Goal: Task Accomplishment & Management: Use online tool/utility

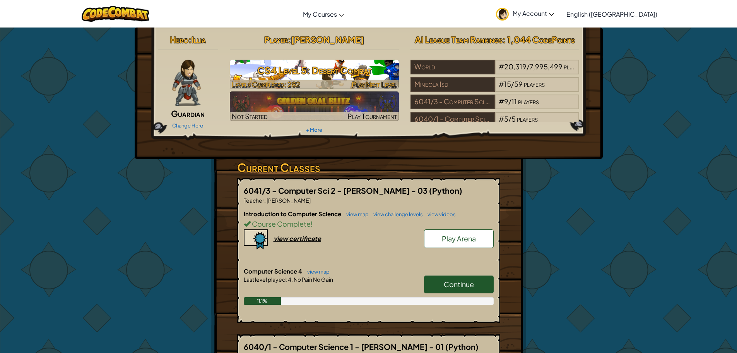
click at [345, 64] on h3 "CS4 Level 5: Desert Combat" at bounding box center [314, 70] width 169 height 17
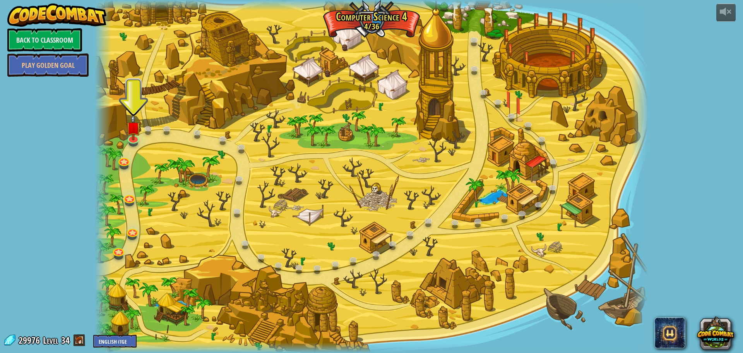
click at [125, 141] on div at bounding box center [372, 176] width 554 height 353
click at [128, 140] on link at bounding box center [132, 136] width 15 height 15
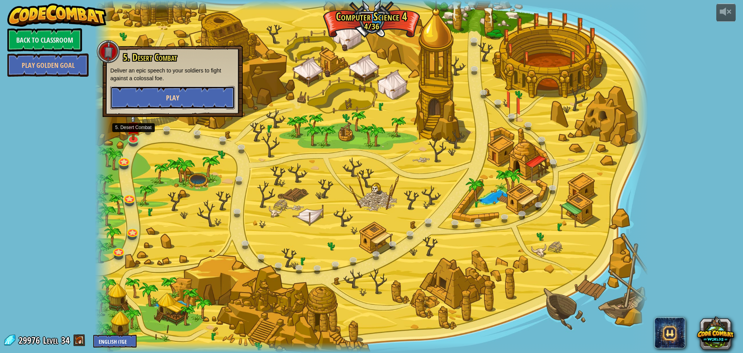
click at [163, 100] on button "Play" at bounding box center [172, 97] width 125 height 23
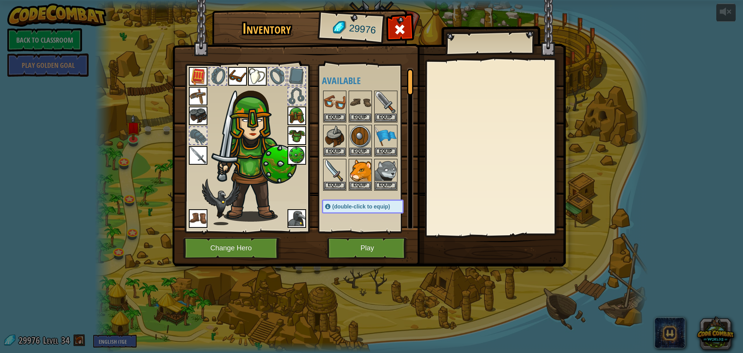
click at [387, 260] on img at bounding box center [369, 125] width 394 height 281
click at [379, 238] on button "Play" at bounding box center [367, 247] width 81 height 21
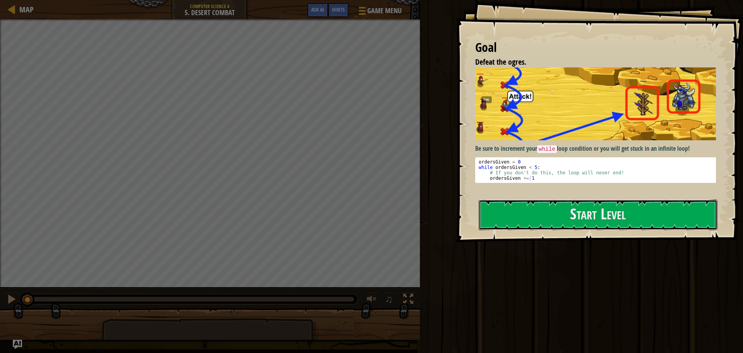
click at [686, 219] on button "Start Level" at bounding box center [598, 214] width 239 height 31
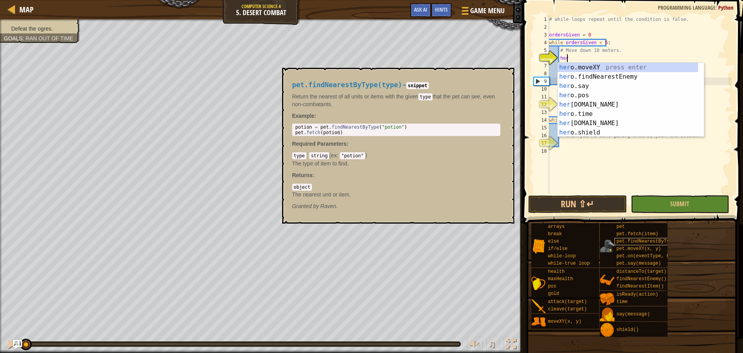
scroll to position [3, 1]
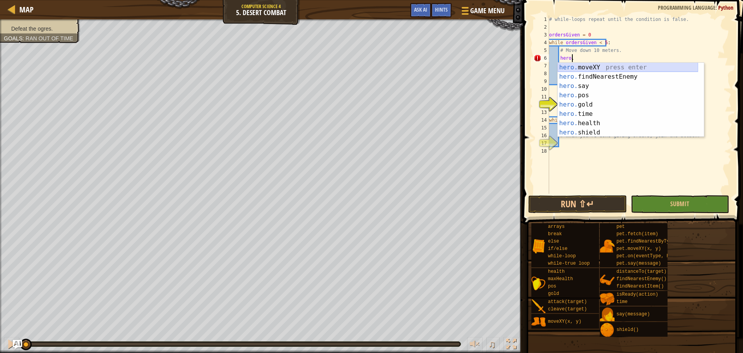
click at [631, 69] on div "hero. moveXY press enter hero. findNearestEnemy press enter hero. say press ent…" at bounding box center [628, 109] width 141 height 93
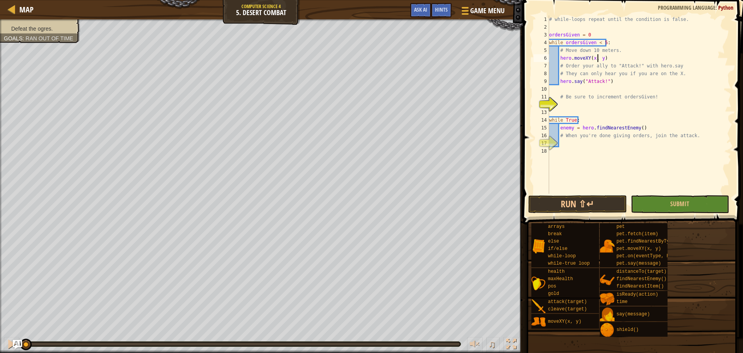
click at [638, 56] on div "# while-loops repeat until the condition is false. ordersGiven = 0 while orders…" at bounding box center [640, 112] width 184 height 194
click at [629, 48] on div "# while-loops repeat until the condition is false. ordersGiven = 0 while orders…" at bounding box center [640, 112] width 184 height 194
type textarea "# Move down 10 meters."
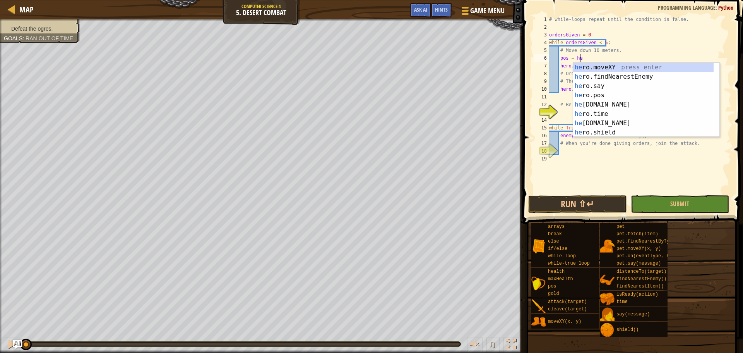
scroll to position [3, 2]
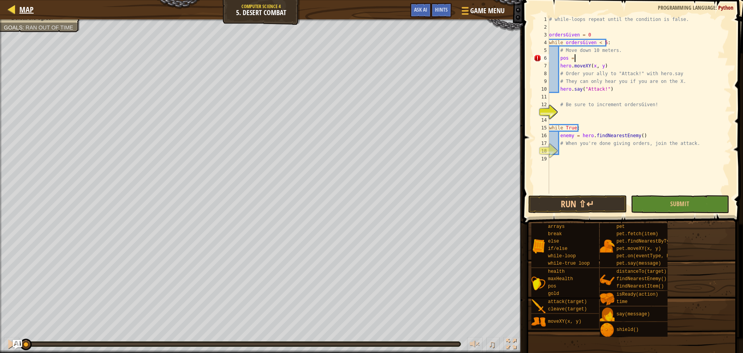
type textarea "pos ="
click at [21, 9] on span "Map" at bounding box center [26, 9] width 14 height 10
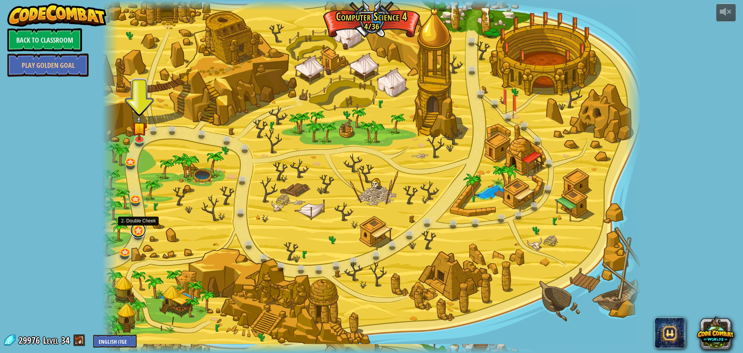
click at [138, 230] on link at bounding box center [137, 229] width 15 height 15
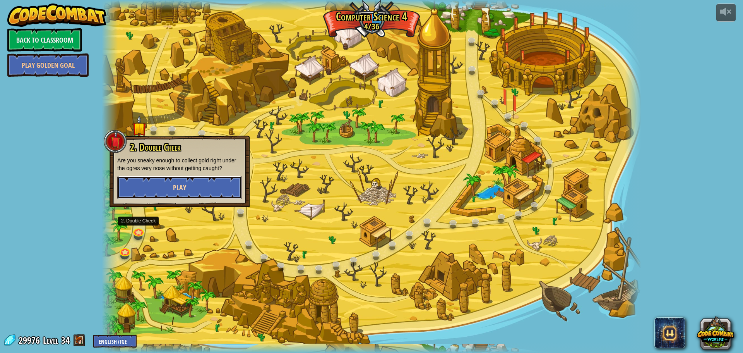
drag, startPoint x: 180, startPoint y: 187, endPoint x: 180, endPoint y: 194, distance: 7.7
click at [180, 194] on button "Play" at bounding box center [179, 187] width 125 height 23
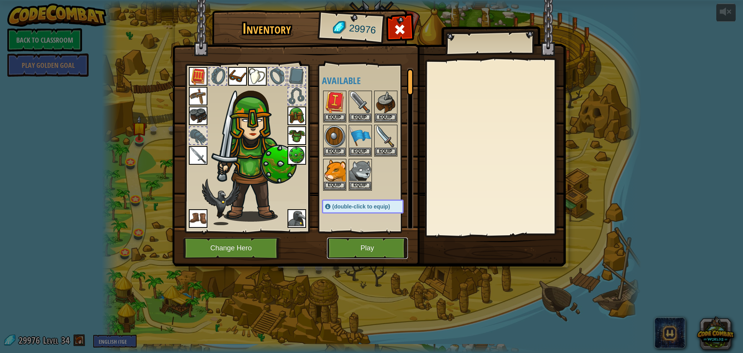
click at [363, 250] on button "Play" at bounding box center [367, 247] width 81 height 21
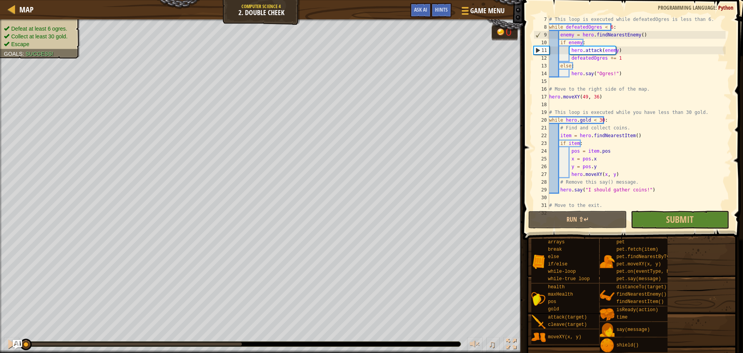
scroll to position [46, 0]
click at [12, 10] on div at bounding box center [12, 9] width 10 height 10
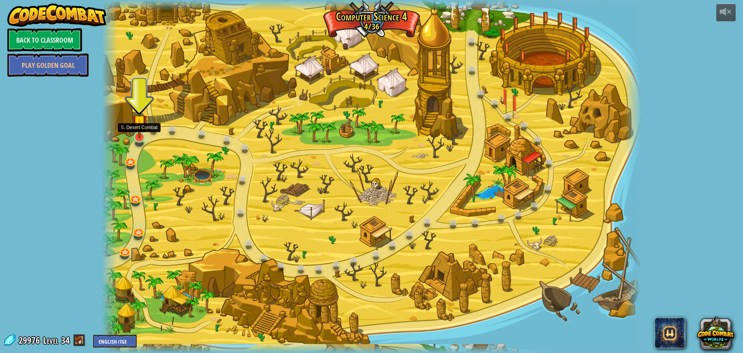
click at [137, 134] on img at bounding box center [139, 121] width 14 height 33
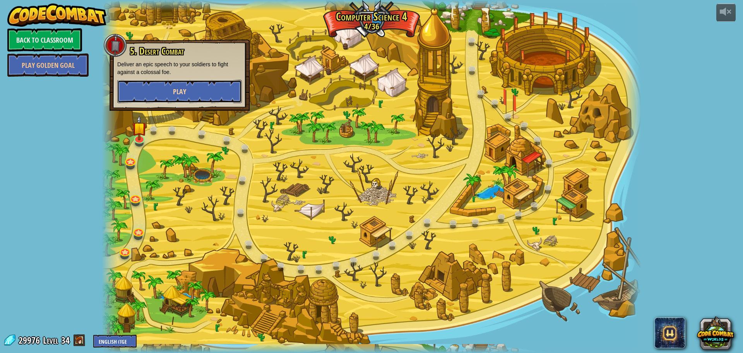
click at [172, 92] on button "Play" at bounding box center [179, 91] width 125 height 23
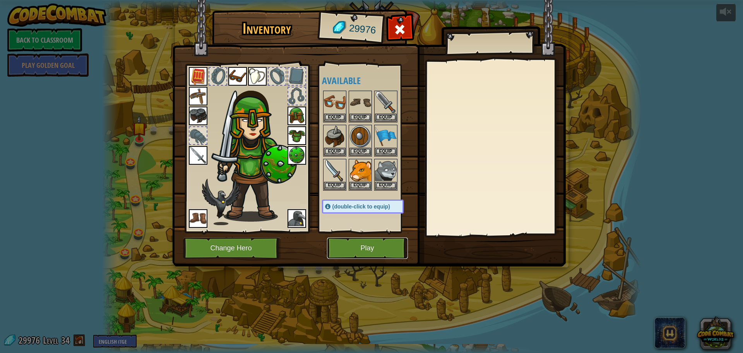
click at [388, 242] on button "Play" at bounding box center [367, 247] width 81 height 21
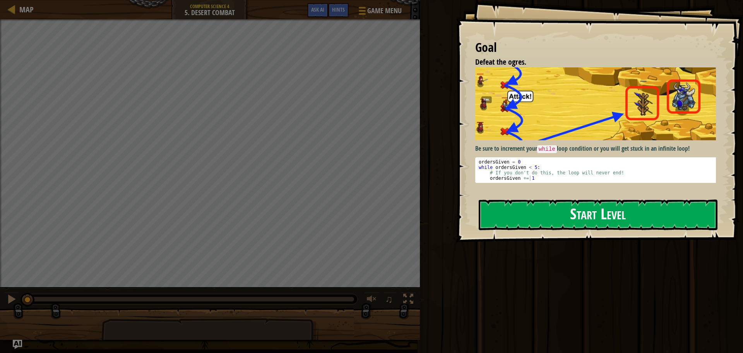
click at [636, 227] on button "Start Level" at bounding box center [598, 214] width 239 height 31
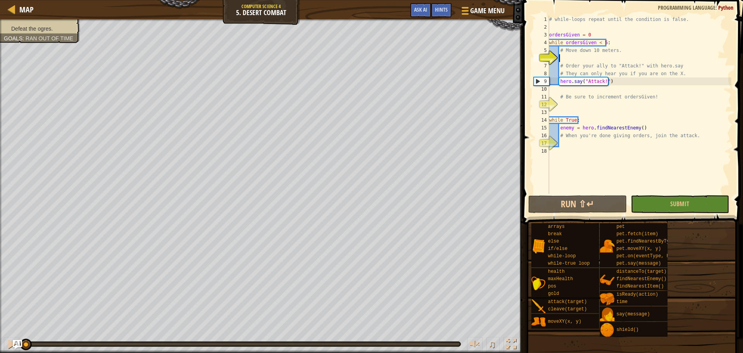
click at [665, 57] on div "# while-loops repeat until the condition is false. ordersGiven = 0 while orders…" at bounding box center [640, 112] width 184 height 194
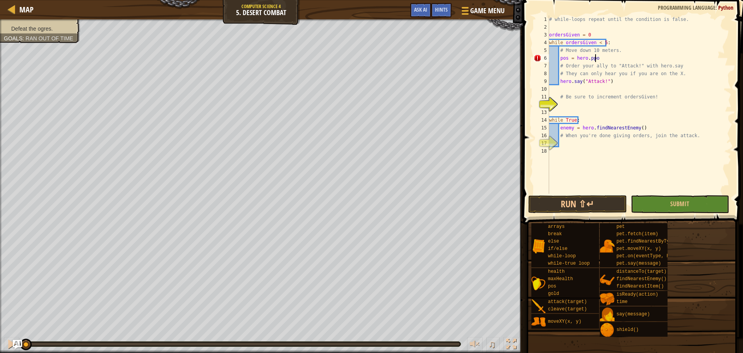
scroll to position [3, 3]
type textarea "pos = hero.pos"
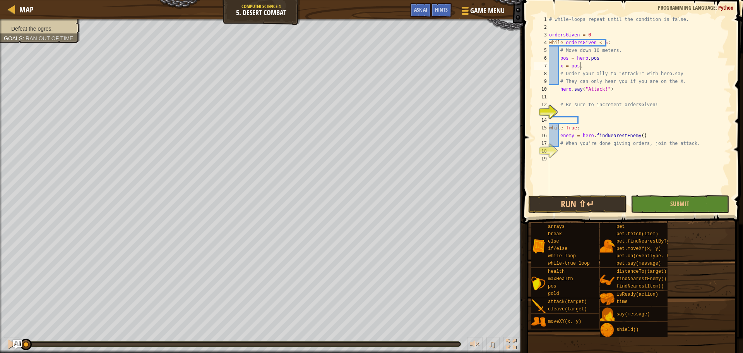
type textarea "x = pos.x"
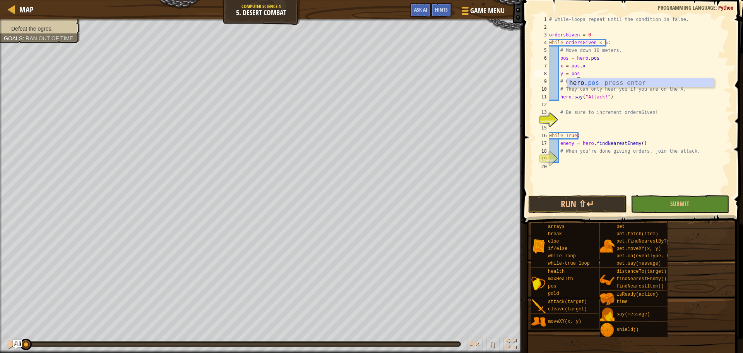
scroll to position [3, 2]
type textarea "y = pos.y"
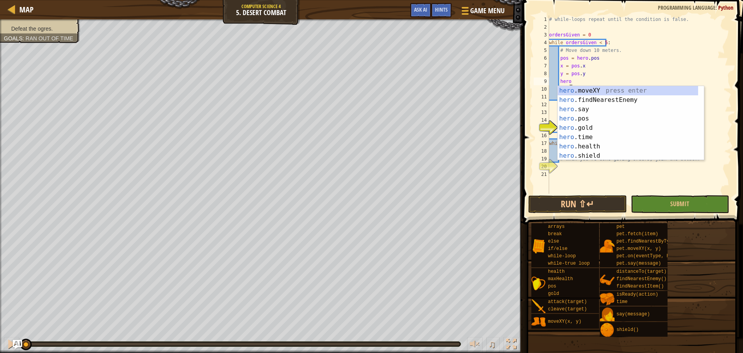
scroll to position [3, 1]
click at [582, 91] on div "hero. moveXY press enter hero. findNearestEnemy press enter hero. say press ent…" at bounding box center [628, 132] width 141 height 93
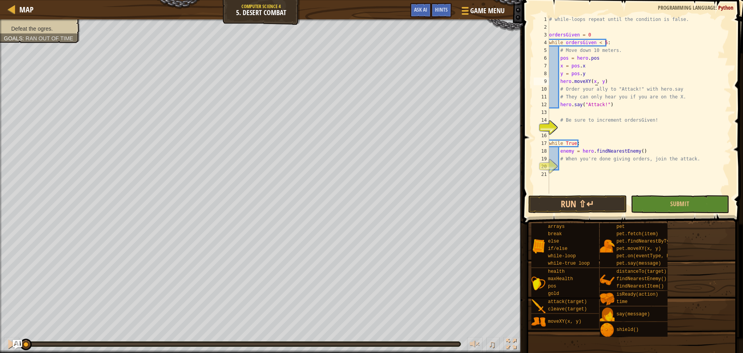
click at [595, 79] on div "# while-loops repeat until the condition is false. ordersGiven = 0 while orders…" at bounding box center [640, 112] width 184 height 194
click at [655, 107] on div "# while-loops repeat until the condition is false. ordersGiven = 0 while orders…" at bounding box center [640, 112] width 184 height 194
click at [613, 81] on div "# while-loops repeat until the condition is false. ordersGiven = 0 while orders…" at bounding box center [640, 112] width 184 height 194
click at [621, 77] on div "# while-loops repeat until the condition is false. ordersGiven = 0 while orders…" at bounding box center [640, 112] width 184 height 194
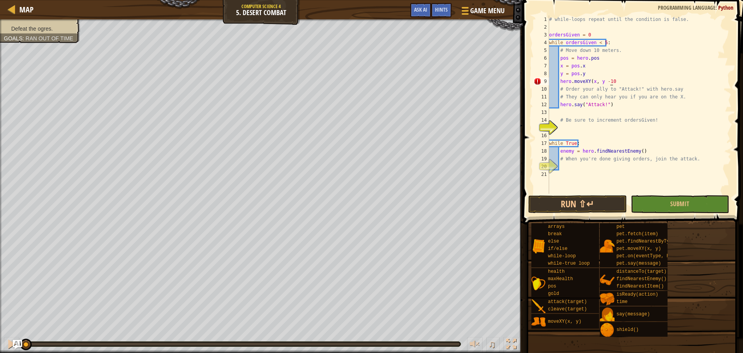
click at [626, 84] on div "# while-loops repeat until the condition is false. ordersGiven = 0 while orders…" at bounding box center [640, 112] width 184 height 194
click at [626, 83] on div "# while-loops repeat until the condition is false. ordersGiven = 0 while orders…" at bounding box center [640, 112] width 184 height 194
click at [626, 82] on div "# while-loops repeat until the condition is false. ordersGiven = 0 while orders…" at bounding box center [640, 112] width 184 height 194
type textarea "hero.moveXY(x, y -10 # Order your ally to "Attack!" with hero.say"
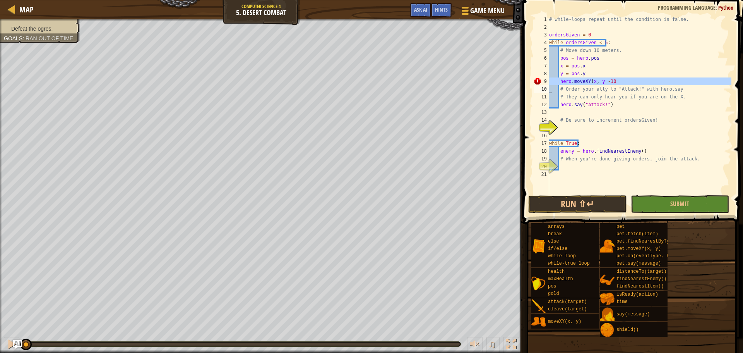
click at [626, 83] on div "# while-loops repeat until the condition is false. ordersGiven = 0 while orders…" at bounding box center [640, 112] width 184 height 194
click at [607, 86] on div "# while-loops repeat until the condition is false. ordersGiven = 0 while orders…" at bounding box center [640, 112] width 184 height 194
click at [600, 78] on div "# while-loops repeat until the condition is false. ordersGiven = 0 while orders…" at bounding box center [640, 112] width 184 height 194
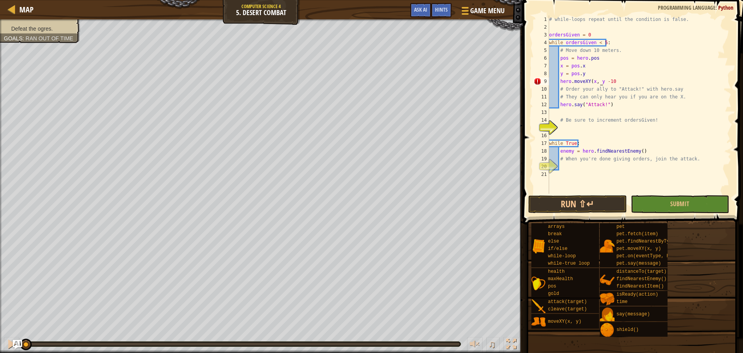
click at [589, 83] on div "# while-loops repeat until the condition is false. ordersGiven = 0 while orders…" at bounding box center [640, 112] width 184 height 194
click at [617, 91] on div "# while-loops repeat until the condition is false. ordersGiven = 0 while orders…" at bounding box center [640, 112] width 184 height 194
click at [617, 78] on div "# while-loops repeat until the condition is false. ordersGiven = 0 while orders…" at bounding box center [640, 112] width 184 height 194
click at [627, 100] on div "# while-loops repeat until the condition is false. ordersGiven = 0 while orders…" at bounding box center [640, 112] width 184 height 194
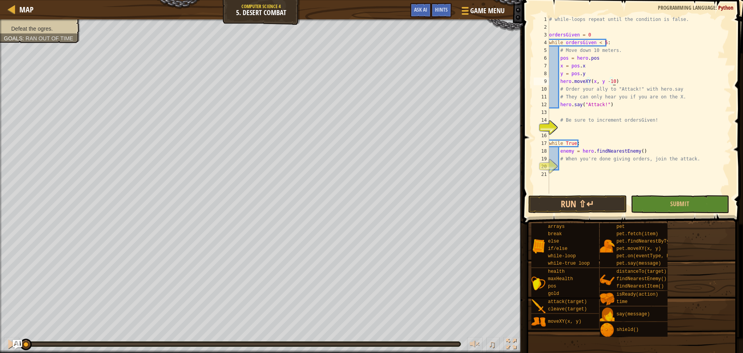
type textarea "# They can only hear you if you are on the X."
click at [590, 129] on div "# while-loops repeat until the condition is false. ordersGiven = 0 while orders…" at bounding box center [640, 112] width 184 height 194
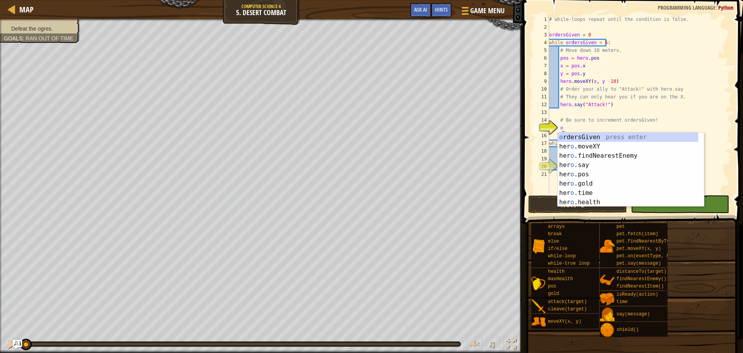
scroll to position [3, 1]
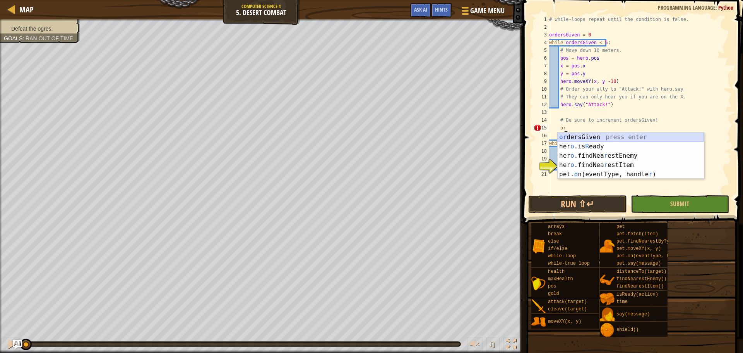
click at [627, 135] on div "or dersGiven press enter her o .is R [PERSON_NAME] press enter her o .findNea r…" at bounding box center [631, 164] width 146 height 65
type textarea "ordersGiven"
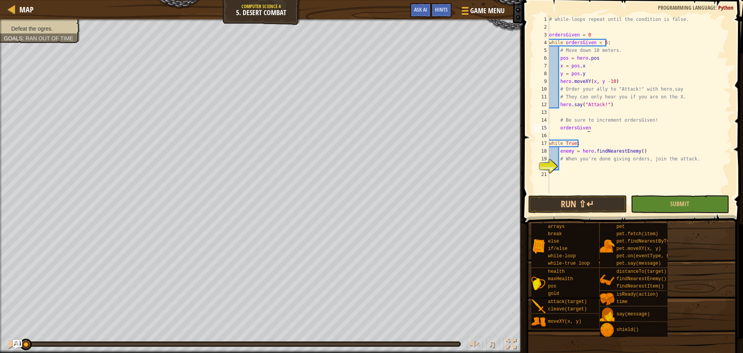
click at [598, 170] on div "# while-loops repeat until the condition is false. ordersGiven = 0 while orders…" at bounding box center [640, 112] width 184 height 194
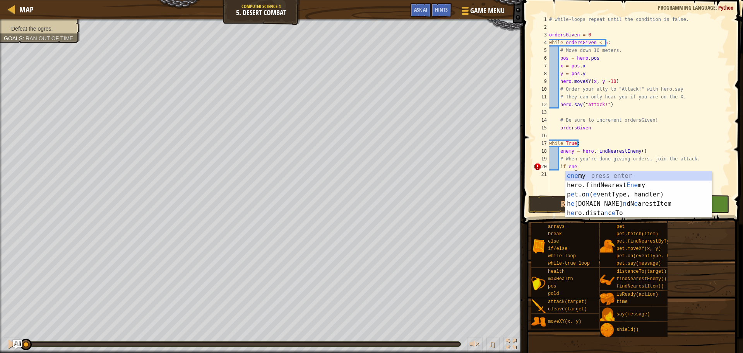
scroll to position [3, 2]
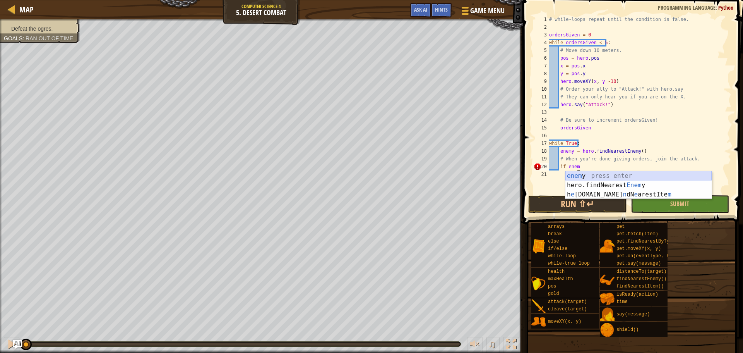
click at [602, 177] on div "enem y press enter hero.findNearest Enem y press enter h e [DOMAIN_NAME] n dN e…" at bounding box center [639, 194] width 146 height 46
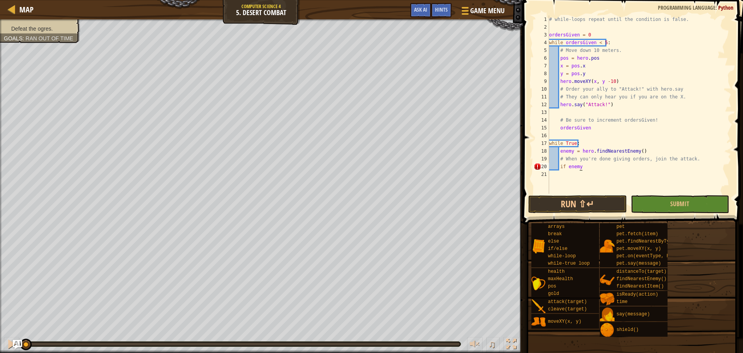
type textarea "if enemy:"
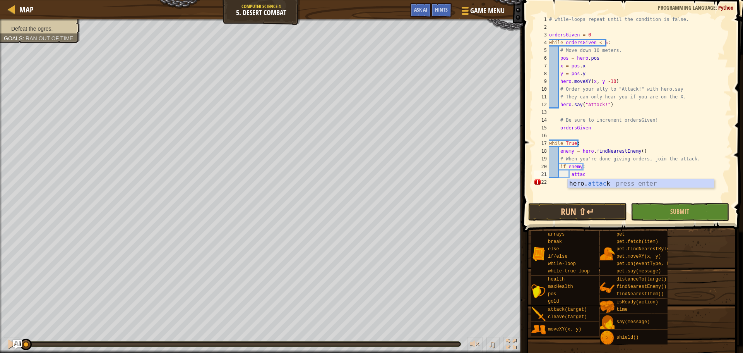
scroll to position [3, 2]
click at [614, 184] on div "hero. attack press enter" at bounding box center [641, 193] width 146 height 28
type textarea "hero.attack(enemy)"
click at [643, 177] on div "# while-loops repeat until the condition is false. ordersGiven = 0 while orders…" at bounding box center [640, 115] width 184 height 201
drag, startPoint x: 635, startPoint y: 182, endPoint x: 615, endPoint y: 194, distance: 23.3
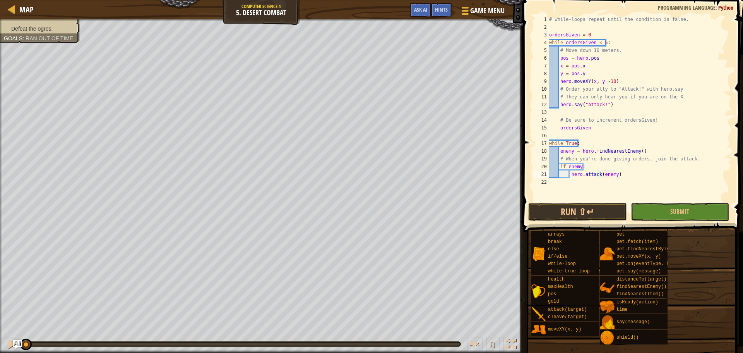
click at [635, 182] on div "# while-loops repeat until the condition is false. ordersGiven = 0 while orders…" at bounding box center [640, 115] width 184 height 201
drag, startPoint x: 669, startPoint y: 215, endPoint x: 743, endPoint y: 352, distance: 156.0
click at [710, 278] on div "Hints 1 2 3 4 5 6 7 8 9 10 11 12 13 14 15 16 17 18 19 20 21 22 # while-loops re…" at bounding box center [632, 174] width 223 height 349
click at [705, 207] on button "Submit" at bounding box center [680, 212] width 98 height 18
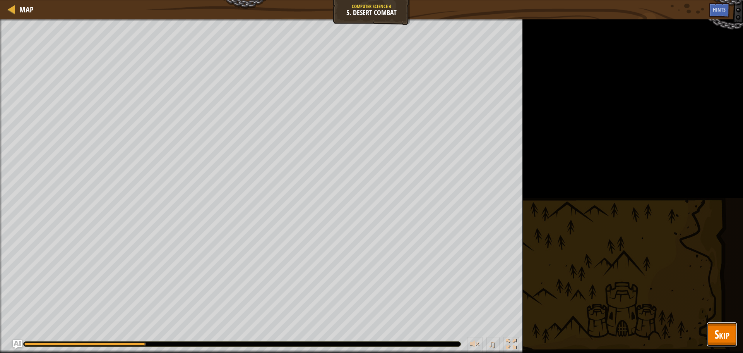
click at [734, 338] on button "Skip" at bounding box center [722, 334] width 31 height 25
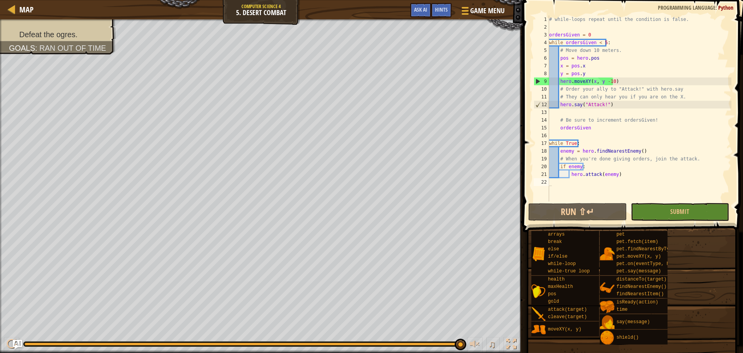
click at [609, 108] on div "# while-loops repeat until the condition is false. ordersGiven = 0 while orders…" at bounding box center [640, 115] width 184 height 201
click at [583, 120] on div "# while-loops repeat until the condition is false. ordersGiven = 0 while orders…" at bounding box center [640, 115] width 184 height 201
drag, startPoint x: 550, startPoint y: 117, endPoint x: 551, endPoint y: 121, distance: 4.0
click at [551, 121] on div "# while-loops repeat until the condition is false. ordersGiven = 0 while orders…" at bounding box center [640, 115] width 184 height 201
click at [550, 125] on div "# while-loops repeat until the condition is false. ordersGiven = 0 while orders…" at bounding box center [640, 115] width 184 height 201
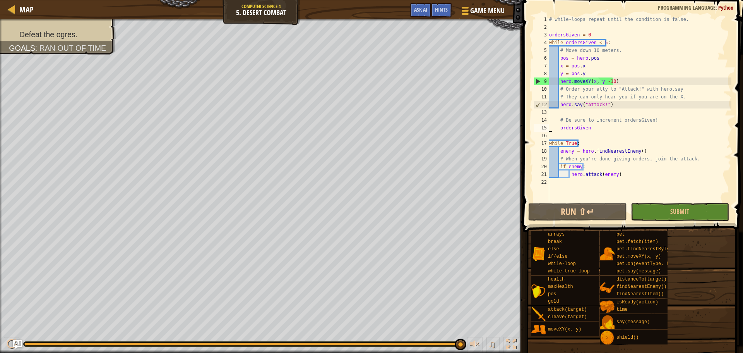
click at [594, 127] on div "# while-loops repeat until the condition is false. ordersGiven = 0 while orders…" at bounding box center [640, 115] width 184 height 201
click at [448, 8] on div "Hints" at bounding box center [441, 10] width 21 height 14
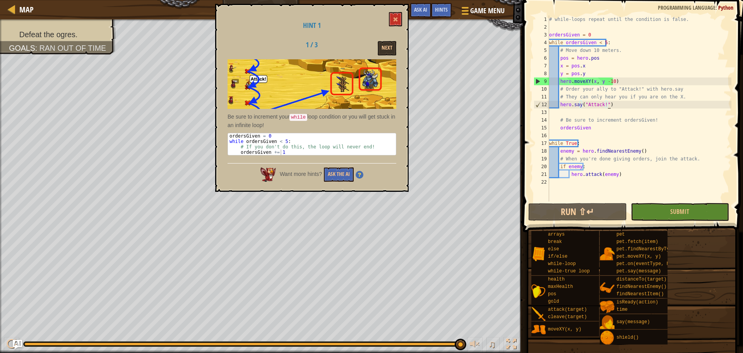
click at [617, 104] on div "# while-loops repeat until the condition is false. ordersGiven = 0 while orders…" at bounding box center [640, 115] width 184 height 201
type textarea "hero.say("Attack!")"
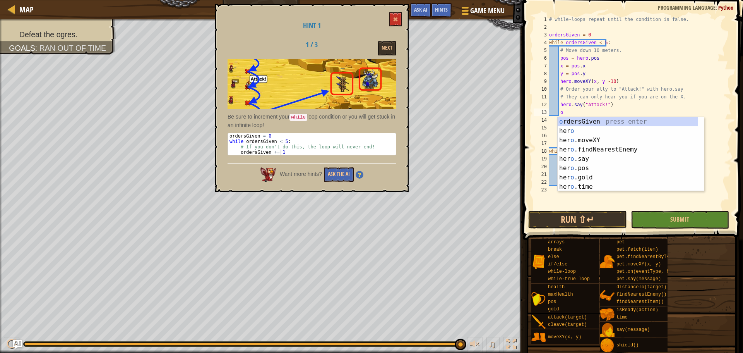
scroll to position [3, 1]
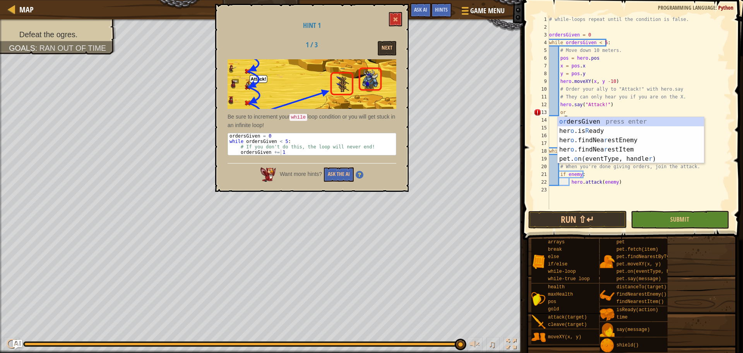
type textarea "o"
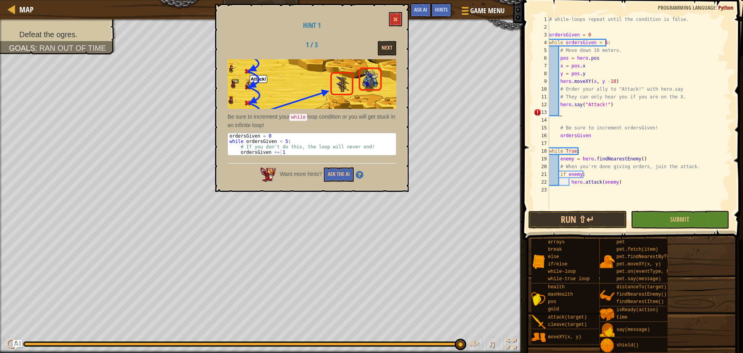
scroll to position [3, 0]
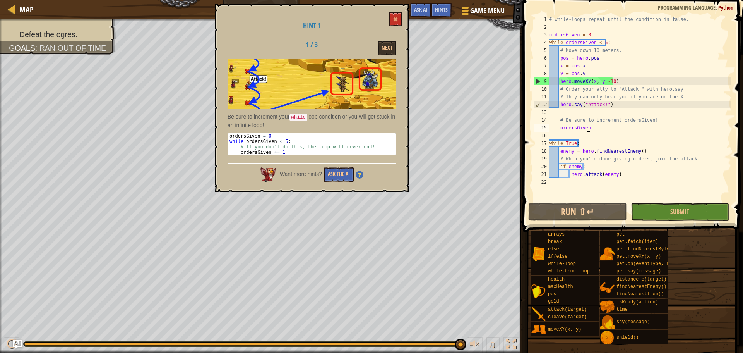
click at [597, 125] on div "# while-loops repeat until the condition is false. ordersGiven = 0 while orders…" at bounding box center [640, 115] width 184 height 201
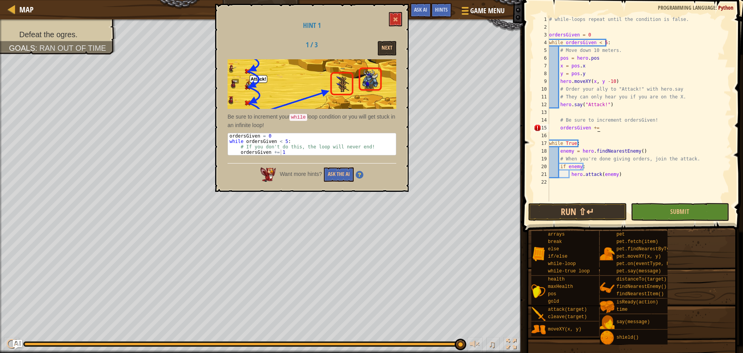
scroll to position [3, 4]
click at [614, 141] on div "# while-loops repeat until the condition is false. ordersGiven = 0 while orders…" at bounding box center [640, 115] width 184 height 201
type textarea "while True:"
click at [677, 199] on div "# while-loops repeat until the condition is false. ordersGiven = 0 while orders…" at bounding box center [640, 115] width 184 height 201
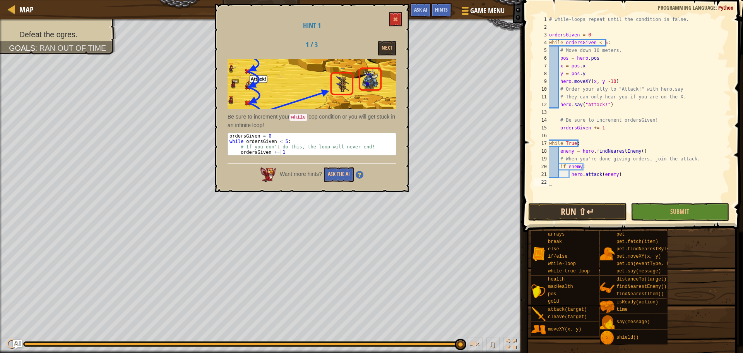
scroll to position [3, 0]
click at [392, 22] on button at bounding box center [395, 19] width 13 height 14
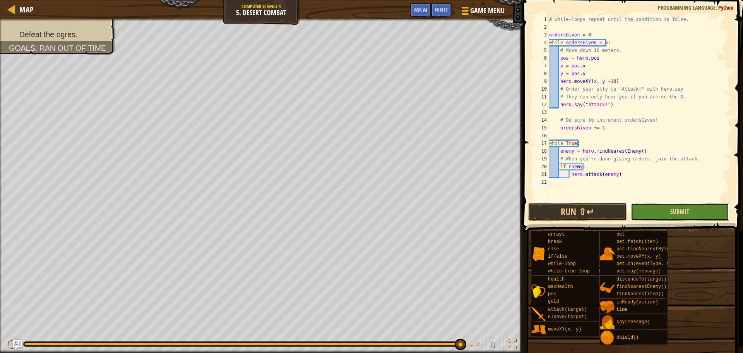
click at [685, 213] on span "Submit" at bounding box center [679, 211] width 19 height 9
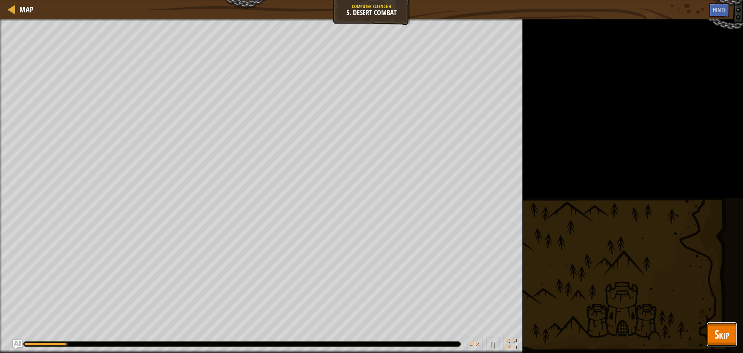
drag, startPoint x: 720, startPoint y: 325, endPoint x: 719, endPoint y: 333, distance: 8.2
click at [719, 332] on button "Skip" at bounding box center [722, 334] width 31 height 25
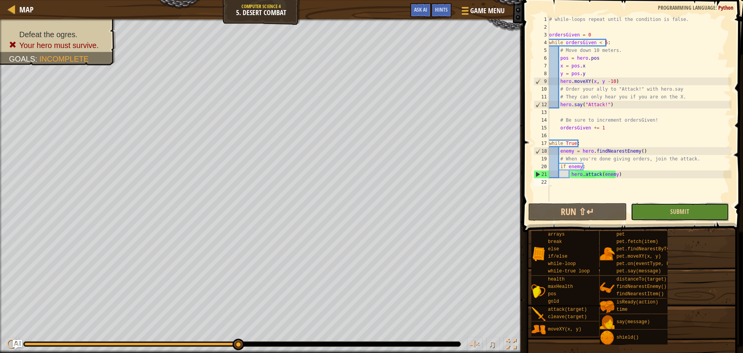
click at [664, 219] on button "Submit" at bounding box center [680, 212] width 98 height 18
click at [692, 162] on div "# while-loops repeat until the condition is false. ordersGiven = 0 while orders…" at bounding box center [640, 115] width 184 height 201
click at [693, 162] on div "# while-loops repeat until the condition is false. ordersGiven = 0 while orders…" at bounding box center [640, 115] width 184 height 201
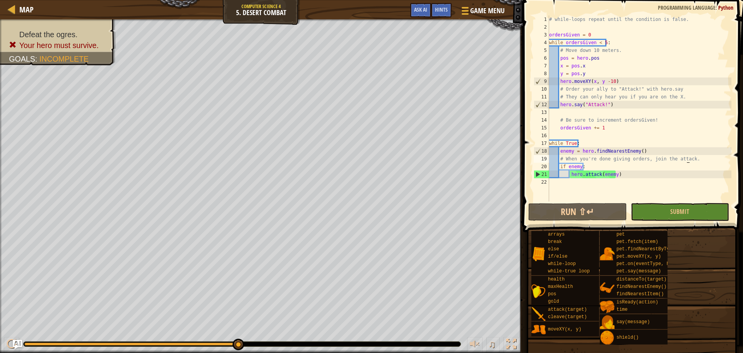
type textarea "# When you're done giving orders, join the attack."
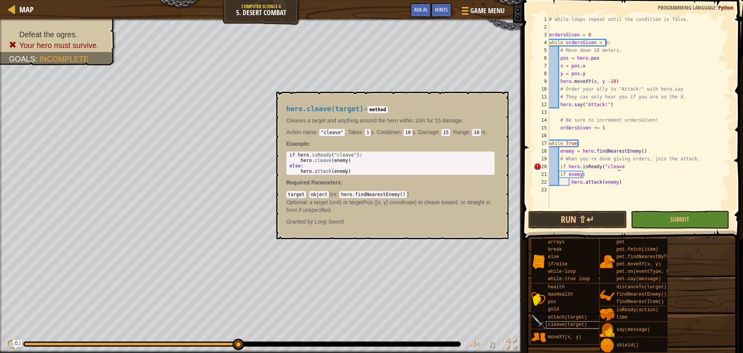
scroll to position [3, 5]
type textarea "if hero.isReady("cleave"):"
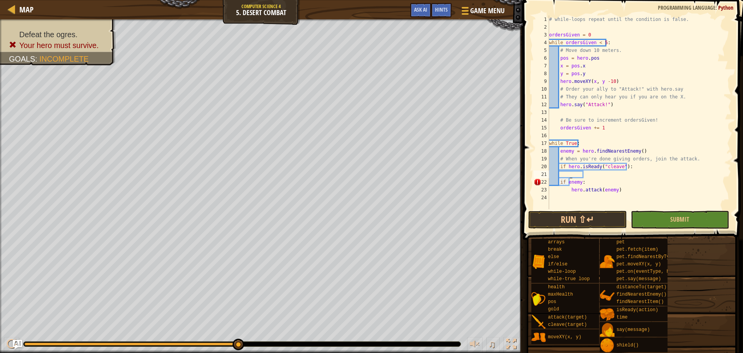
click at [602, 177] on div "# while-loops repeat until the condition is false. ordersGiven = 0 while orders…" at bounding box center [640, 119] width 184 height 209
click at [609, 175] on div "# while-loops repeat until the condition is false. ordersGiven = 0 while orders…" at bounding box center [640, 119] width 184 height 209
type textarea "if hero.isReady("cleave"):"
drag, startPoint x: 639, startPoint y: 167, endPoint x: 550, endPoint y: 168, distance: 89.0
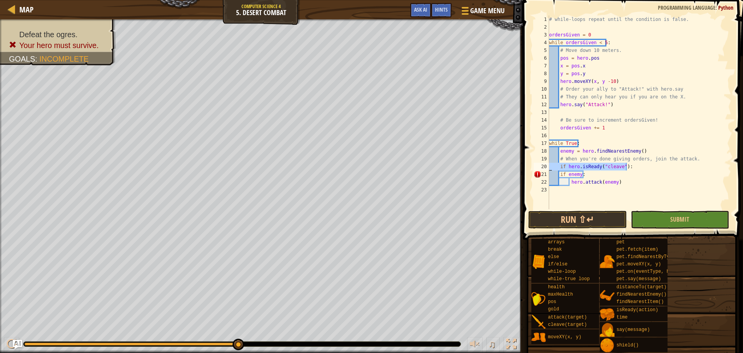
click at [550, 168] on div "# while-loops repeat until the condition is false. ordersGiven = 0 while orders…" at bounding box center [640, 119] width 184 height 209
click at [588, 167] on div "# while-loops repeat until the condition is false. ordersGiven = 0 while orders…" at bounding box center [640, 119] width 184 height 209
drag, startPoint x: 628, startPoint y: 167, endPoint x: 542, endPoint y: 164, distance: 86.0
click at [542, 164] on div "if hero.isReady("cleave"): 1 2 3 4 5 6 7 8 9 10 11 12 13 14 15 16 17 18 19 20 2…" at bounding box center [631, 112] width 199 height 194
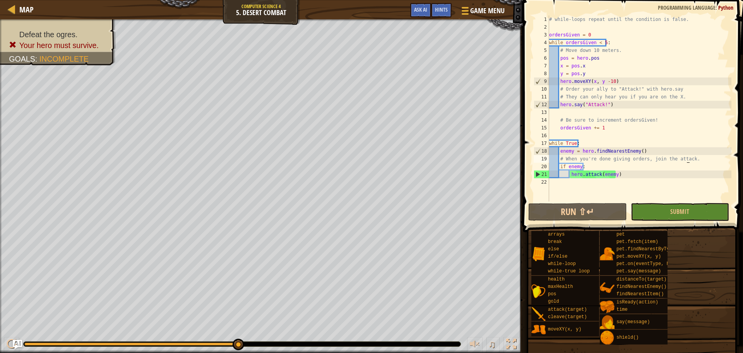
click at [592, 161] on div "# while-loops repeat until the condition is false. ordersGiven = 0 while orders…" at bounding box center [640, 115] width 184 height 201
click at [591, 170] on div "# while-loops repeat until the condition is false. ordersGiven = 0 while orders…" at bounding box center [640, 115] width 184 height 201
type textarea "if enemy:"
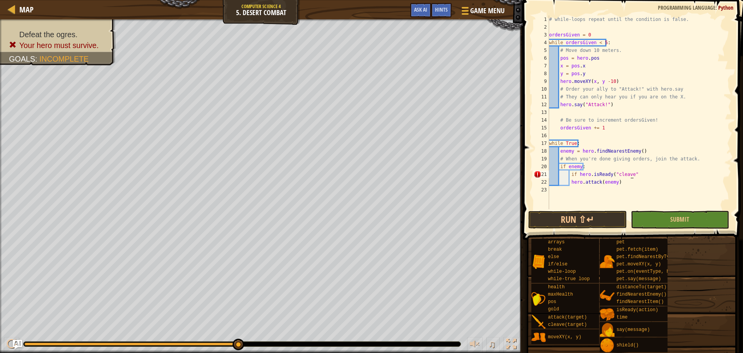
scroll to position [3, 7]
type textarea "if hero.isReady("cleave"):"
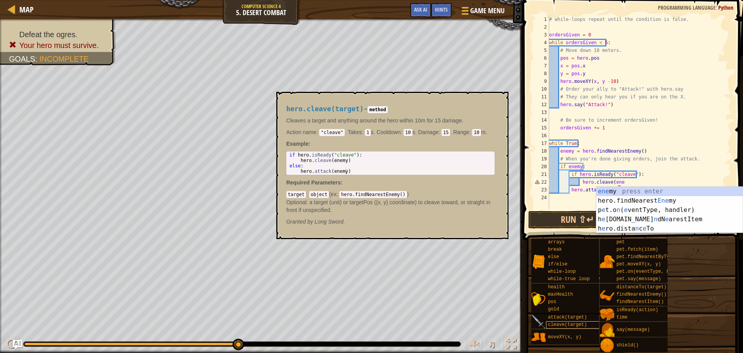
scroll to position [3, 5]
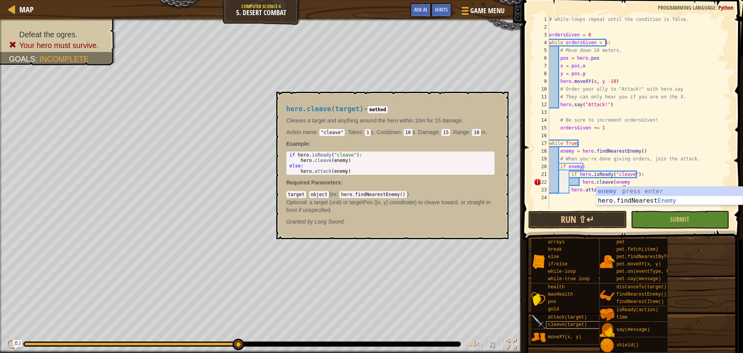
type textarea "hero.cleave(enemy)"
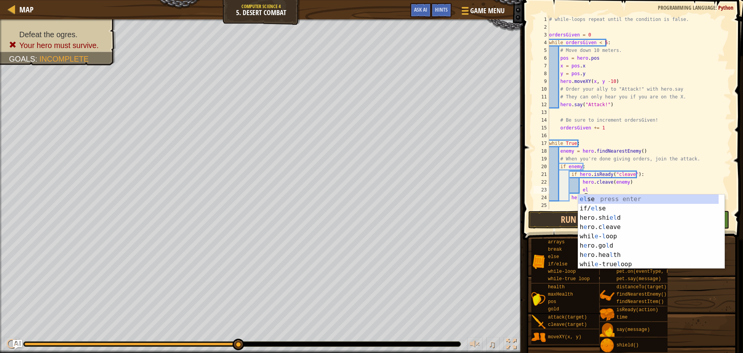
scroll to position [3, 3]
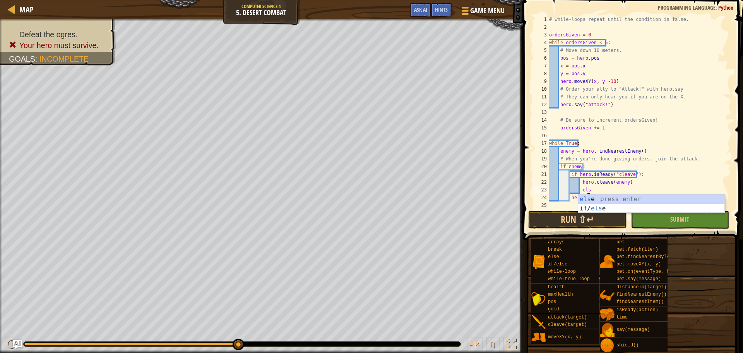
type textarea "else"
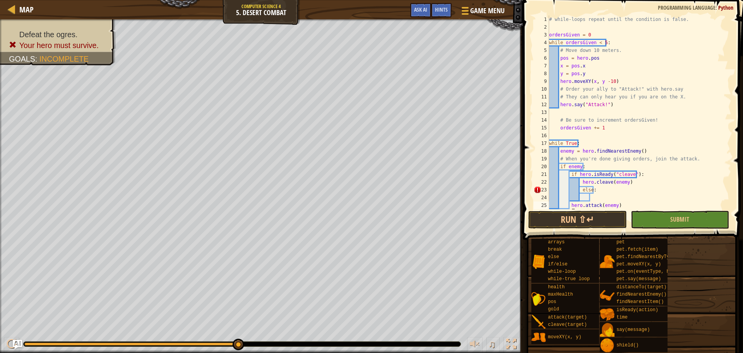
click at [571, 206] on div "# while-loops repeat until the condition is false. ordersGiven = 0 while orders…" at bounding box center [637, 119] width 178 height 209
click at [570, 206] on div "# while-loops repeat until the condition is false. ordersGiven = 0 while orders…" at bounding box center [637, 119] width 178 height 209
type textarea "ack(enemy)"
click at [597, 197] on div "# while-loops repeat until the condition is false. ordersGiven = 0 while orders…" at bounding box center [637, 119] width 178 height 209
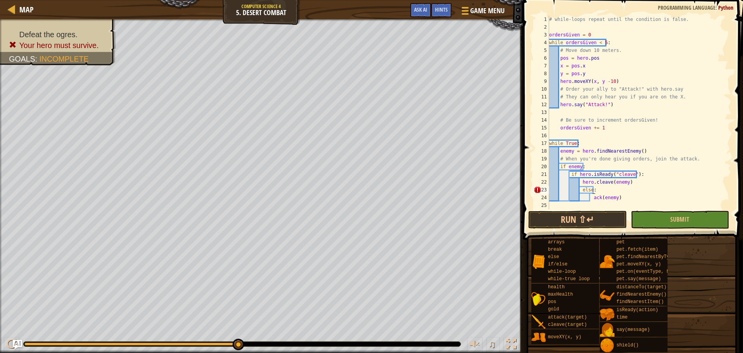
click at [591, 197] on div "# while-loops repeat until the condition is false. ordersGiven = 0 while orders…" at bounding box center [640, 119] width 184 height 209
click at [627, 198] on div "# while-loops repeat until the condition is false. ordersGiven = 0 while orders…" at bounding box center [640, 119] width 184 height 209
type textarea "a"
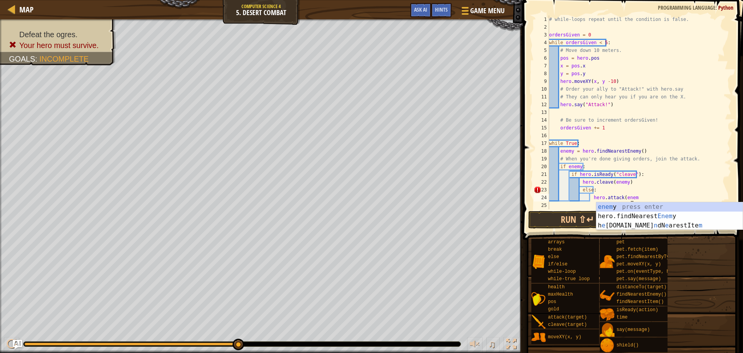
scroll to position [3, 7]
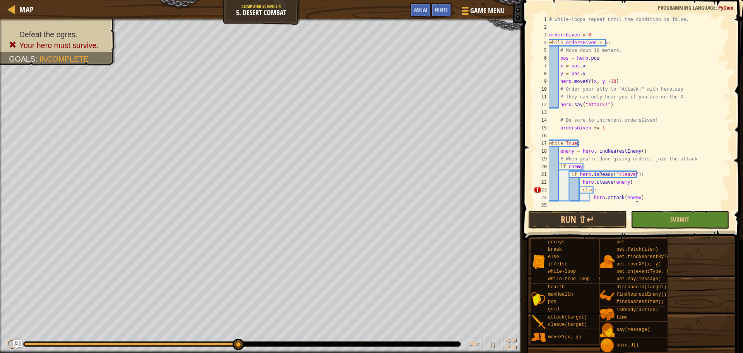
click at [660, 199] on div "# while-loops repeat until the condition is false. ordersGiven = 0 while orders…" at bounding box center [640, 119] width 184 height 209
click at [639, 198] on div "# while-loops repeat until the condition is false. ordersGiven = 0 while orders…" at bounding box center [640, 119] width 184 height 209
click at [610, 197] on div "# while-loops repeat until the condition is false. ordersGiven = 0 while orders…" at bounding box center [640, 119] width 184 height 209
click at [581, 188] on div "# while-loops repeat until the condition is false. ordersGiven = 0 while orders…" at bounding box center [640, 119] width 184 height 209
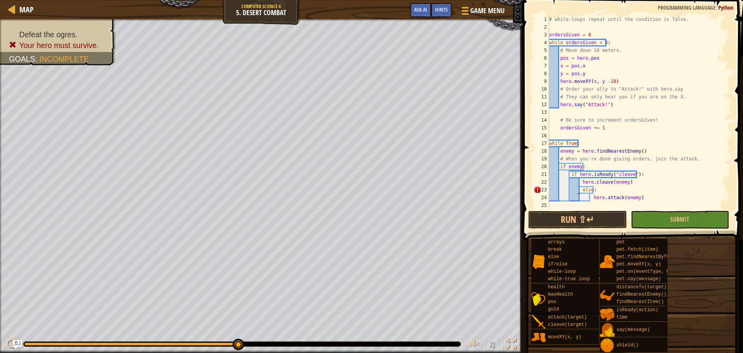
click at [578, 189] on div "# while-loops repeat until the condition is false. ordersGiven = 0 while orders…" at bounding box center [640, 119] width 184 height 209
type textarea ":"
type textarea "["
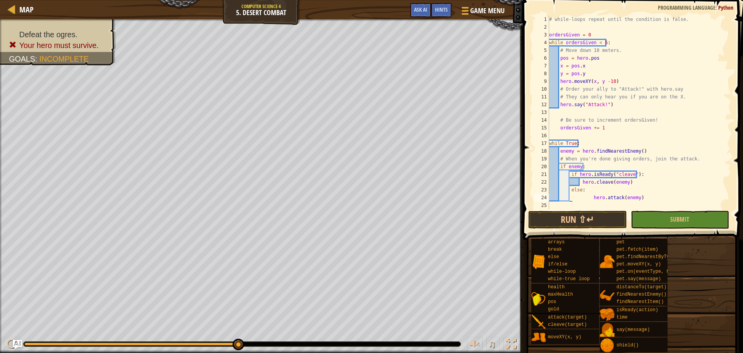
click at [570, 198] on div "# while-loops repeat until the condition is false. ordersGiven = 0 while orders…" at bounding box center [640, 119] width 184 height 209
click at [569, 199] on div "# while-loops repeat until the condition is false. ordersGiven = 0 while orders…" at bounding box center [640, 119] width 184 height 209
click at [567, 200] on div "# while-loops repeat until the condition is false. ordersGiven = 0 while orders…" at bounding box center [640, 119] width 184 height 209
click at [651, 177] on div "# while-loops repeat until the condition is false. ordersGiven = 0 while orders…" at bounding box center [640, 119] width 184 height 209
click at [650, 183] on div "# while-loops repeat until the condition is false. ordersGiven = 0 while orders…" at bounding box center [640, 119] width 184 height 209
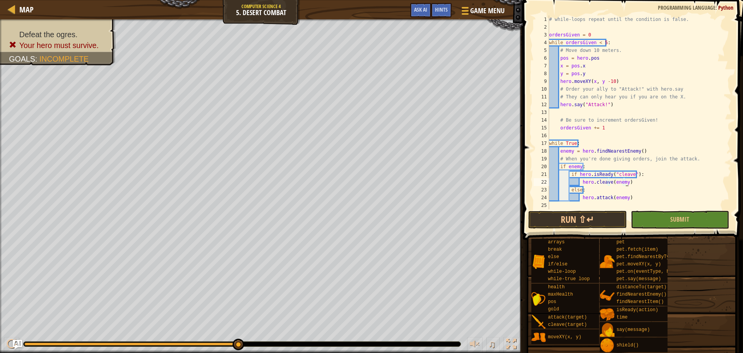
type textarea "hero.cleave(enemy)"
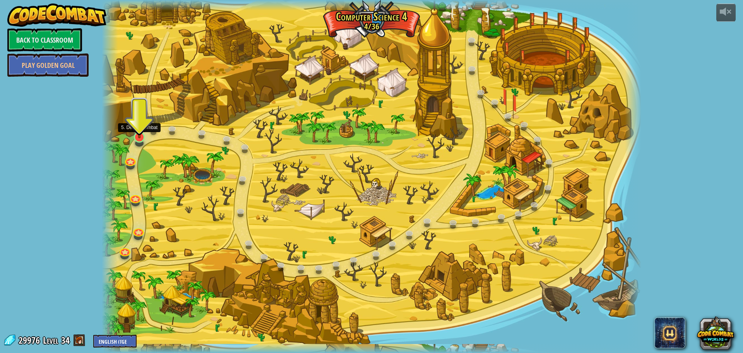
click at [137, 136] on img at bounding box center [139, 121] width 14 height 33
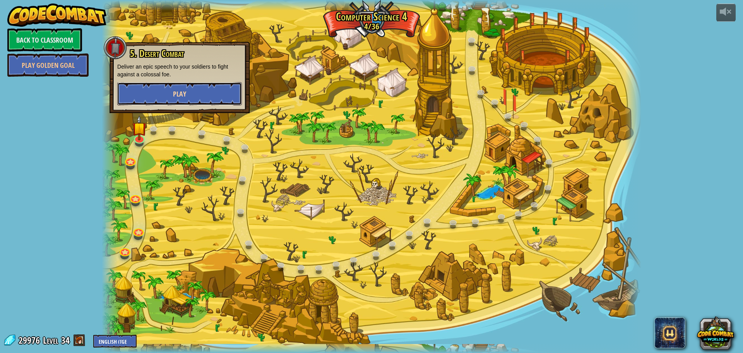
click at [195, 96] on button "Play" at bounding box center [179, 93] width 125 height 23
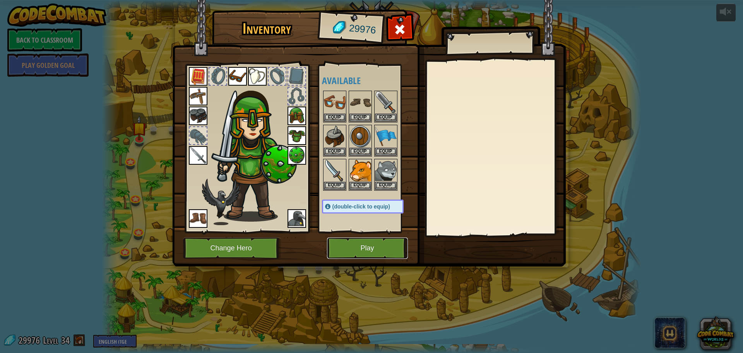
click at [394, 244] on button "Play" at bounding box center [367, 247] width 81 height 21
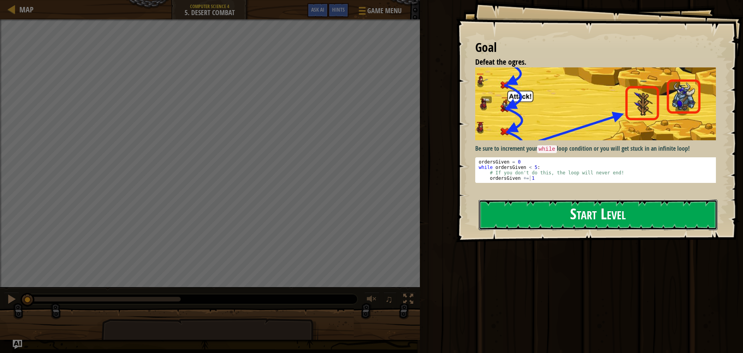
drag, startPoint x: 672, startPoint y: 209, endPoint x: 667, endPoint y: 211, distance: 5.5
click at [672, 209] on button "Start Level" at bounding box center [598, 214] width 239 height 31
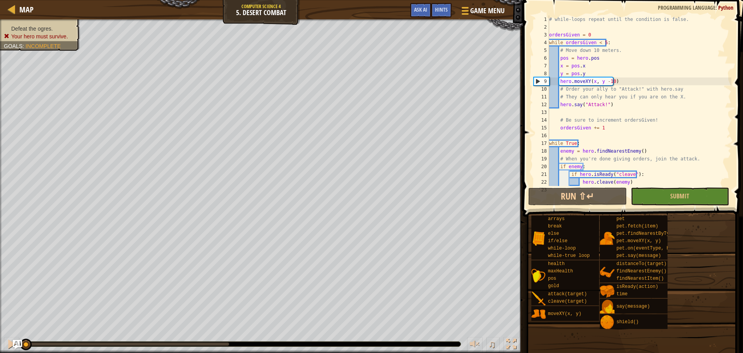
scroll to position [23, 0]
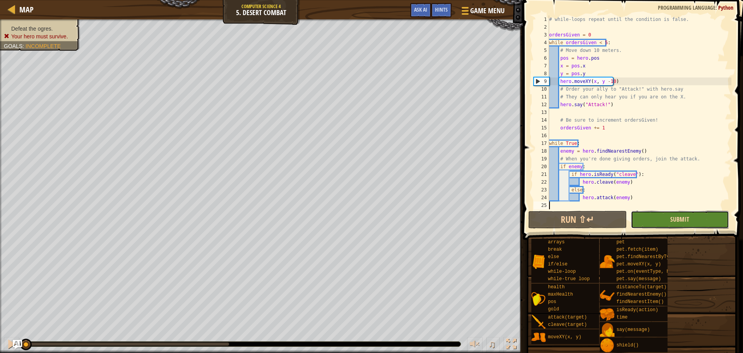
click at [672, 218] on span "Submit" at bounding box center [679, 219] width 19 height 9
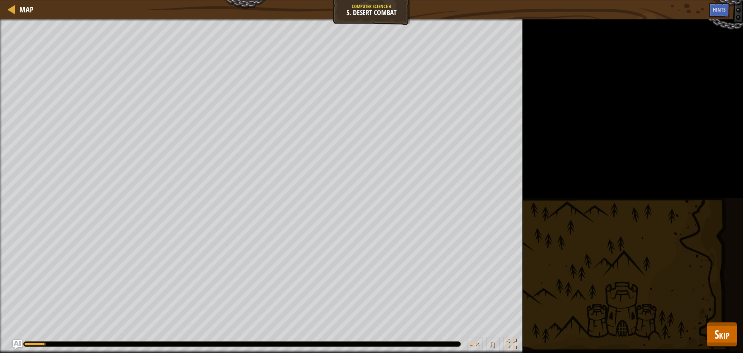
click at [730, 315] on div "Defeat the ogres. Your hero must survive. Goals : Running... ♫ Illia 169 x: 10 …" at bounding box center [371, 185] width 743 height 333
drag, startPoint x: 713, startPoint y: 326, endPoint x: 580, endPoint y: 271, distance: 144.3
click at [580, 271] on div "Defeat the ogres. Your hero must survive. Goals : Running... ♫ Illia 169 x: 10 …" at bounding box center [371, 185] width 743 height 333
click at [710, 345] on button "Skip" at bounding box center [722, 334] width 31 height 25
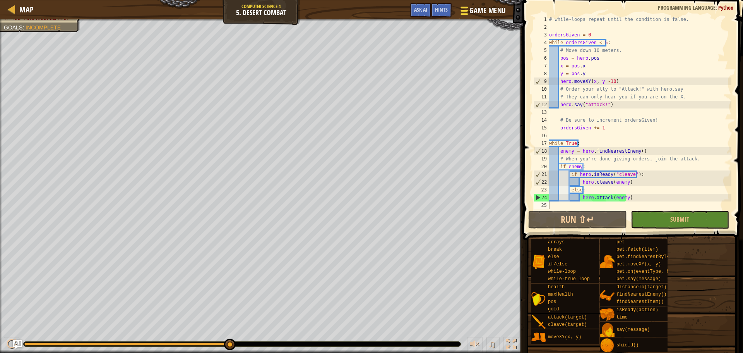
click at [464, 15] on div at bounding box center [464, 10] width 10 height 11
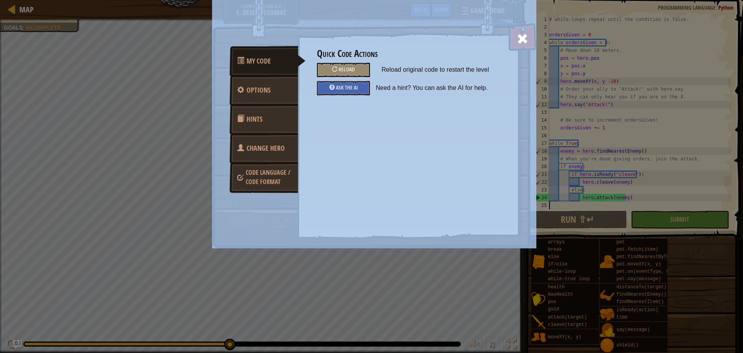
drag, startPoint x: 525, startPoint y: 41, endPoint x: 545, endPoint y: 107, distance: 68.4
click at [544, 112] on div "My Code Options Hints Change Hero Code Language / Code Format Quick Code Action…" at bounding box center [371, 176] width 743 height 353
click at [533, 41] on div at bounding box center [522, 37] width 24 height 24
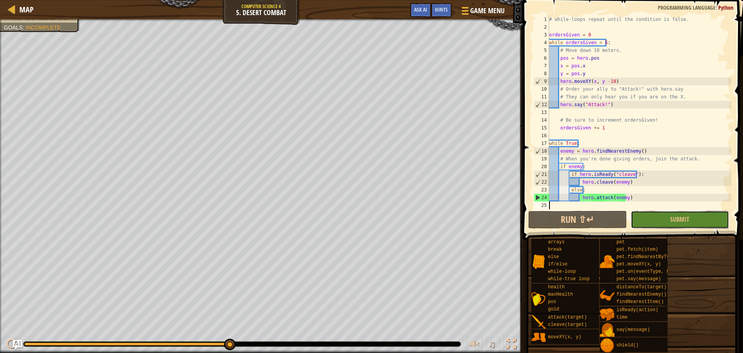
click at [655, 219] on button "Submit" at bounding box center [680, 220] width 98 height 18
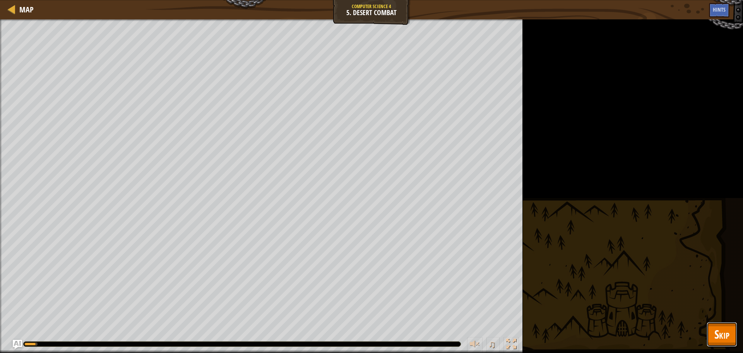
click at [722, 336] on span "Skip" at bounding box center [722, 334] width 15 height 16
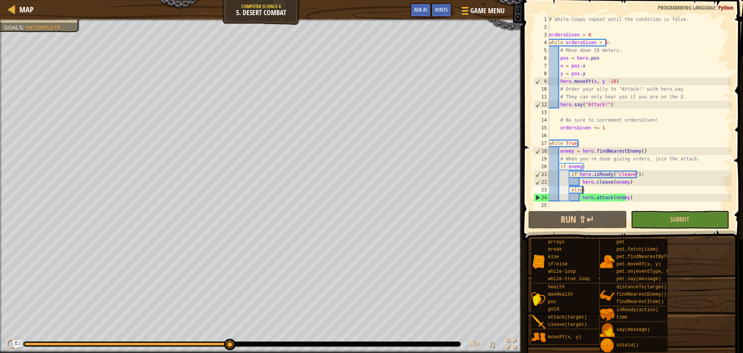
click at [640, 193] on div "# while-loops repeat until the condition is false. ordersGiven = 0 while orders…" at bounding box center [640, 119] width 184 height 209
click at [641, 187] on div "# while-loops repeat until the condition is false. ordersGiven = 0 while orders…" at bounding box center [640, 119] width 184 height 209
click at [645, 181] on div "# while-loops repeat until the condition is false. ordersGiven = 0 while orders…" at bounding box center [640, 119] width 184 height 209
click at [648, 176] on div "# while-loops repeat until the condition is false. ordersGiven = 0 while orders…" at bounding box center [640, 119] width 184 height 209
click at [669, 156] on div "# while-loops repeat until the condition is false. ordersGiven = 0 while orders…" at bounding box center [640, 119] width 184 height 209
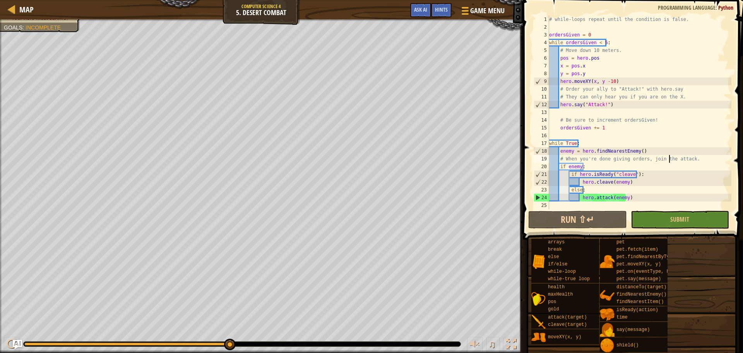
click at [692, 156] on div "# while-loops repeat until the condition is false. ordersGiven = 0 while orders…" at bounding box center [640, 119] width 184 height 209
click at [692, 151] on div "# while-loops repeat until the condition is false. ordersGiven = 0 while orders…" at bounding box center [640, 119] width 184 height 209
type textarea "enemy = hero.findNearestEnemy()"
click at [697, 136] on div "# while-loops repeat until the condition is false. ordersGiven = 0 while orders…" at bounding box center [640, 119] width 184 height 209
click at [698, 131] on div "# while-loops repeat until the condition is false. ordersGiven = 0 while orders…" at bounding box center [640, 119] width 184 height 209
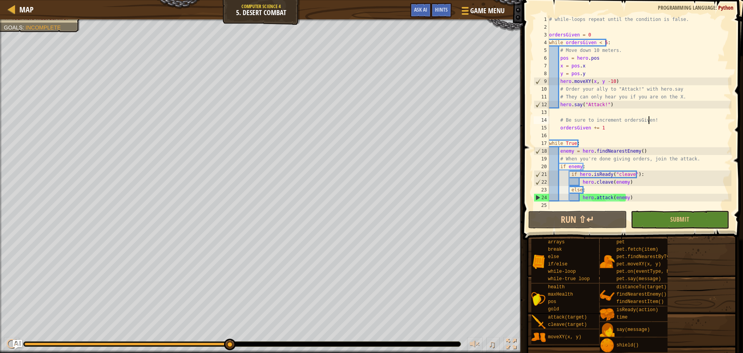
click at [701, 119] on div "# while-loops repeat until the condition is false. ordersGiven = 0 while orders…" at bounding box center [640, 119] width 184 height 209
click at [702, 109] on div "# while-loops repeat until the condition is false. ordersGiven = 0 while orders…" at bounding box center [640, 119] width 184 height 209
click at [712, 78] on div "# while-loops repeat until the condition is false. ordersGiven = 0 while orders…" at bounding box center [640, 119] width 184 height 209
click at [712, 74] on div "# while-loops repeat until the condition is false. ordersGiven = 0 while orders…" at bounding box center [640, 119] width 184 height 209
click at [713, 63] on div "# while-loops repeat until the condition is false. ordersGiven = 0 while orders…" at bounding box center [640, 119] width 184 height 209
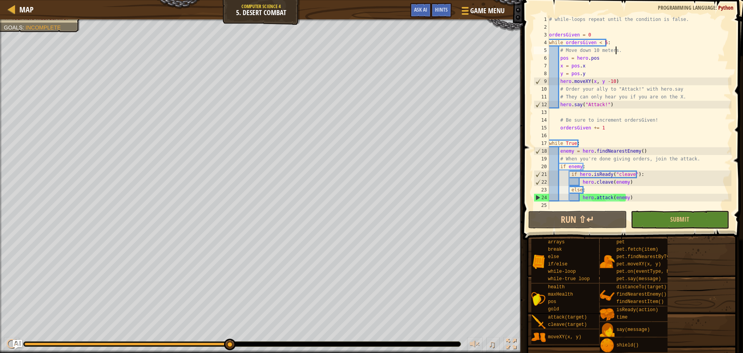
click at [717, 52] on div "# while-loops repeat until the condition is false. ordersGiven = 0 while orders…" at bounding box center [640, 119] width 184 height 209
click at [716, 48] on div "# while-loops repeat until the condition is false. ordersGiven = 0 while orders…" at bounding box center [640, 119] width 184 height 209
click at [711, 43] on div "# while-loops repeat until the condition is false. ordersGiven = 0 while orders…" at bounding box center [640, 119] width 184 height 209
click at [683, 33] on div "# while-loops repeat until the condition is false. ordersGiven = 0 while orders…" at bounding box center [640, 119] width 184 height 209
click at [674, 185] on div "# while-loops repeat until the condition is false. ordersGiven = 0 while orders…" at bounding box center [640, 119] width 184 height 209
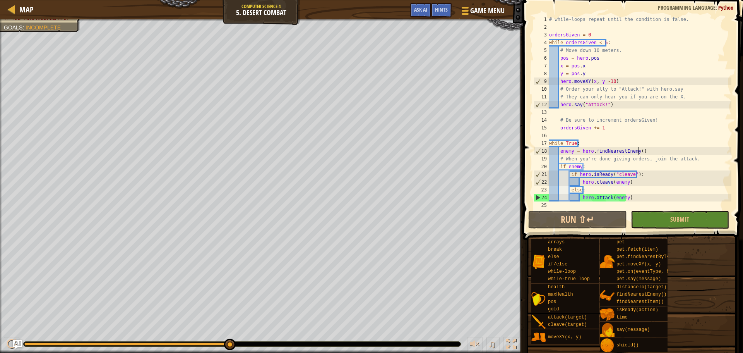
click at [661, 152] on div "# while-loops repeat until the condition is false. ordersGiven = 0 while orders…" at bounding box center [640, 119] width 184 height 209
type textarea "enemy = hero.findNearestEnemy()"
click at [664, 132] on div "# while-loops repeat until the condition is false. ordersGiven = 0 while orders…" at bounding box center [640, 119] width 184 height 209
click at [665, 132] on div "# while-loops repeat until the condition is false. ordersGiven = 0 while orders…" at bounding box center [640, 119] width 184 height 209
click at [637, 138] on div "# while-loops repeat until the condition is false. ordersGiven = 0 while orders…" at bounding box center [640, 119] width 184 height 209
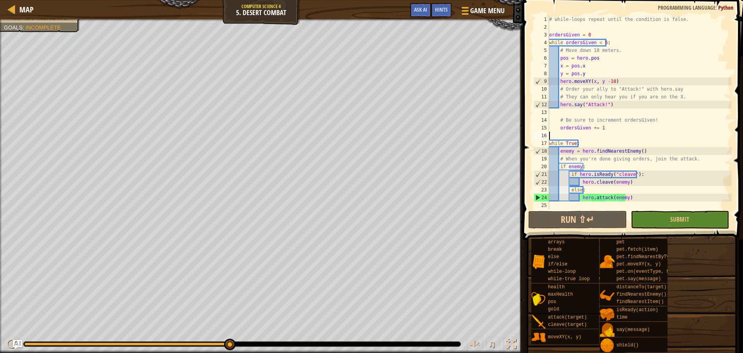
click at [621, 132] on div "# while-loops repeat until the condition is false. ordersGiven = 0 while orders…" at bounding box center [640, 119] width 184 height 209
click at [625, 123] on div "# while-loops repeat until the condition is false. ordersGiven = 0 while orders…" at bounding box center [640, 119] width 184 height 209
click at [644, 120] on div "# while-loops repeat until the condition is false. ordersGiven = 0 while orders…" at bounding box center [640, 119] width 184 height 209
click at [560, 129] on div "# while-loops repeat until the condition is false. ordersGiven = 0 while orders…" at bounding box center [640, 119] width 184 height 209
type textarea "ordersGiven += 1"
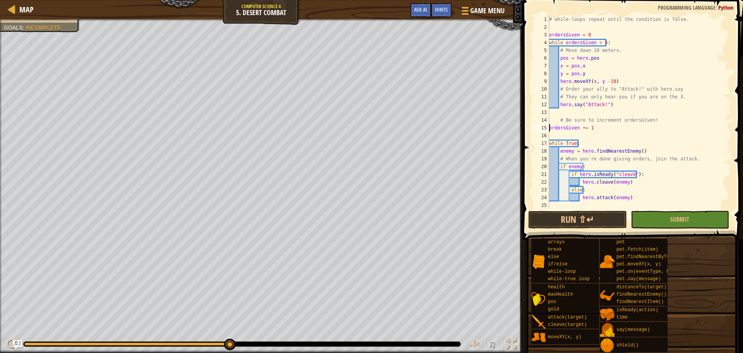
click at [610, 131] on div "# while-loops repeat until the condition is false. ordersGiven = 0 while orders…" at bounding box center [640, 119] width 184 height 209
click at [701, 205] on div "# while-loops repeat until the condition is false. ordersGiven = 0 while orders…" at bounding box center [640, 119] width 184 height 209
click at [710, 220] on button "Submit" at bounding box center [680, 220] width 98 height 18
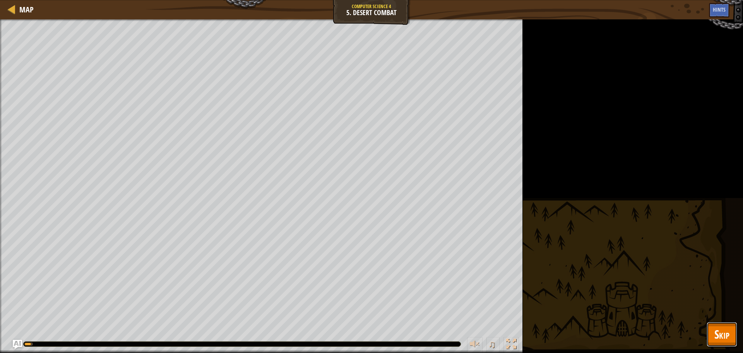
drag, startPoint x: 727, startPoint y: 342, endPoint x: 722, endPoint y: 343, distance: 5.5
click at [723, 343] on button "Skip" at bounding box center [722, 334] width 31 height 25
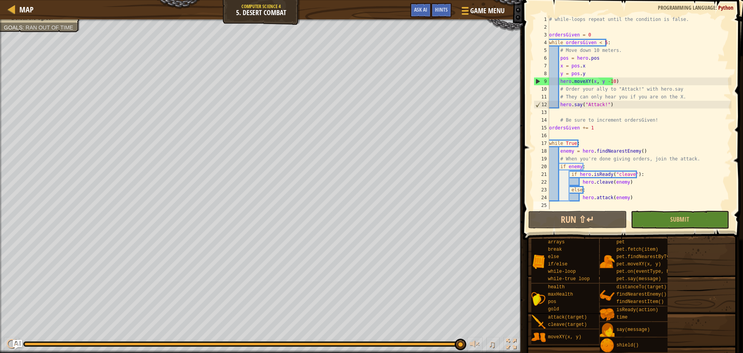
click at [550, 133] on div "# while-loops repeat until the condition is false. ordersGiven = 0 while orders…" at bounding box center [640, 119] width 184 height 209
click at [550, 130] on div "# while-loops repeat until the condition is false. ordersGiven = 0 while orders…" at bounding box center [640, 119] width 184 height 209
type textarea "ordersGiven += 1"
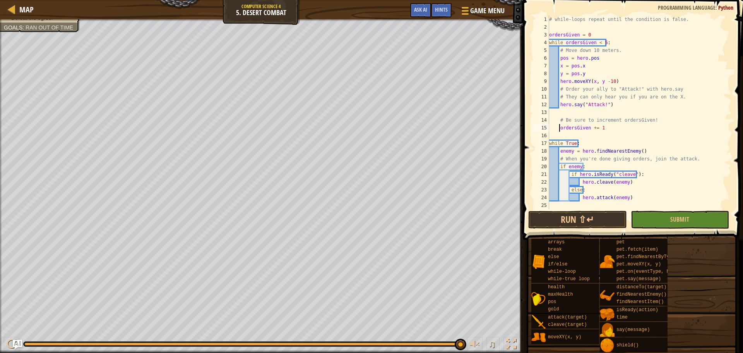
drag, startPoint x: 610, startPoint y: 132, endPoint x: 606, endPoint y: 135, distance: 5.2
click at [609, 132] on div "# while-loops repeat until the condition is false. ordersGiven = 0 while orders…" at bounding box center [640, 119] width 184 height 209
click at [651, 168] on div "# while-loops repeat until the condition is false. ordersGiven = 0 while orders…" at bounding box center [640, 119] width 184 height 209
click at [646, 182] on div "# while-loops repeat until the condition is false. ordersGiven = 0 while orders…" at bounding box center [640, 119] width 184 height 209
drag, startPoint x: 641, startPoint y: 194, endPoint x: 643, endPoint y: 189, distance: 4.7
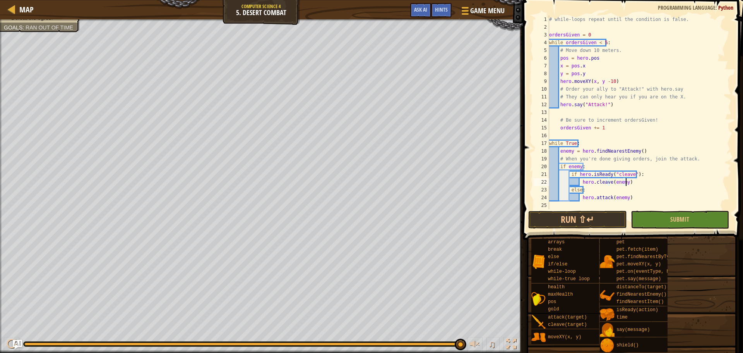
click at [641, 192] on div "# while-loops repeat until the condition is false. ordersGiven = 0 while orders…" at bounding box center [640, 119] width 184 height 209
click at [650, 171] on div "# while-loops repeat until the condition is false. ordersGiven = 0 while orders…" at bounding box center [640, 119] width 184 height 209
click at [653, 166] on div "# while-loops repeat until the condition is false. ordersGiven = 0 while orders…" at bounding box center [640, 119] width 184 height 209
click at [683, 161] on div "# while-loops repeat until the condition is false. ordersGiven = 0 while orders…" at bounding box center [640, 119] width 184 height 209
drag, startPoint x: 644, startPoint y: 182, endPoint x: 548, endPoint y: 171, distance: 96.7
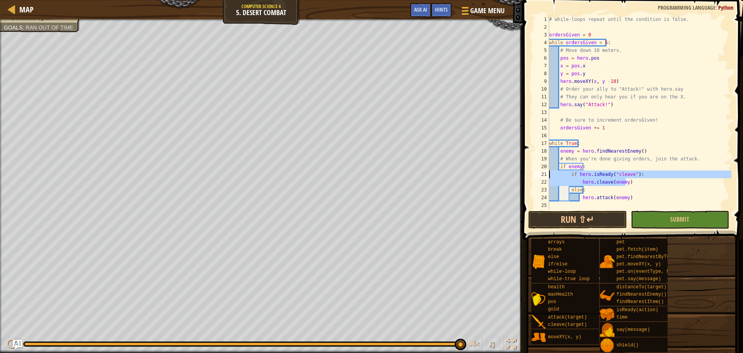
click at [548, 171] on div "# When you're done giving orders, join the attack. 1 2 3 4 5 6 7 8 9 10 11 12 1…" at bounding box center [631, 112] width 199 height 194
type textarea "if hero.isReady("cleave"): hero.cleave(enemy)"
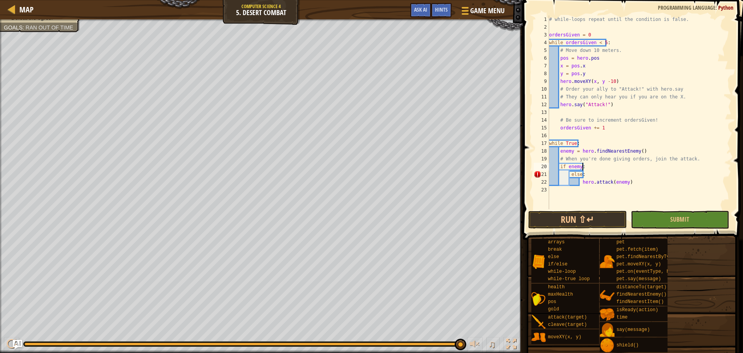
click at [593, 170] on div "# while-loops repeat until the condition is false. ordersGiven = 0 while orders…" at bounding box center [640, 119] width 184 height 209
click at [583, 177] on div "# while-loops repeat until the condition is false. ordersGiven = 0 while orders…" at bounding box center [640, 119] width 184 height 209
type textarea "e"
click at [578, 183] on div "# while-loops repeat until the condition is false. ordersGiven = 0 while orders…" at bounding box center [640, 119] width 184 height 209
click at [581, 184] on div "# while-loops repeat until the condition is false. ordersGiven = 0 while orders…" at bounding box center [640, 119] width 184 height 209
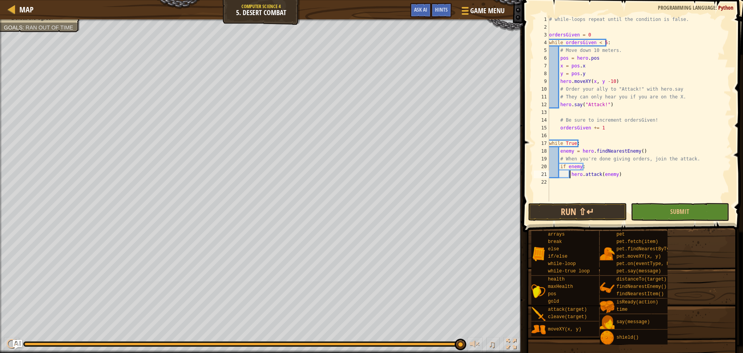
drag, startPoint x: 614, startPoint y: 124, endPoint x: 627, endPoint y: 111, distance: 17.8
click at [627, 115] on div "# while-loops repeat until the condition is false. ordersGiven = 0 while orders…" at bounding box center [640, 115] width 184 height 201
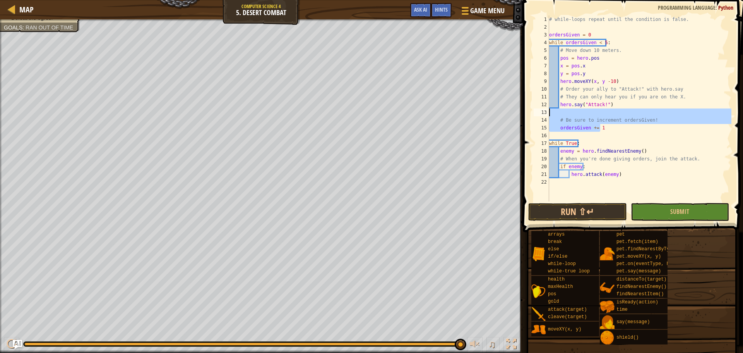
click at [637, 70] on div "# while-loops repeat until the condition is false. ordersGiven = 0 while orders…" at bounding box center [640, 115] width 184 height 201
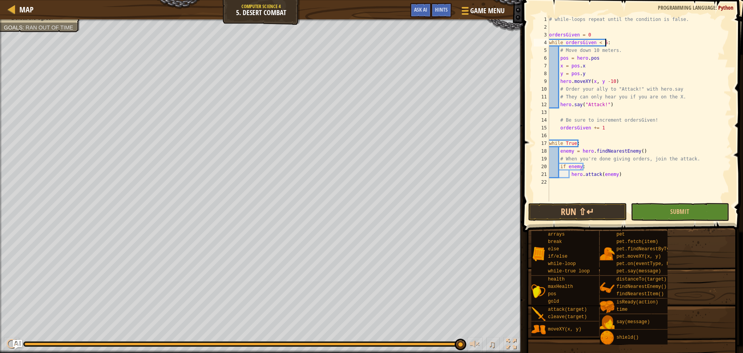
click at [642, 43] on div "# while-loops repeat until the condition is false. ordersGiven = 0 while orders…" at bounding box center [640, 115] width 184 height 201
type textarea "while ordersGiven < 5:"
click at [461, 9] on div at bounding box center [464, 10] width 10 height 11
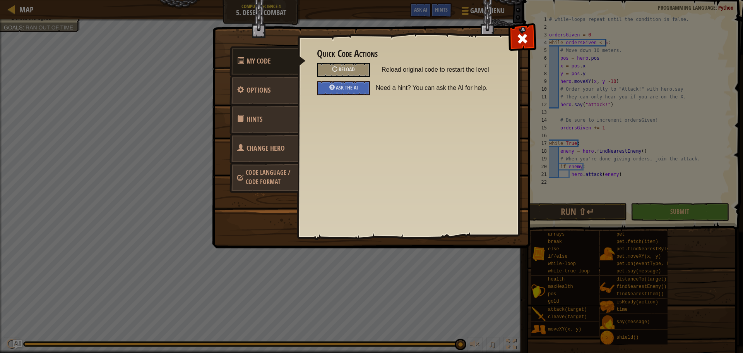
click at [271, 143] on link "Change Hero" at bounding box center [264, 148] width 69 height 30
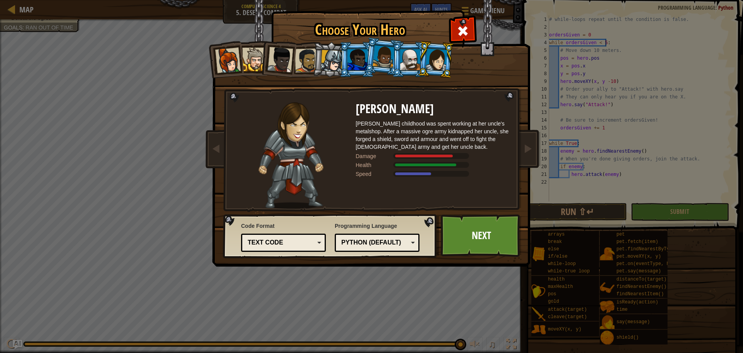
click at [223, 69] on div at bounding box center [228, 61] width 26 height 26
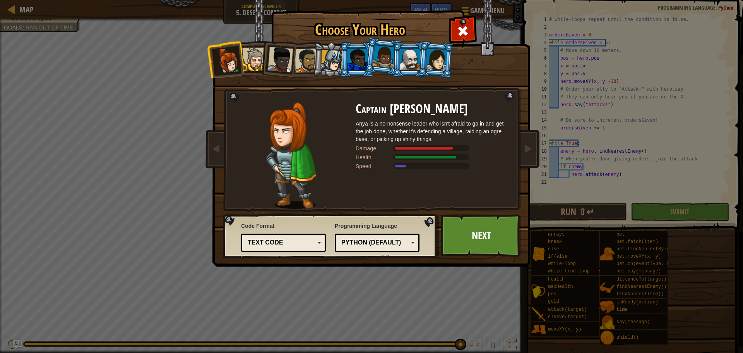
click at [428, 72] on li at bounding box center [435, 60] width 37 height 38
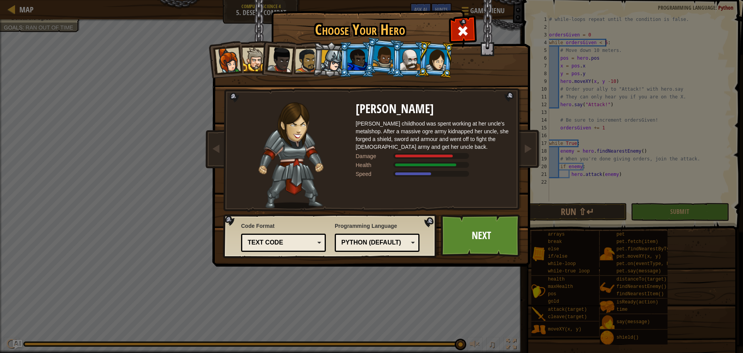
click at [411, 64] on div at bounding box center [410, 59] width 20 height 21
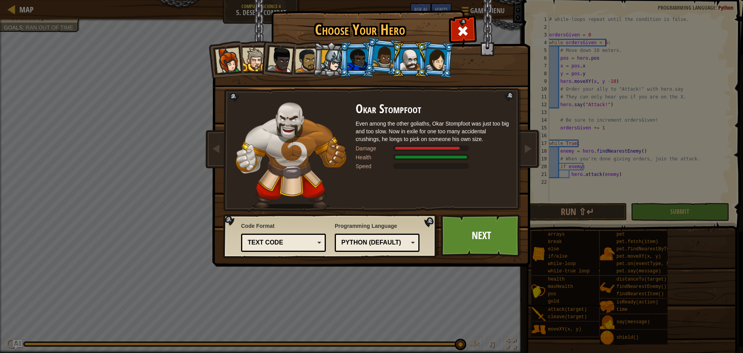
click at [386, 74] on li at bounding box center [383, 56] width 38 height 39
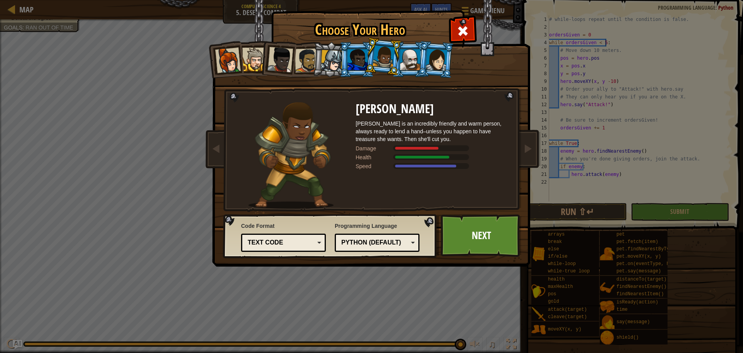
click at [331, 61] on div at bounding box center [332, 61] width 22 height 22
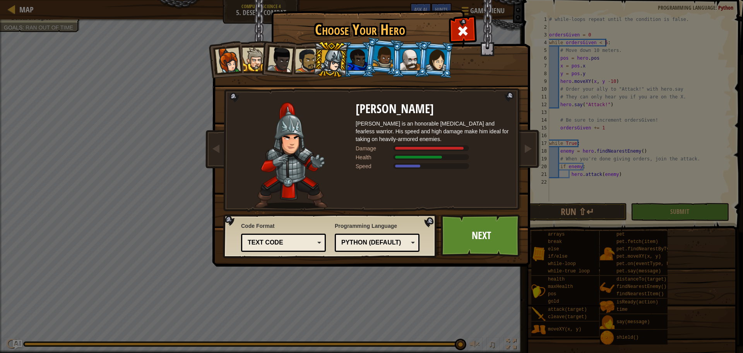
click at [298, 66] on div at bounding box center [307, 60] width 24 height 24
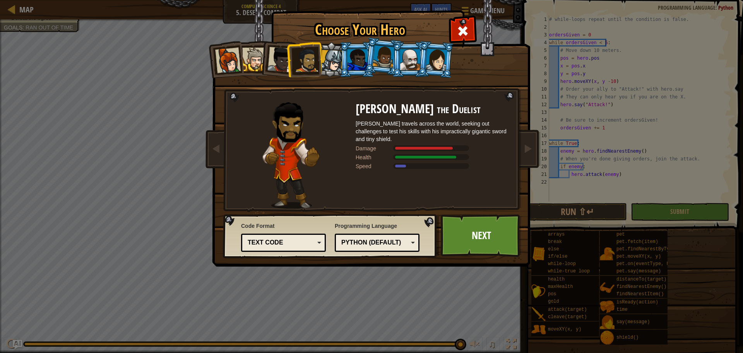
drag, startPoint x: 251, startPoint y: 67, endPoint x: 232, endPoint y: 59, distance: 20.1
click at [251, 66] on div at bounding box center [254, 60] width 24 height 24
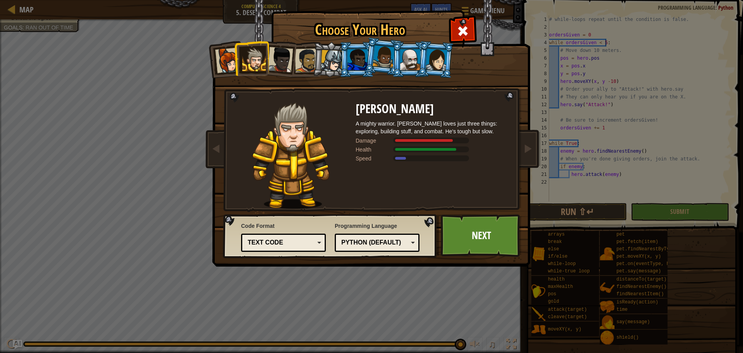
click at [225, 60] on div at bounding box center [228, 61] width 26 height 26
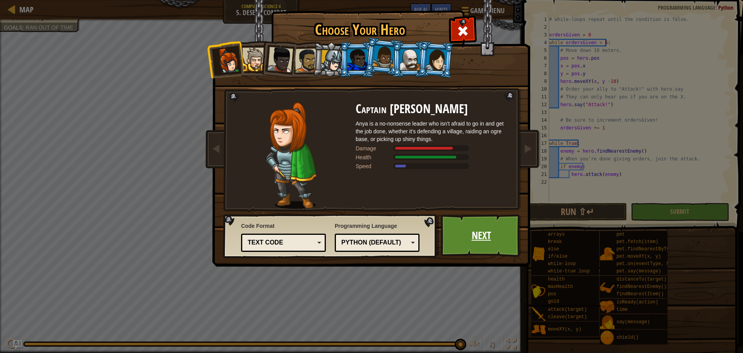
click at [473, 242] on link "Next" at bounding box center [481, 235] width 81 height 43
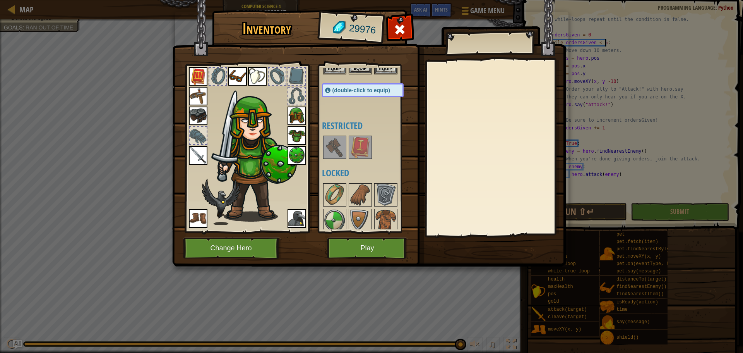
scroll to position [0, 0]
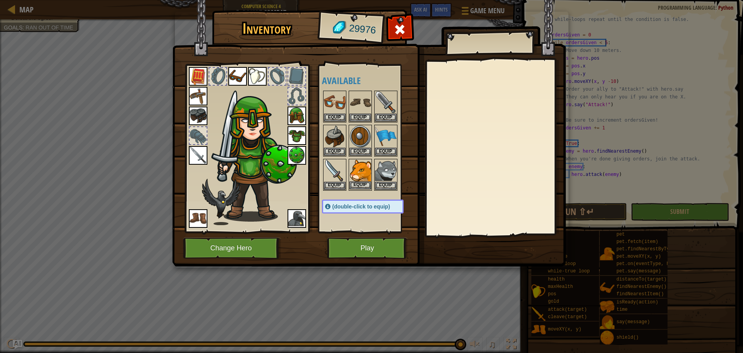
click at [362, 178] on img at bounding box center [361, 170] width 22 height 22
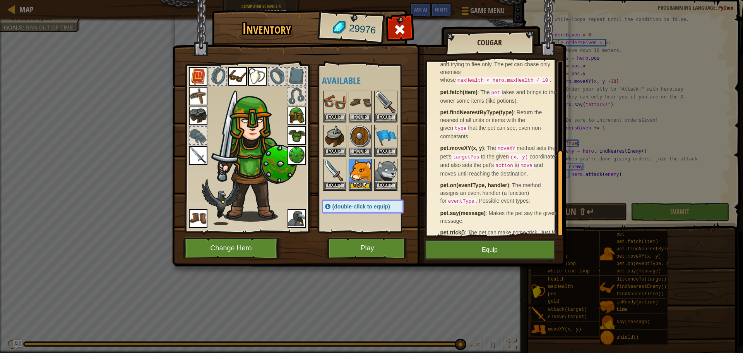
scroll to position [173, 0]
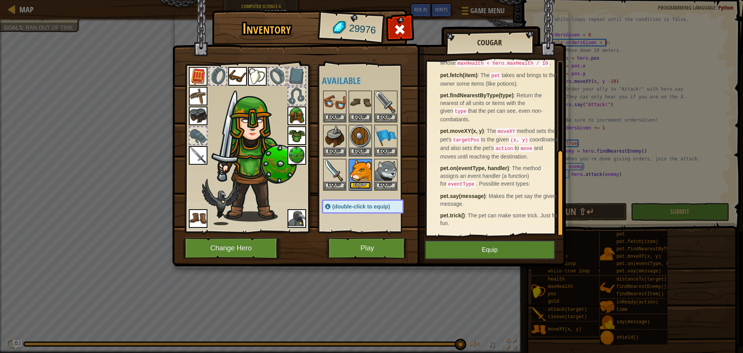
click at [356, 183] on button "Equip" at bounding box center [361, 185] width 22 height 8
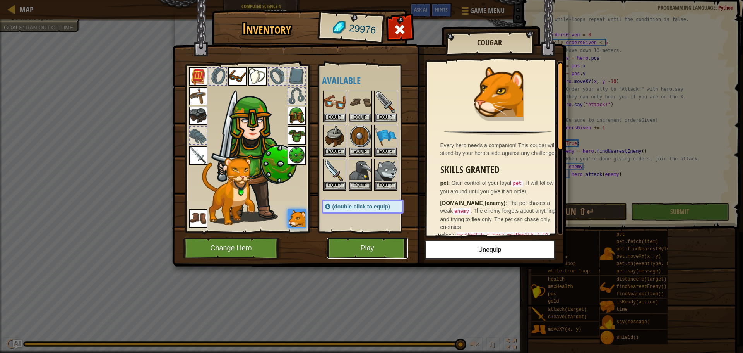
click at [381, 245] on button "Play" at bounding box center [367, 247] width 81 height 21
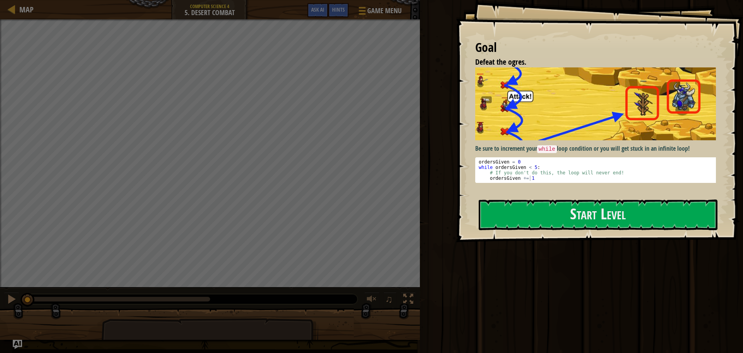
type textarea "ordersGiven += 1"
click at [573, 177] on div "ordersGiven = 0 while ordersGiven < 5 : # If you don't do this, the loop will n…" at bounding box center [598, 175] width 243 height 33
click at [585, 230] on button "Start Level" at bounding box center [598, 214] width 239 height 31
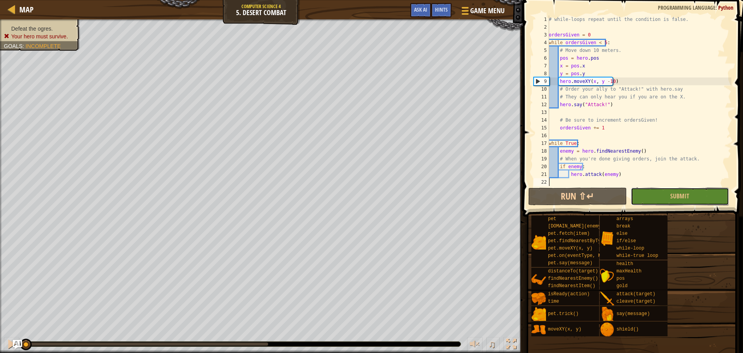
drag, startPoint x: 665, startPoint y: 201, endPoint x: 658, endPoint y: 226, distance: 25.7
click at [665, 202] on button "Submit" at bounding box center [680, 196] width 98 height 18
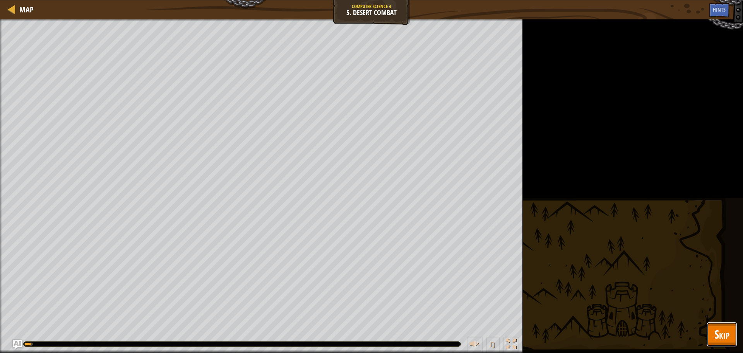
click at [729, 334] on span "Skip" at bounding box center [722, 334] width 15 height 16
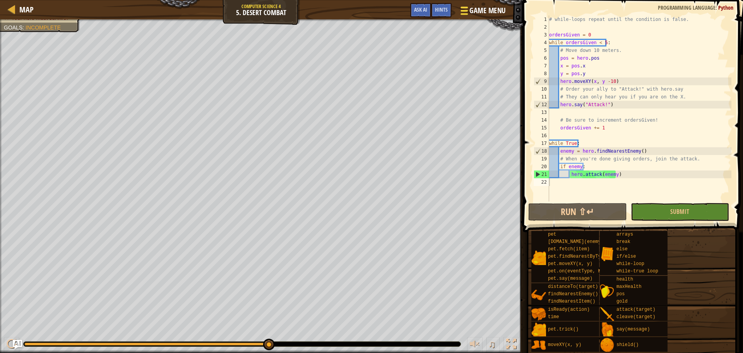
click at [463, 8] on span at bounding box center [464, 8] width 7 height 2
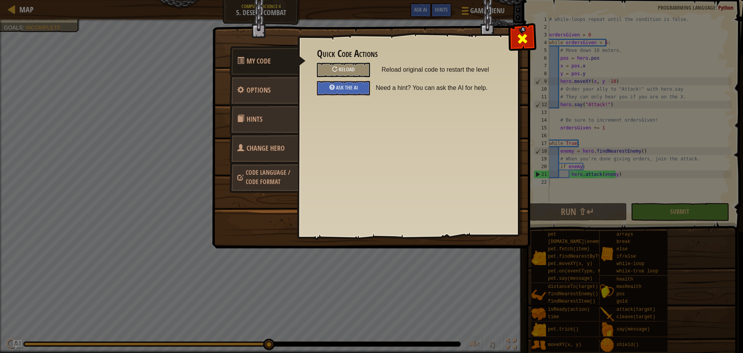
click at [527, 32] on div at bounding box center [522, 37] width 24 height 24
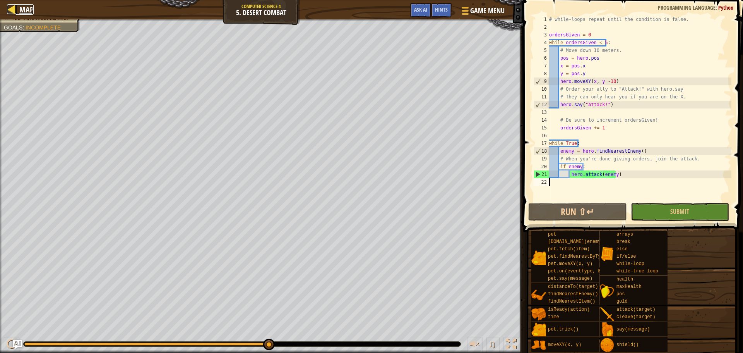
click at [33, 9] on span "Map" at bounding box center [26, 9] width 14 height 10
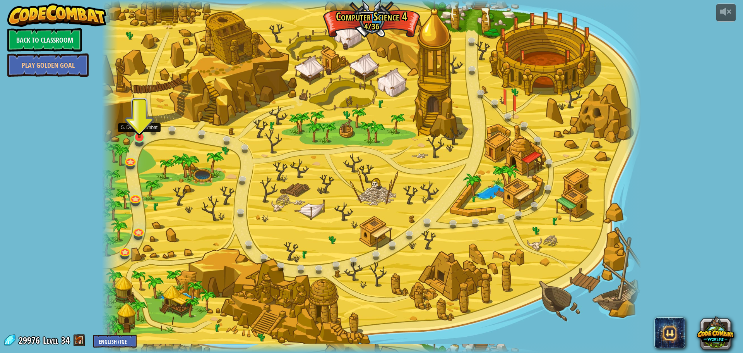
click at [137, 128] on img at bounding box center [139, 121] width 14 height 33
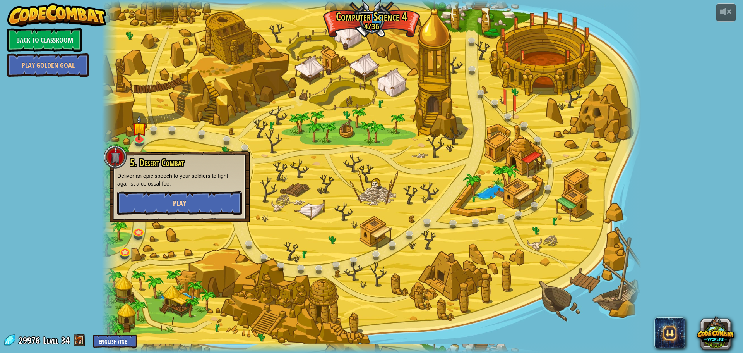
click at [197, 204] on button "Play" at bounding box center [179, 202] width 125 height 23
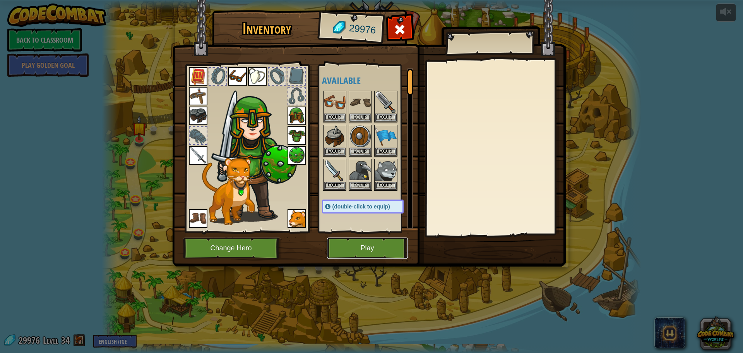
click at [383, 256] on button "Play" at bounding box center [367, 247] width 81 height 21
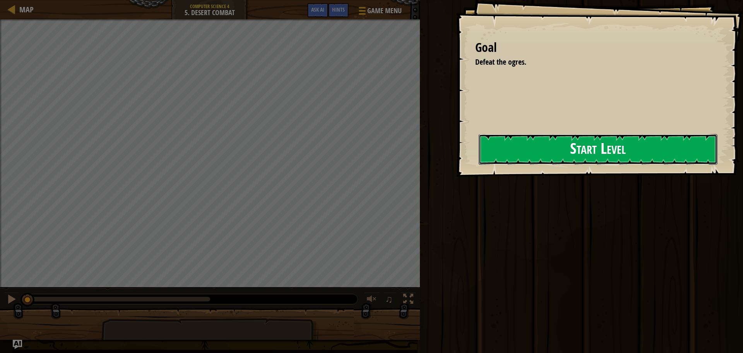
click at [571, 140] on button "Start Level" at bounding box center [598, 149] width 239 height 31
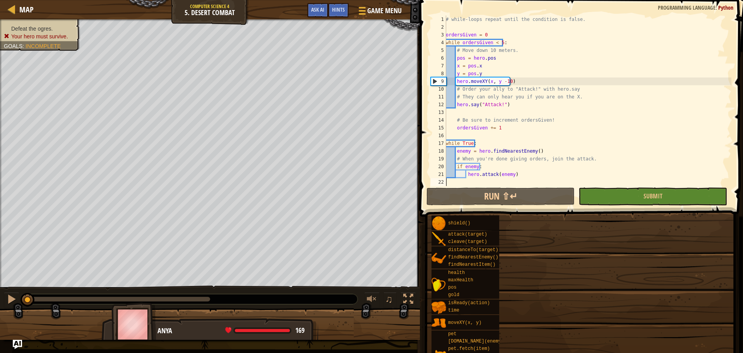
click at [338, 5] on div "Map Computer Science 4 5. Desert Combat Game Menu Done Hints Ask AI" at bounding box center [210, 9] width 420 height 19
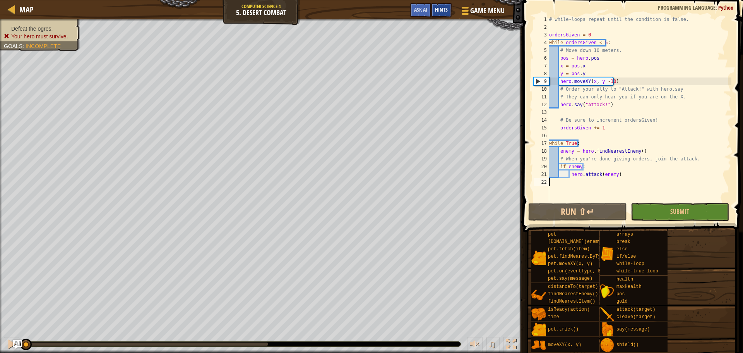
click at [441, 14] on div "Hints" at bounding box center [441, 10] width 21 height 14
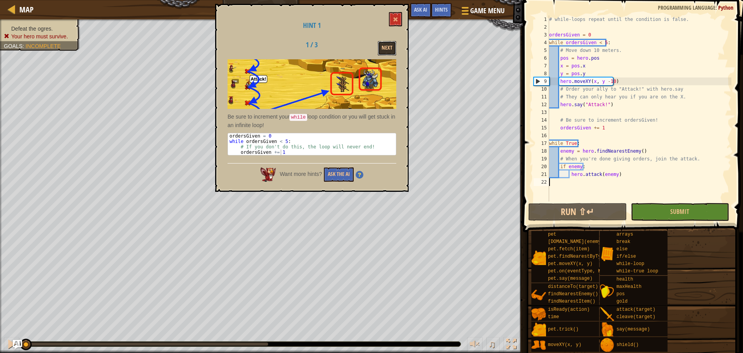
drag, startPoint x: 381, startPoint y: 47, endPoint x: 381, endPoint y: 61, distance: 14.0
click at [381, 55] on button "Next" at bounding box center [387, 48] width 19 height 14
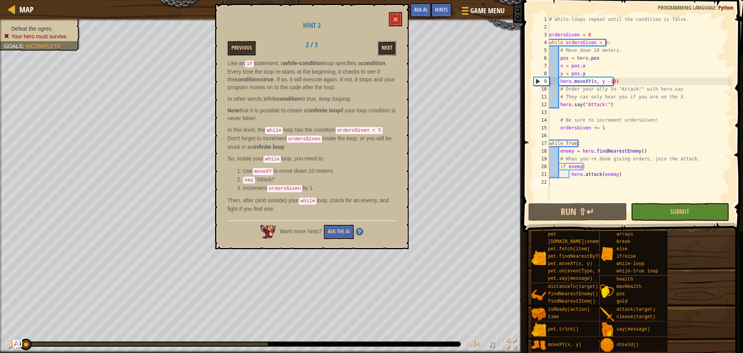
click at [390, 50] on button "Next" at bounding box center [387, 48] width 19 height 14
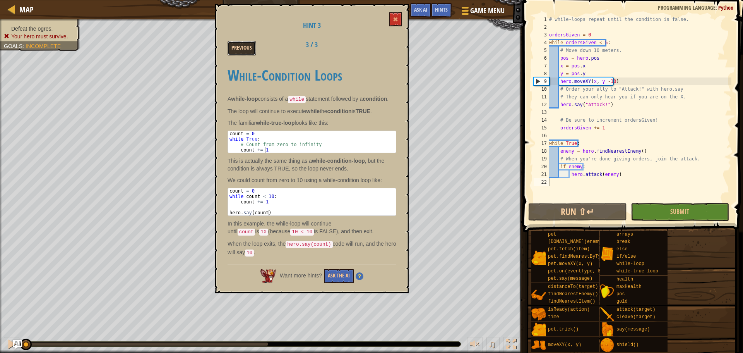
click at [236, 49] on button "Previous" at bounding box center [242, 48] width 28 height 14
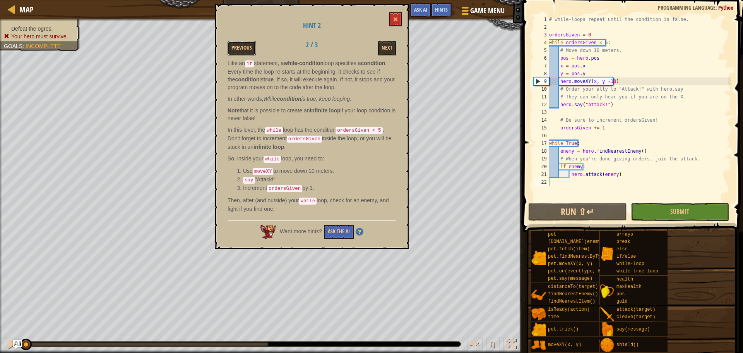
drag, startPoint x: 243, startPoint y: 50, endPoint x: 237, endPoint y: 55, distance: 7.7
click at [242, 50] on button "Previous" at bounding box center [242, 48] width 28 height 14
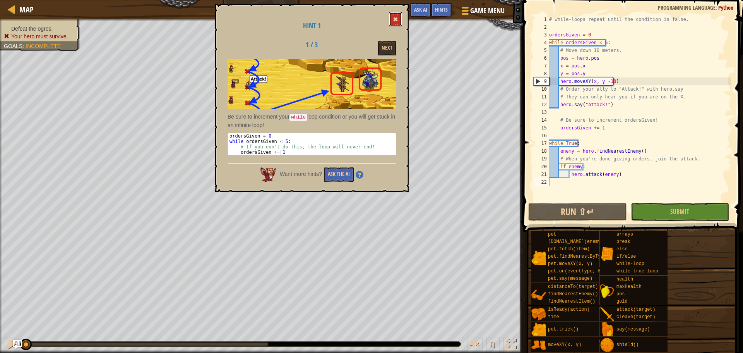
click at [395, 21] on span at bounding box center [395, 19] width 5 height 5
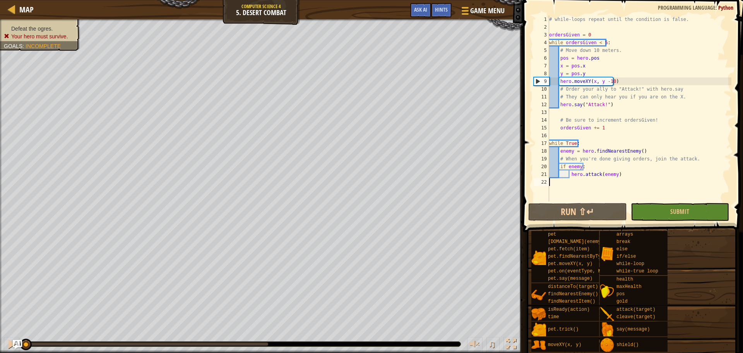
drag, startPoint x: 642, startPoint y: 179, endPoint x: 603, endPoint y: -22, distance: 205.1
click at [603, 0] on html "Map Computer Science 4 5. Desert Combat Game Menu Done Hints Ask AI 1 ההההההההה…" at bounding box center [371, 0] width 743 height 0
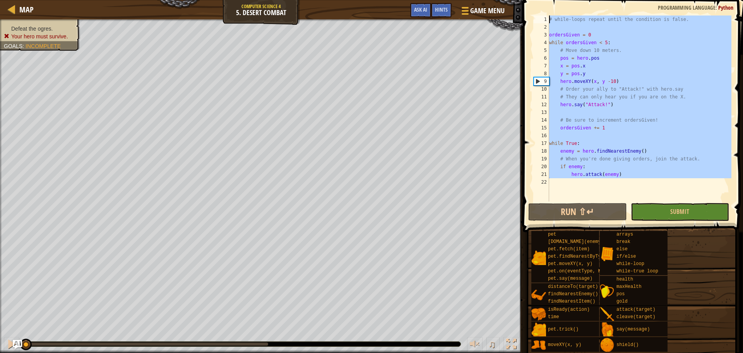
type textarea "# while-loops repeat until the condition is false."
click at [672, 132] on div "# while-loops repeat until the condition is false. ordersGiven = 0 while orders…" at bounding box center [640, 115] width 184 height 201
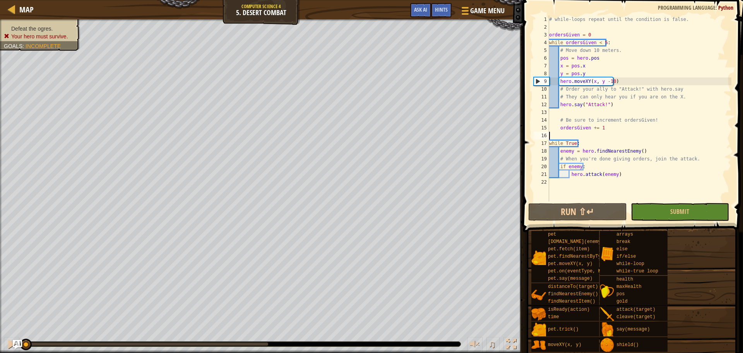
click at [677, 140] on div "# while-loops repeat until the condition is false. ordersGiven = 0 while orders…" at bounding box center [640, 115] width 184 height 201
click at [689, 155] on div "# while-loops repeat until the condition is false. ordersGiven = 0 while orders…" at bounding box center [640, 115] width 184 height 201
click at [701, 170] on div "# while-loops repeat until the condition is false. ordersGiven = 0 while orders…" at bounding box center [640, 115] width 184 height 201
type textarea "hero.attack(enemy)"
drag, startPoint x: 590, startPoint y: 215, endPoint x: 612, endPoint y: 252, distance: 42.4
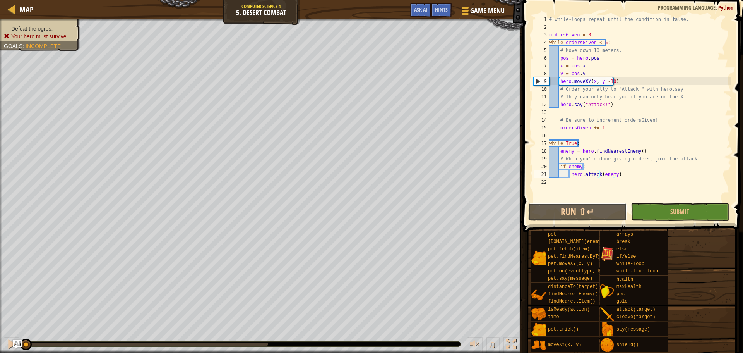
click at [590, 215] on button "Run ⇧↵" at bounding box center [577, 212] width 98 height 18
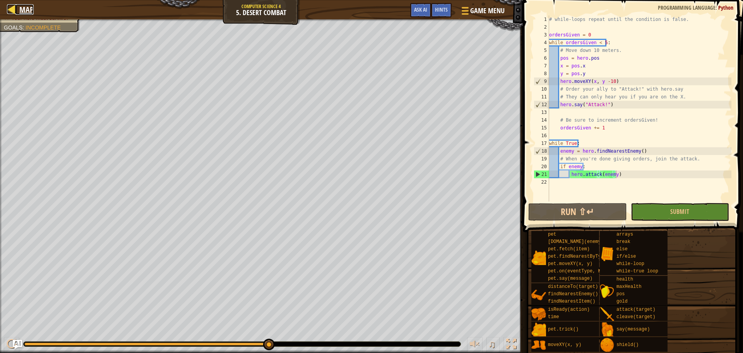
click at [22, 5] on span "Map" at bounding box center [26, 9] width 14 height 10
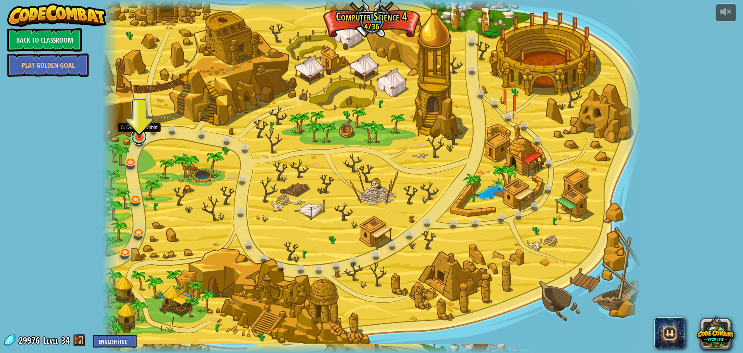
click at [137, 141] on link at bounding box center [138, 136] width 15 height 15
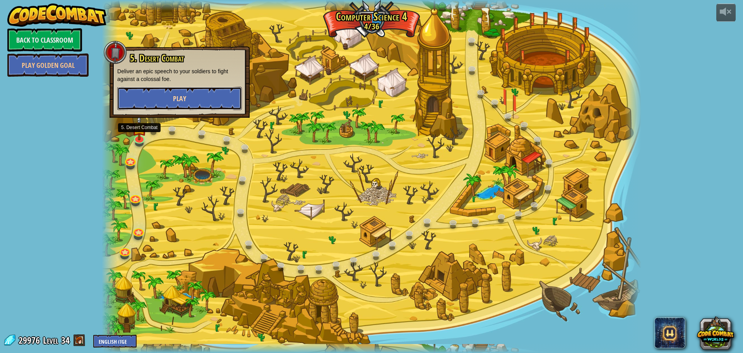
click at [197, 95] on button "Play" at bounding box center [179, 98] width 125 height 23
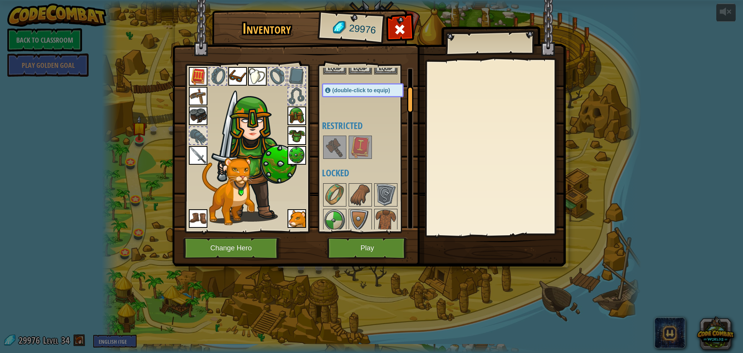
scroll to position [310, 0]
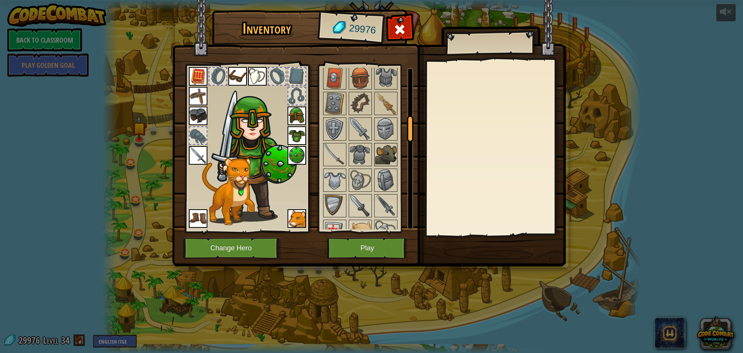
click at [391, 161] on img at bounding box center [386, 155] width 22 height 22
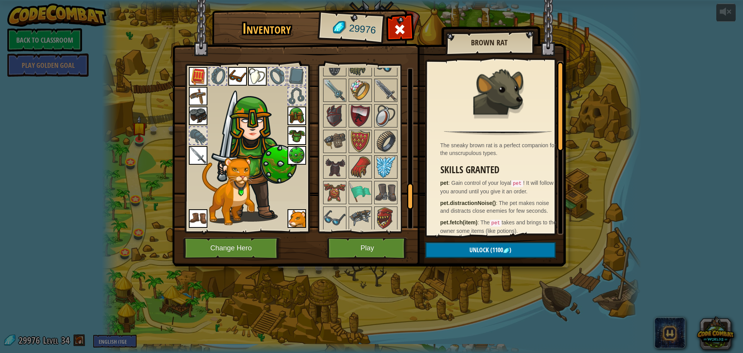
scroll to position [718, 0]
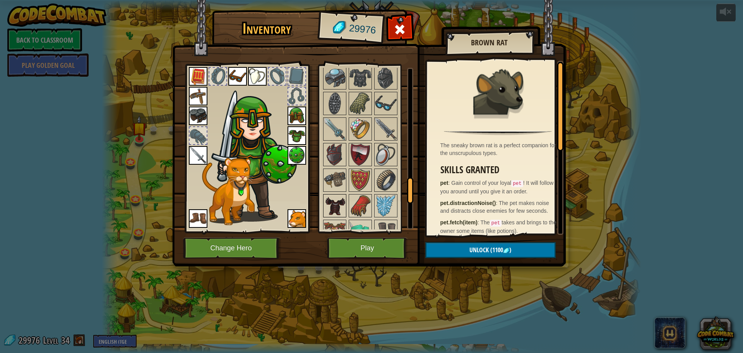
click at [340, 202] on img at bounding box center [335, 206] width 22 height 22
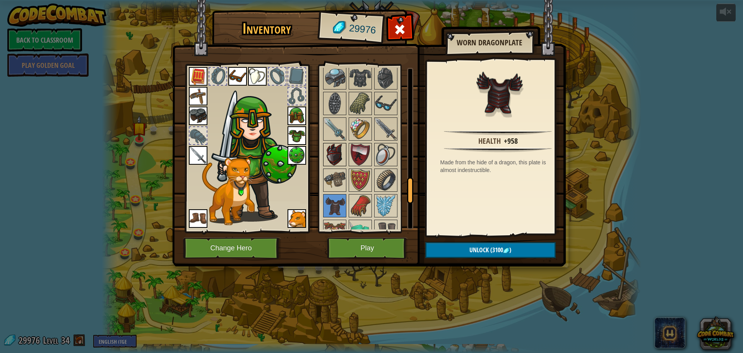
drag, startPoint x: 328, startPoint y: 149, endPoint x: 339, endPoint y: 148, distance: 11.3
click at [328, 149] on img at bounding box center [335, 155] width 22 height 22
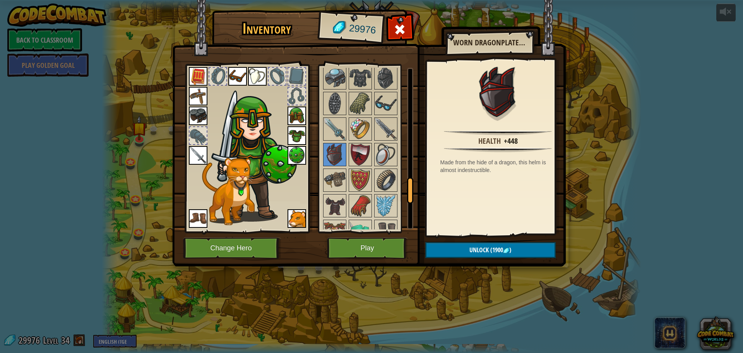
click at [347, 114] on div at bounding box center [370, 1] width 97 height 843
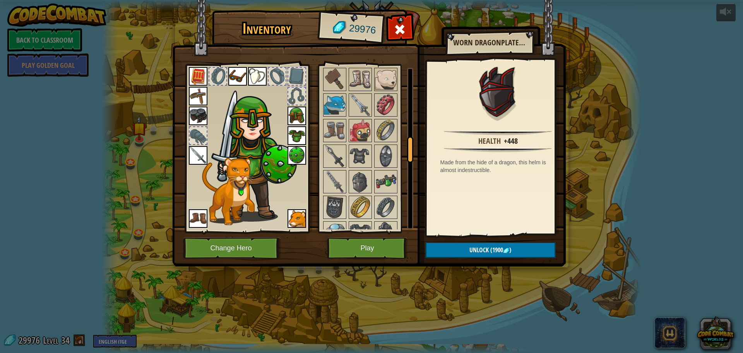
scroll to position [409, 0]
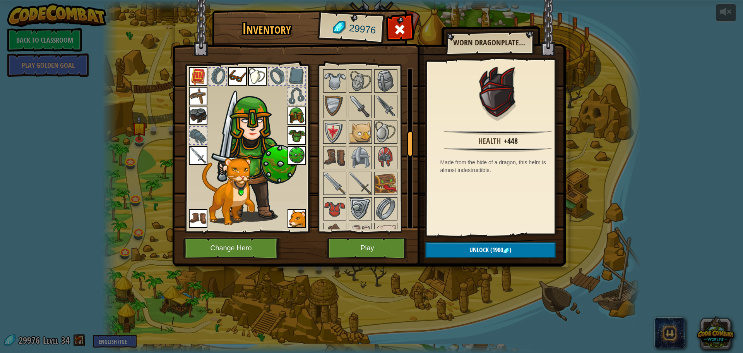
click at [355, 119] on div at bounding box center [370, 310] width 97 height 843
click at [356, 120] on div at bounding box center [360, 131] width 23 height 23
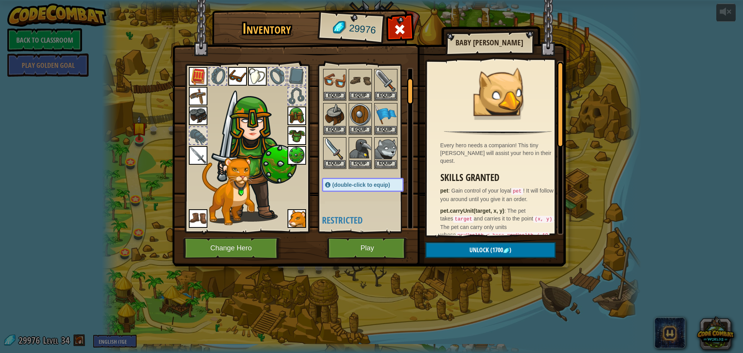
scroll to position [60, 0]
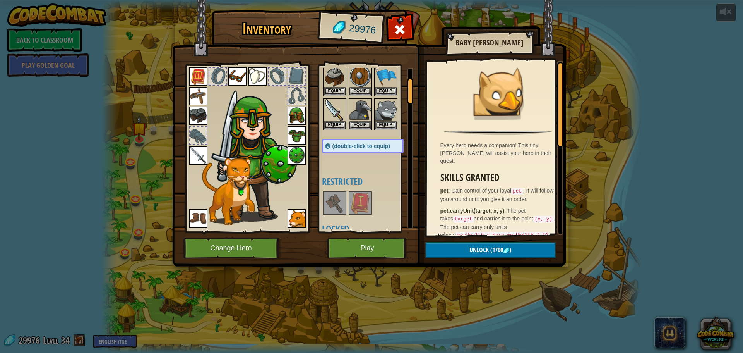
drag, startPoint x: 359, startPoint y: 194, endPoint x: 348, endPoint y: 177, distance: 21.0
click at [357, 193] on img at bounding box center [361, 203] width 22 height 22
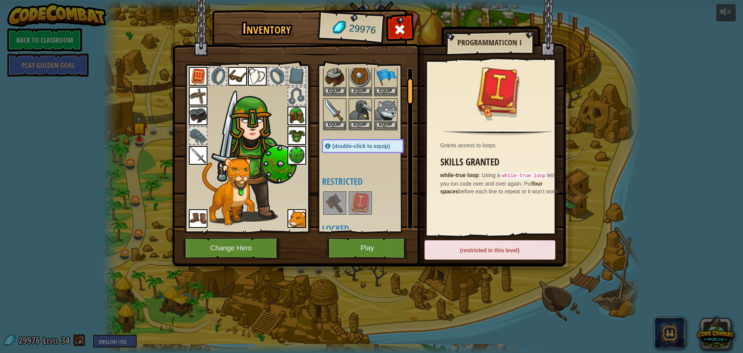
click at [342, 198] on img at bounding box center [335, 203] width 22 height 22
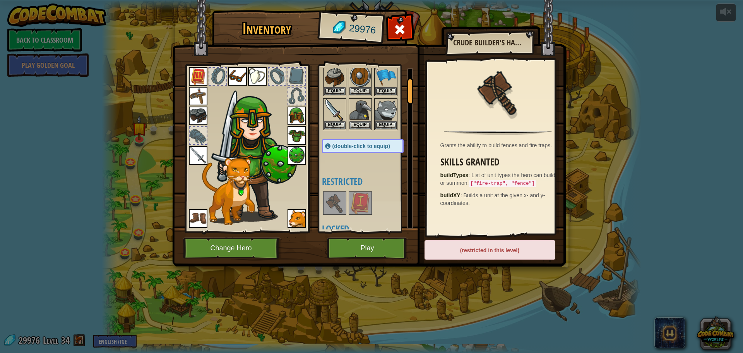
click at [368, 198] on img at bounding box center [361, 203] width 22 height 22
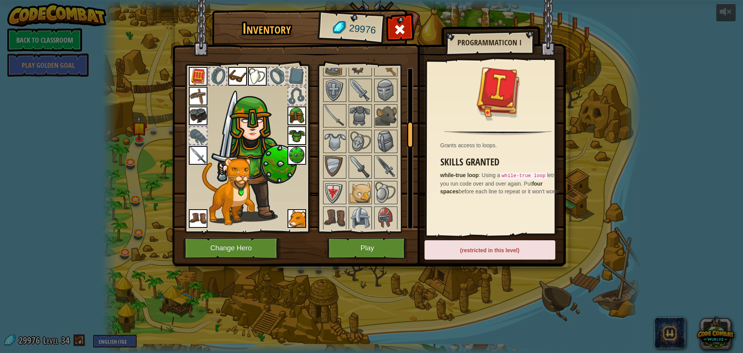
scroll to position [581, 0]
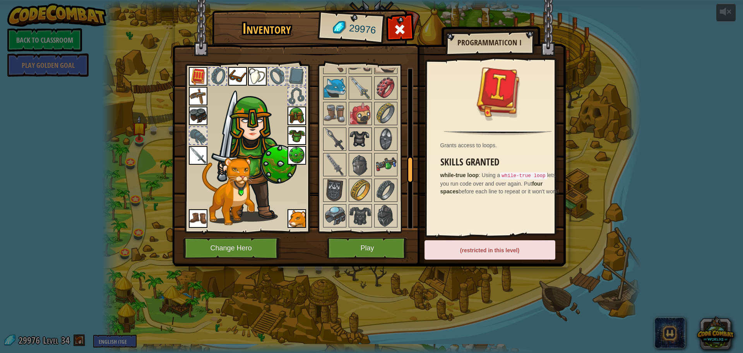
click at [368, 147] on img at bounding box center [361, 139] width 22 height 22
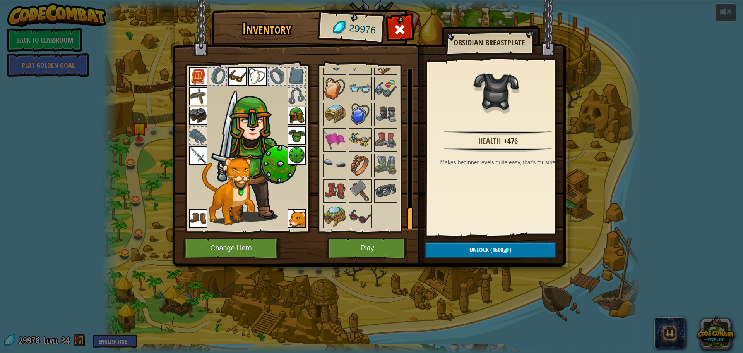
scroll to position [835, 0]
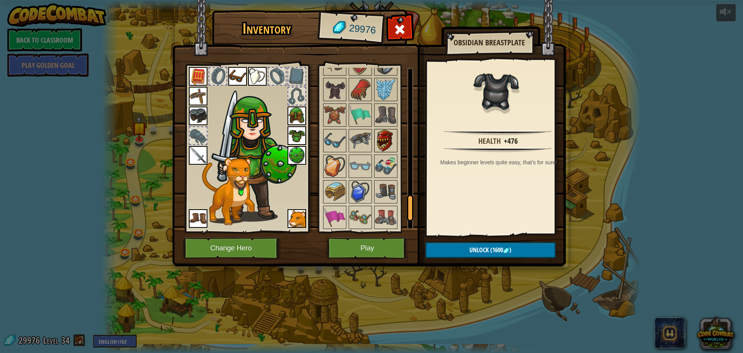
click at [376, 140] on img at bounding box center [386, 141] width 22 height 22
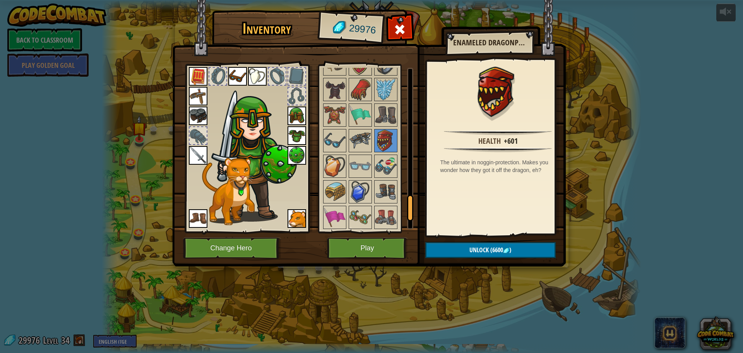
scroll to position [757, 0]
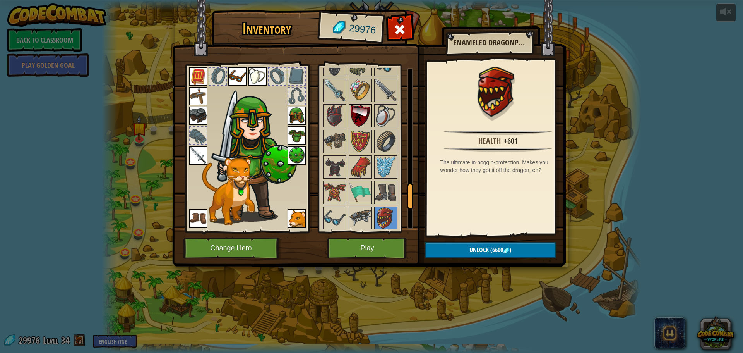
click at [364, 118] on img at bounding box center [361, 116] width 22 height 22
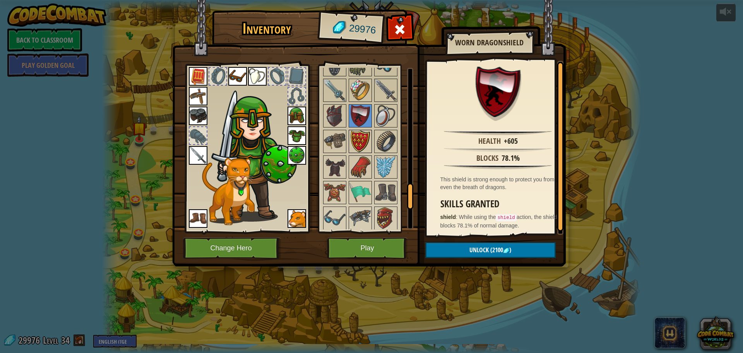
click at [367, 144] on img at bounding box center [361, 141] width 22 height 22
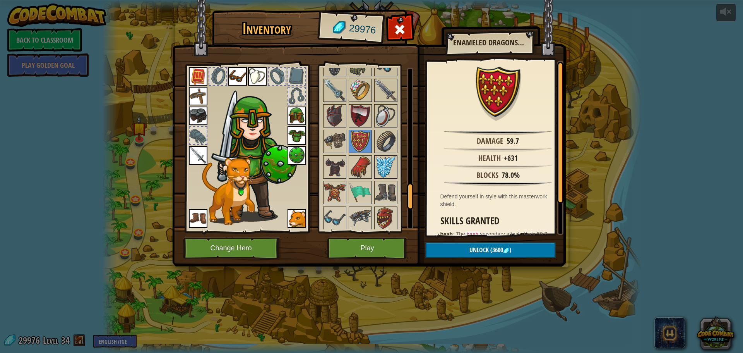
click at [389, 173] on img at bounding box center [386, 167] width 22 height 22
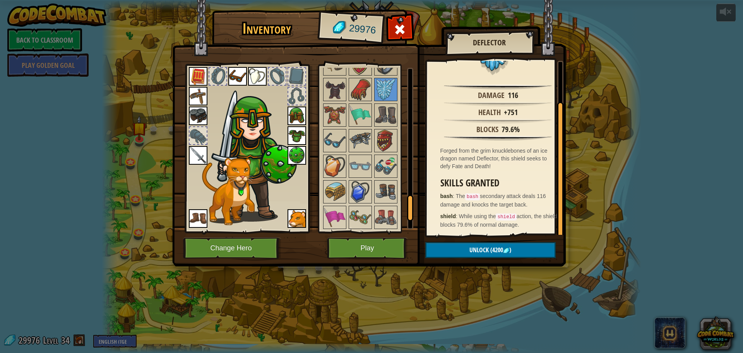
scroll to position [912, 0]
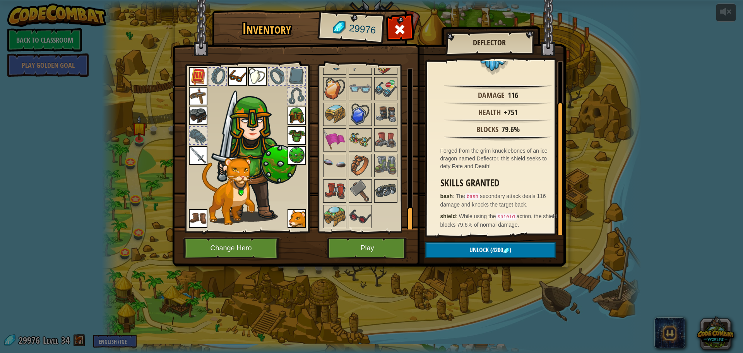
drag, startPoint x: 358, startPoint y: 211, endPoint x: 398, endPoint y: 197, distance: 42.0
click at [359, 211] on img at bounding box center [361, 217] width 22 height 22
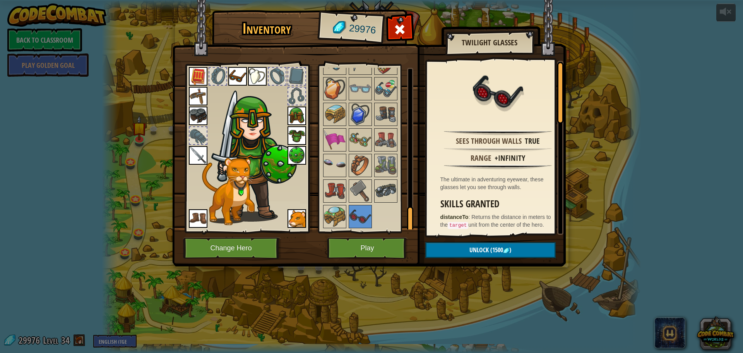
scroll to position [116, 0]
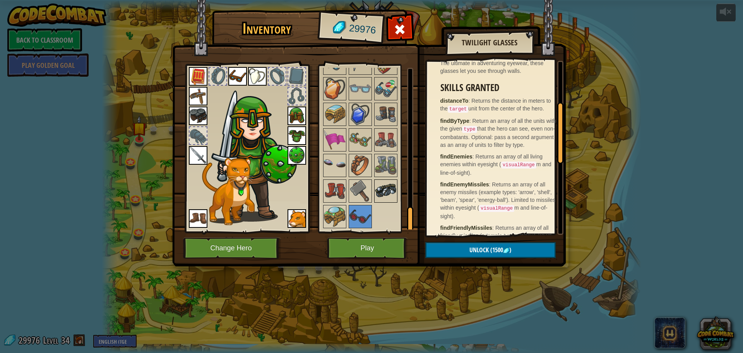
click at [393, 189] on img at bounding box center [386, 191] width 22 height 22
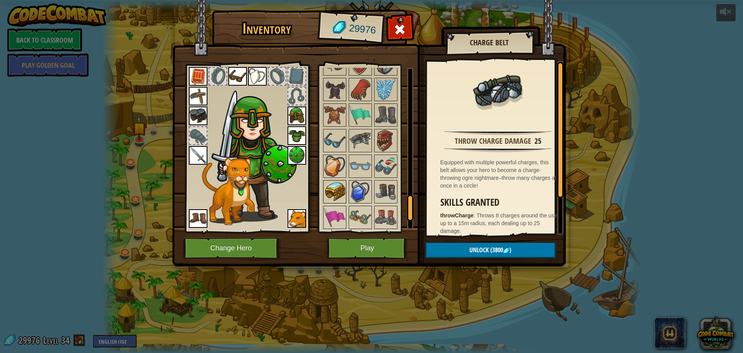
scroll to position [873, 0]
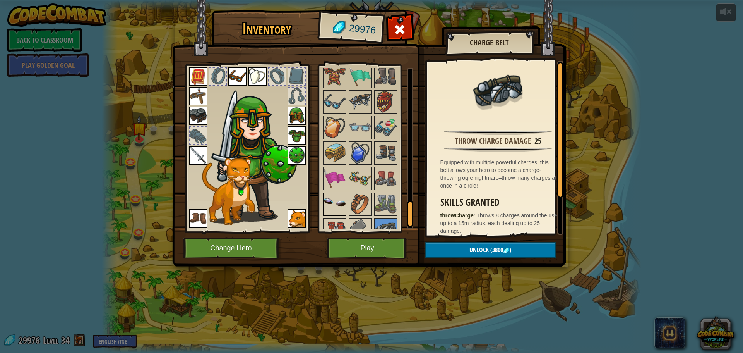
click at [342, 204] on img at bounding box center [335, 204] width 22 height 22
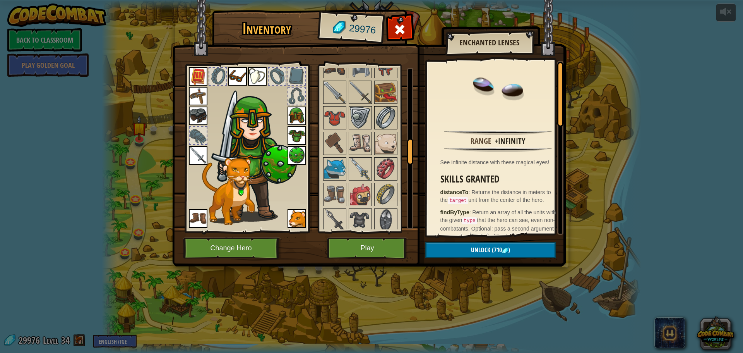
scroll to position [461, 0]
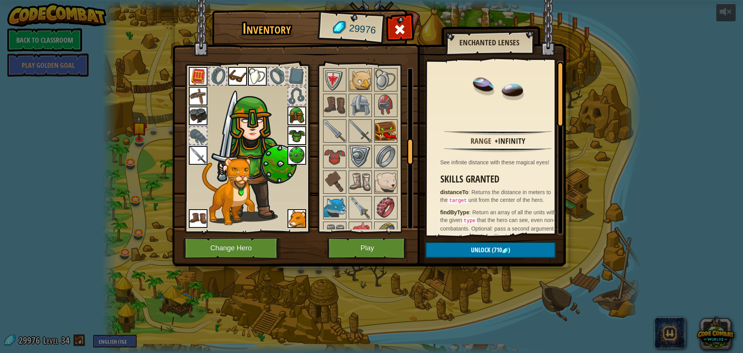
click at [384, 135] on img at bounding box center [386, 131] width 22 height 22
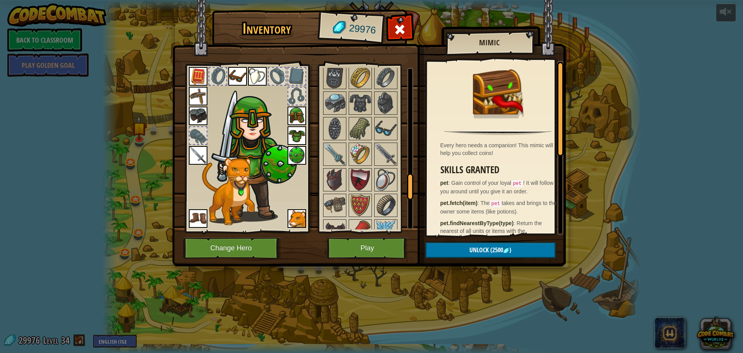
scroll to position [809, 0]
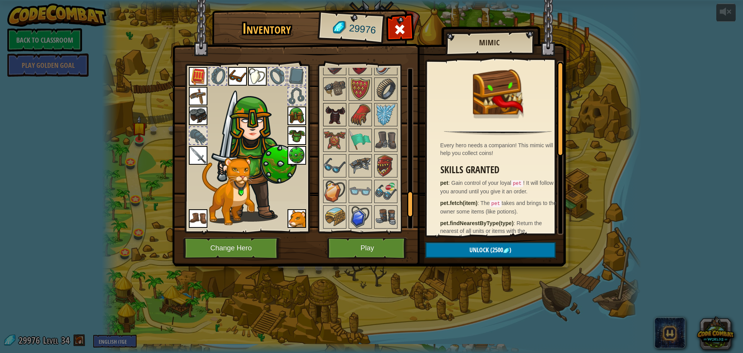
click at [334, 118] on img at bounding box center [335, 115] width 22 height 22
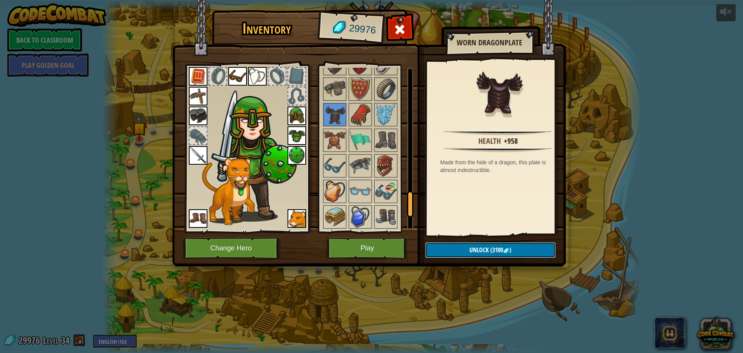
click at [478, 249] on span "Unlock" at bounding box center [479, 249] width 19 height 9
click at [530, 251] on button "Confirm" at bounding box center [490, 250] width 130 height 16
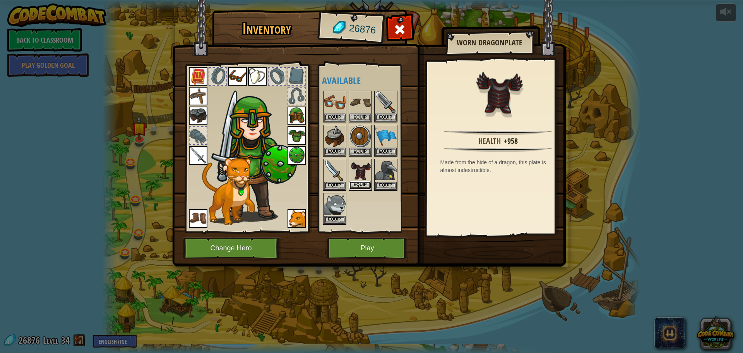
click at [363, 188] on button "Equip" at bounding box center [361, 185] width 22 height 8
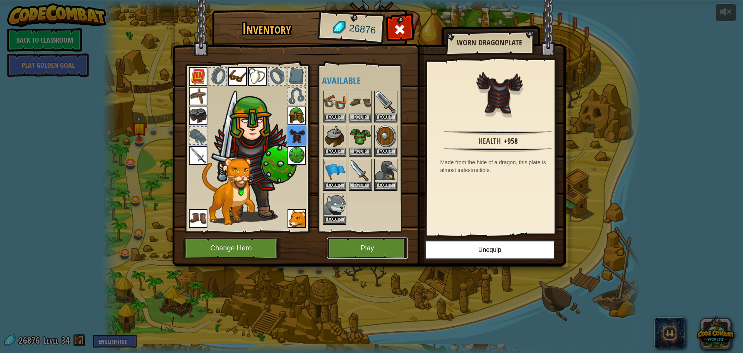
click at [359, 248] on button "Play" at bounding box center [367, 247] width 81 height 21
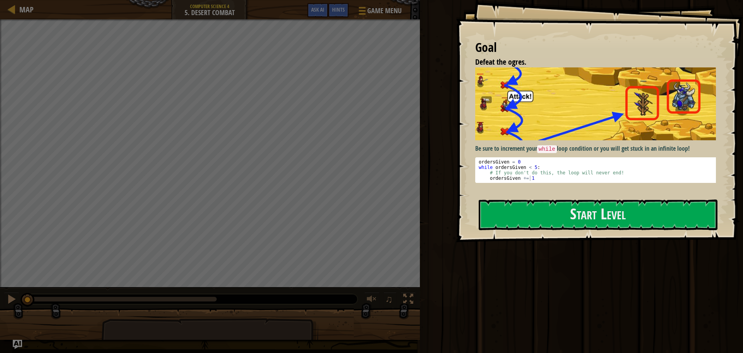
drag, startPoint x: 662, startPoint y: 201, endPoint x: 679, endPoint y: 196, distance: 17.4
click at [667, 215] on button "Start Level" at bounding box center [598, 214] width 239 height 31
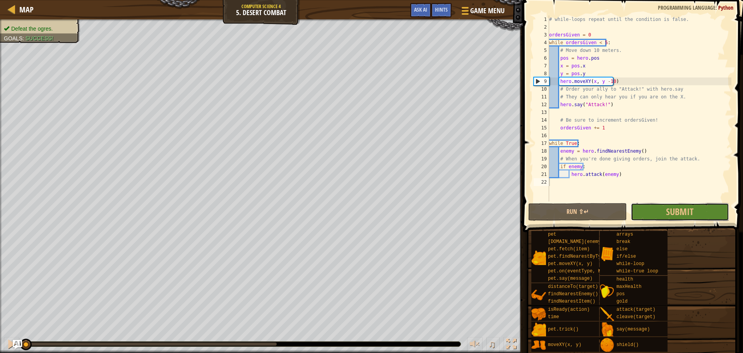
drag, startPoint x: 670, startPoint y: 207, endPoint x: 699, endPoint y: 257, distance: 58.1
click at [670, 207] on span "Submit" at bounding box center [679, 211] width 27 height 12
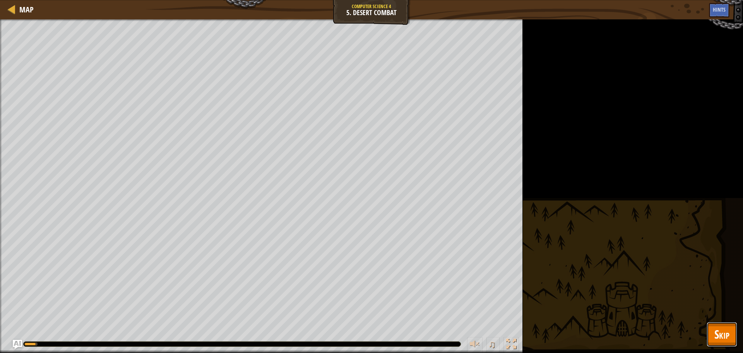
drag, startPoint x: 731, startPoint y: 329, endPoint x: 582, endPoint y: 310, distance: 149.8
click at [730, 329] on button "Skip" at bounding box center [722, 334] width 31 height 25
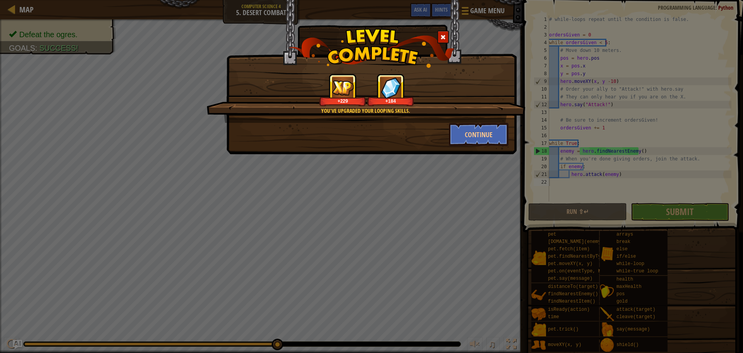
click at [468, 113] on div "You've upgraded your looping skills." at bounding box center [365, 111] width 244 height 8
click at [471, 144] on button "Continue" at bounding box center [479, 134] width 60 height 23
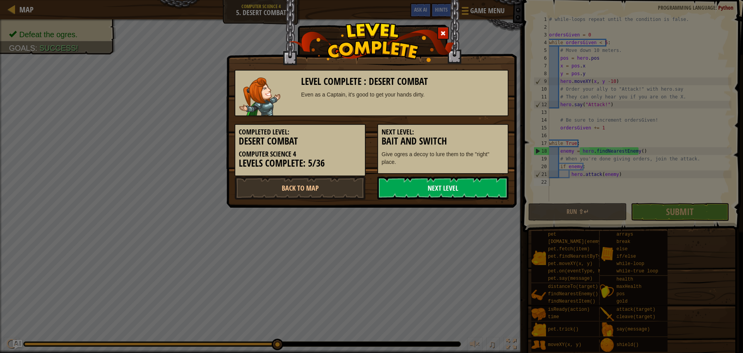
drag, startPoint x: 471, startPoint y: 185, endPoint x: 369, endPoint y: 286, distance: 143.4
click at [471, 185] on link "Next Level" at bounding box center [442, 187] width 131 height 23
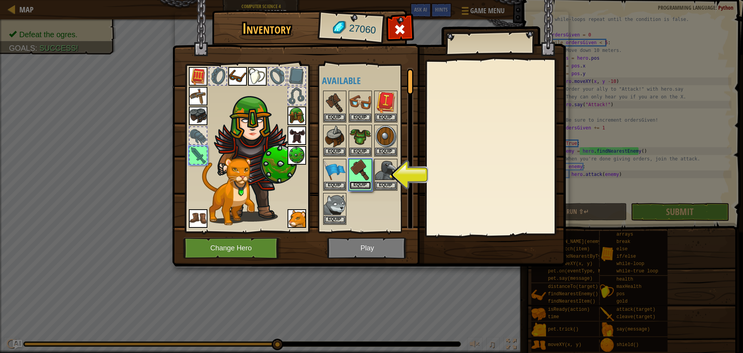
click at [352, 187] on button "Equip" at bounding box center [361, 185] width 22 height 8
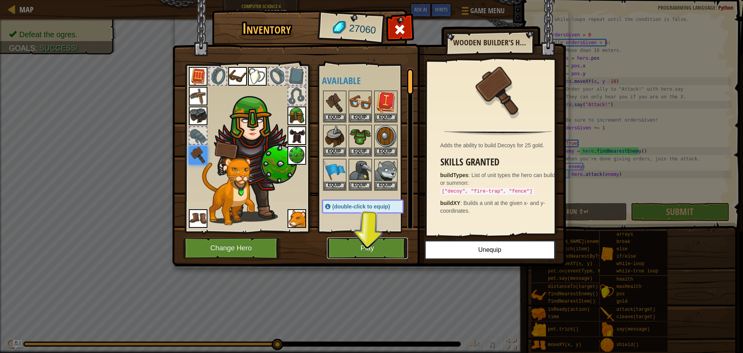
click at [373, 248] on button "Play" at bounding box center [367, 247] width 81 height 21
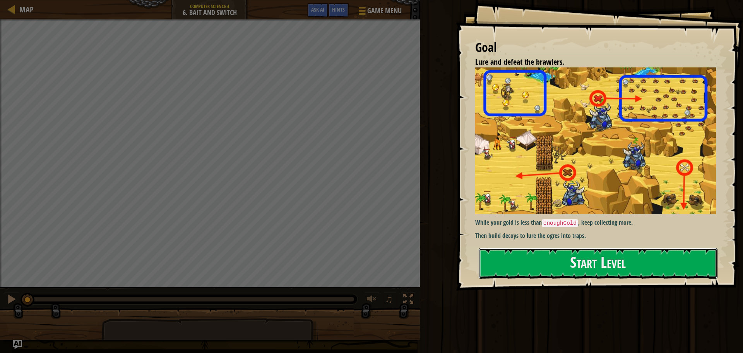
click at [559, 248] on button "Start Level" at bounding box center [598, 263] width 239 height 31
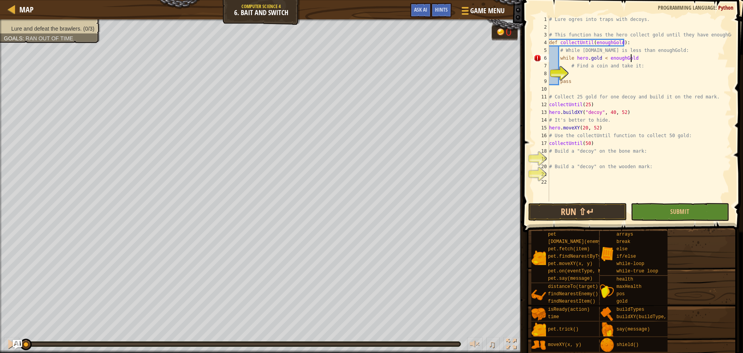
scroll to position [3, 6]
type textarea "while [DOMAIN_NAME] < enoughGold:"
click at [610, 77] on div "# Lure ogres into traps with decoys. # This function has the hero collect gold …" at bounding box center [640, 115] width 184 height 201
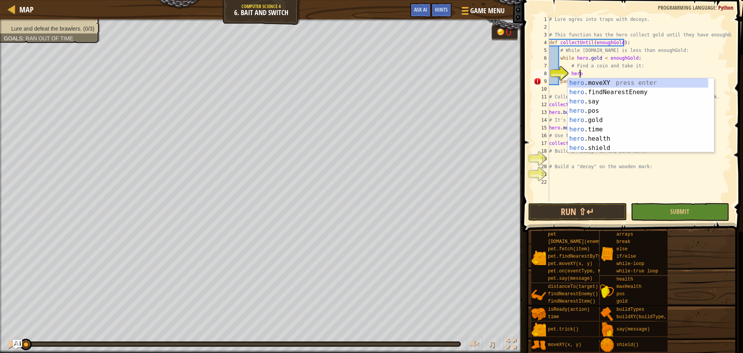
scroll to position [3, 2]
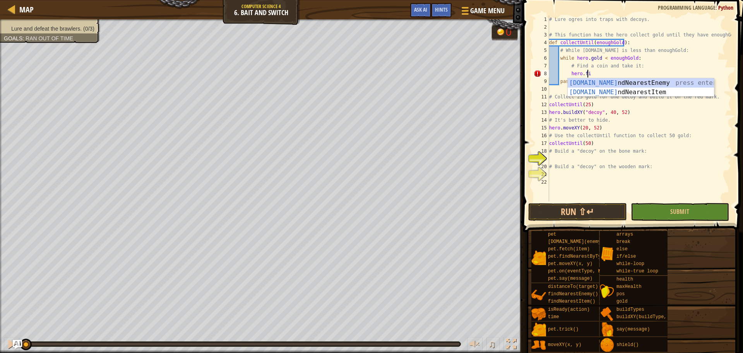
type textarea "hero.find"
click at [631, 92] on div "hero.find NearestEnemy press enter hero.find NearestItem press enter" at bounding box center [641, 96] width 146 height 37
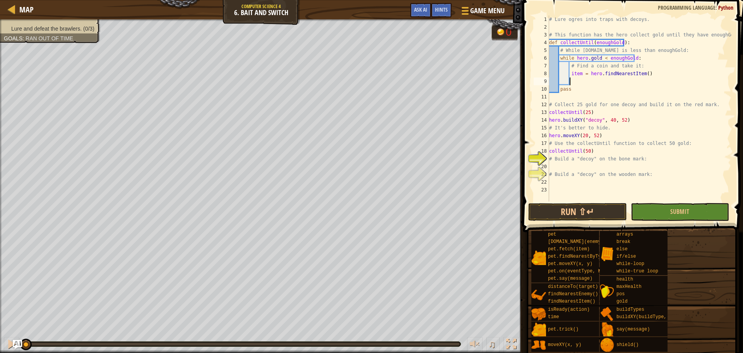
scroll to position [3, 1]
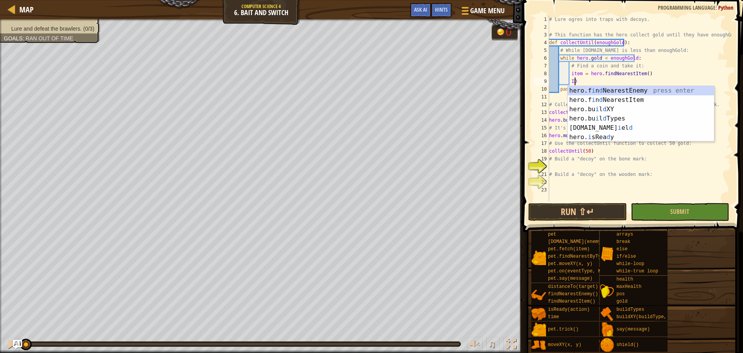
type textarea "I"
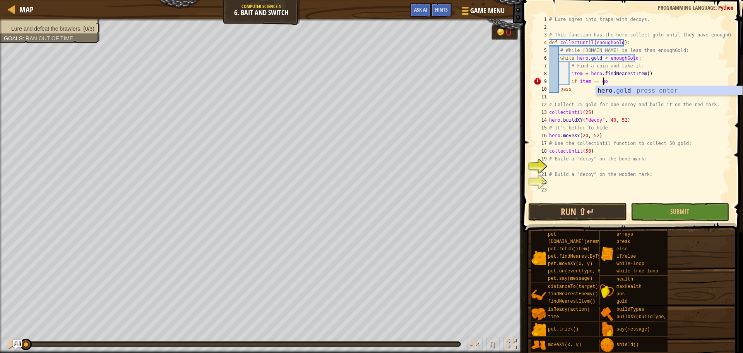
scroll to position [3, 4]
type textarea "if item == gold:"
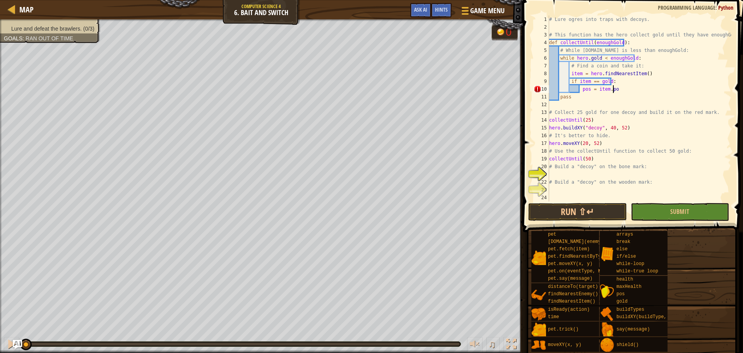
type textarea "pos = item.pos"
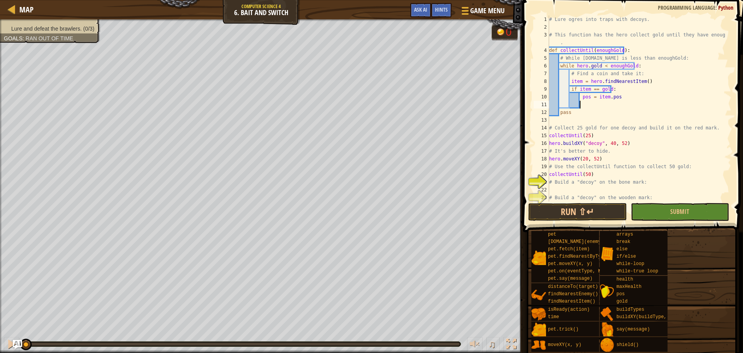
scroll to position [3, 2]
type textarea "y"
type textarea "x = pos.x"
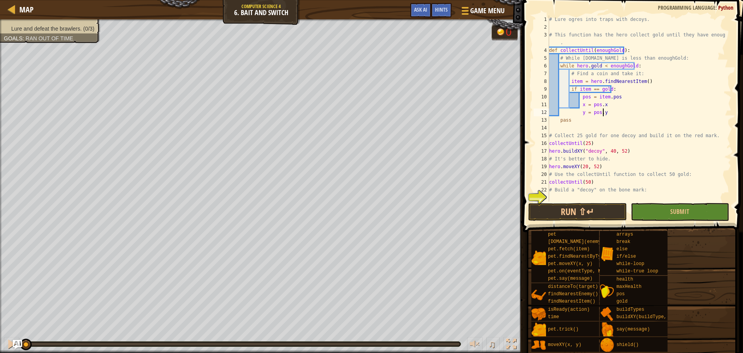
type textarea "y = pos.y"
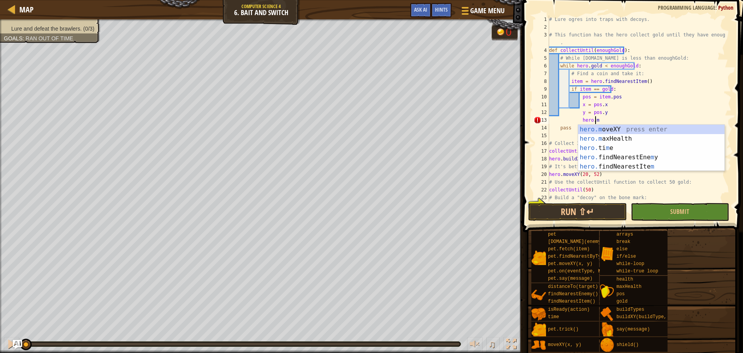
scroll to position [3, 3]
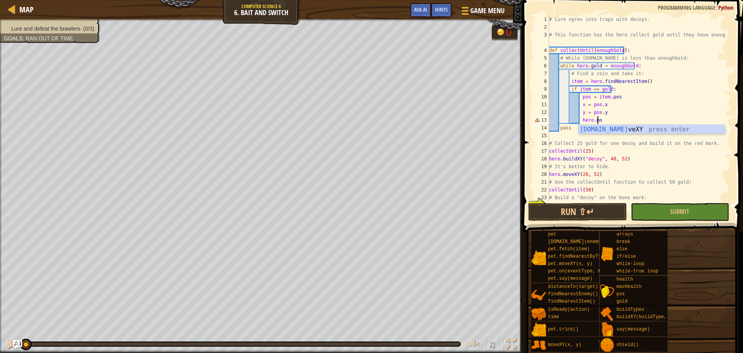
type textarea "hero.moveXY(x, y)"
click at [658, 123] on div "# Lure ogres into traps with decoys. # This function has the hero collect gold …" at bounding box center [637, 115] width 178 height 201
click at [660, 132] on div "# Lure ogres into traps with decoys. # This function has the hero collect gold …" at bounding box center [637, 115] width 178 height 201
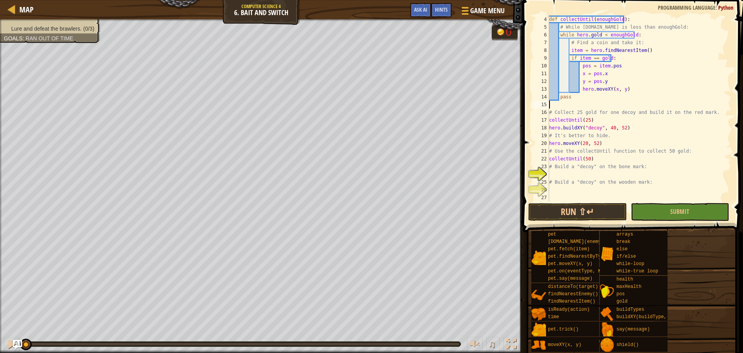
scroll to position [31, 0]
click at [603, 173] on div "def collectUntil ( enoughGold ) : # While [DOMAIN_NAME] is less than enoughGold…" at bounding box center [637, 115] width 178 height 201
type textarea "hero.buildXY("decoy", 68, 22)"
click at [591, 190] on div "def collectUntil ( enoughGold ) : # While [DOMAIN_NAME] is less than enoughGold…" at bounding box center [637, 115] width 178 height 201
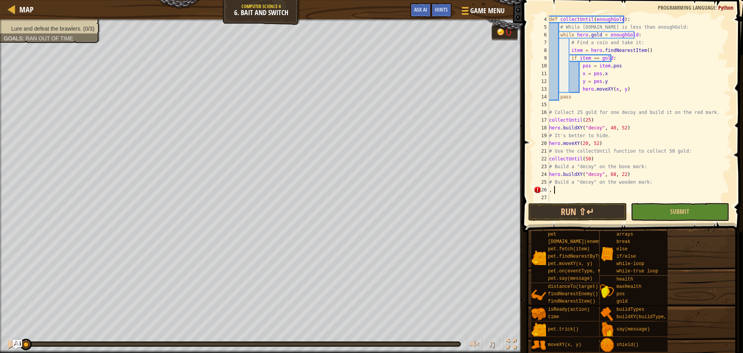
scroll to position [3, 0]
type textarea ","
click at [584, 210] on button "Run ⇧↵" at bounding box center [577, 212] width 98 height 18
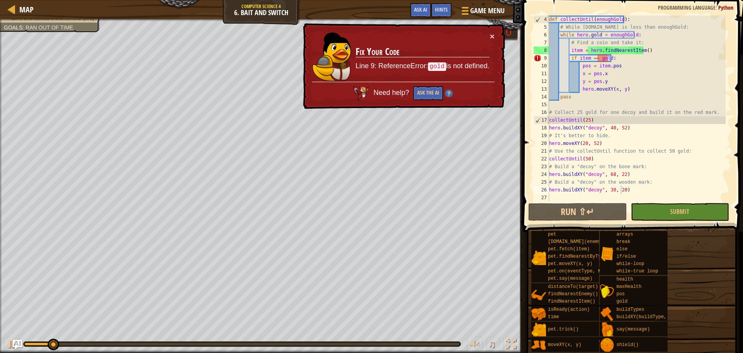
click at [489, 36] on div "× Fix Your Code Line 9: ReferenceError: gold is not defined. Need help? Ask the…" at bounding box center [403, 65] width 204 height 87
click at [492, 37] on button "×" at bounding box center [492, 37] width 5 height 8
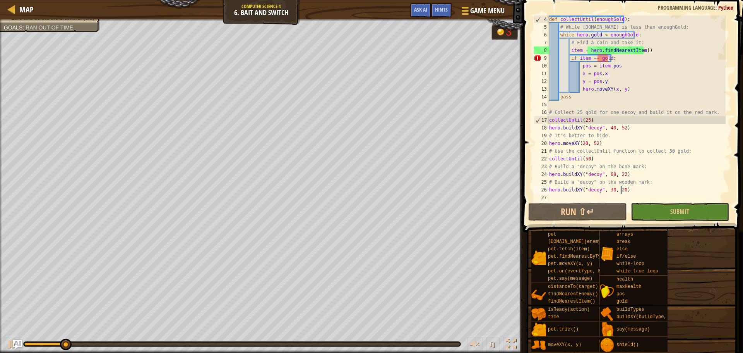
type textarea "if item == gold:"
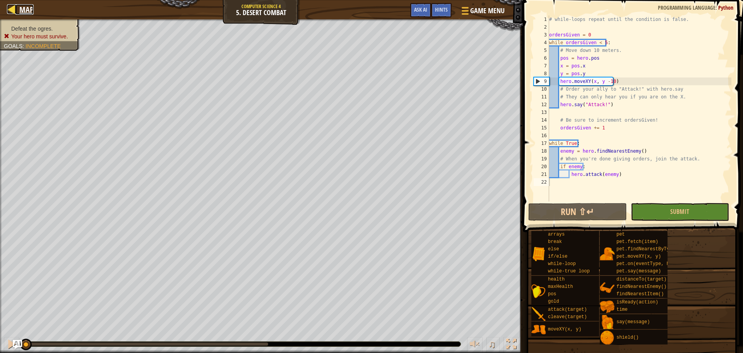
click at [32, 8] on span "Map" at bounding box center [26, 9] width 14 height 10
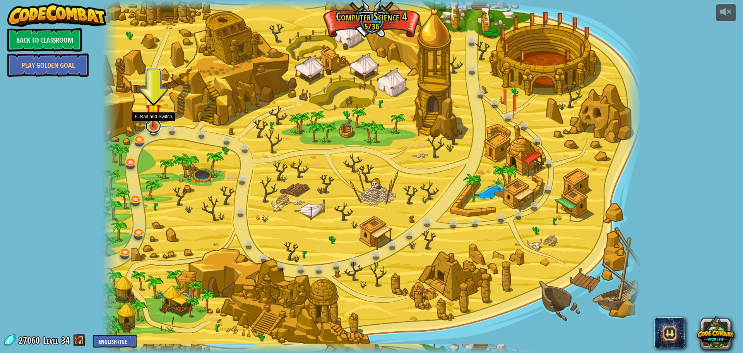
click at [154, 128] on link at bounding box center [153, 125] width 15 height 15
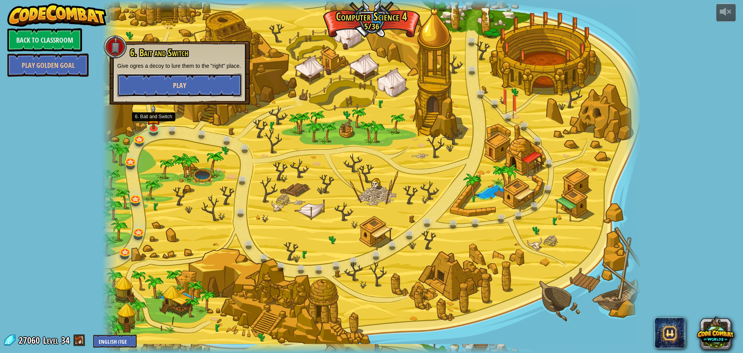
click at [187, 90] on button "Play" at bounding box center [179, 85] width 125 height 23
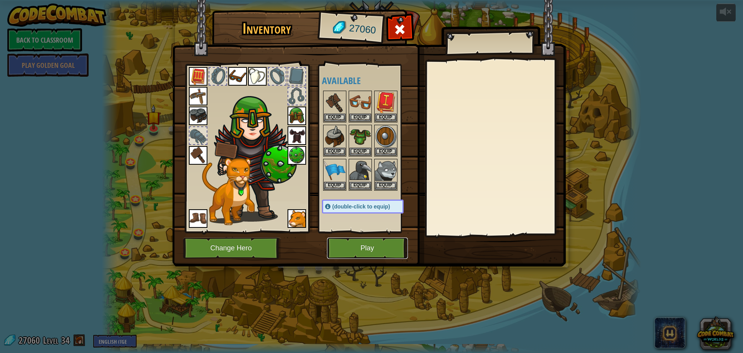
click at [381, 250] on button "Play" at bounding box center [367, 247] width 81 height 21
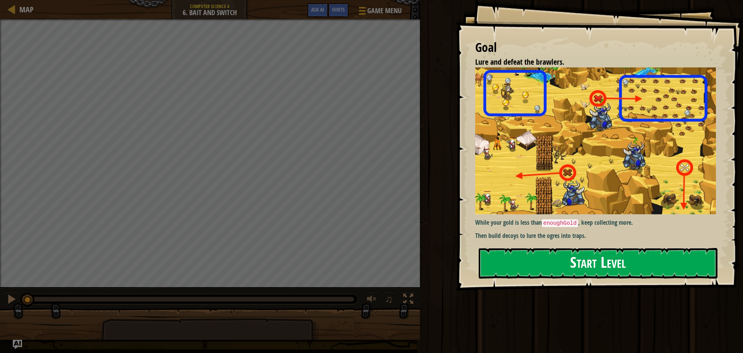
click at [589, 273] on button "Start Level" at bounding box center [598, 263] width 239 height 31
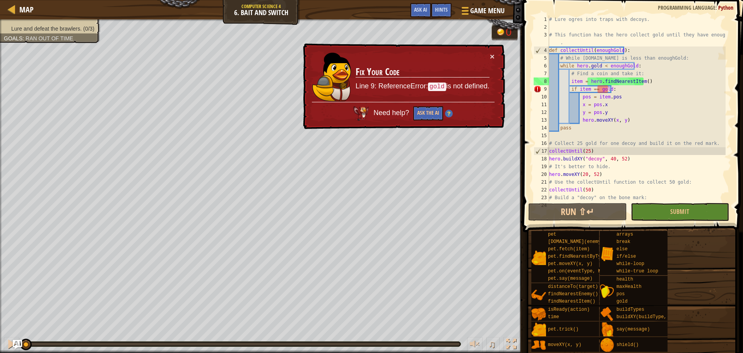
click at [489, 57] on td "Fix Your Code Line 9: ReferenceError: gold is not defined." at bounding box center [422, 77] width 135 height 50
click at [492, 56] on button "×" at bounding box center [492, 56] width 5 height 8
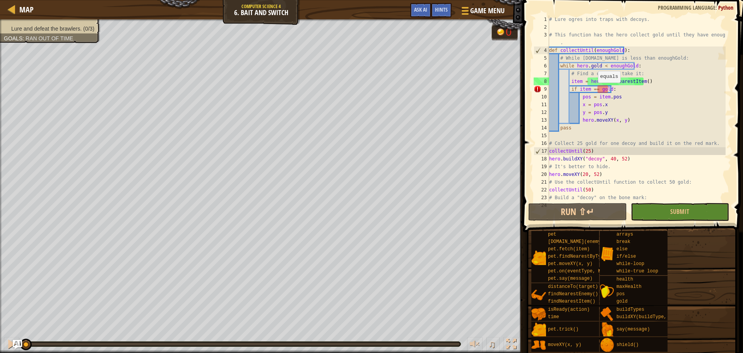
click at [594, 90] on div "# Lure ogres into traps with decoys. # This function has the hero collect gold …" at bounding box center [637, 115] width 178 height 201
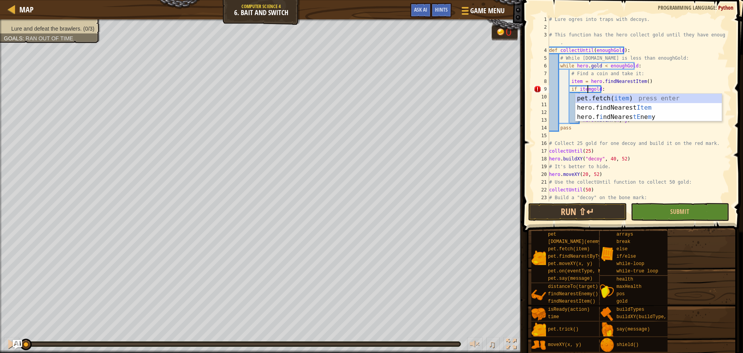
scroll to position [3, 3]
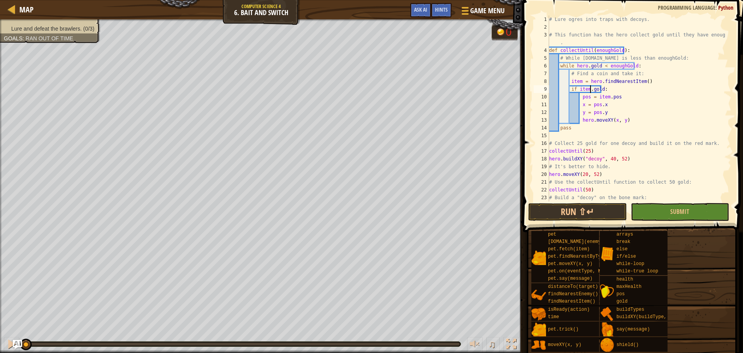
click at [596, 129] on div "# Lure ogres into traps with decoys. # This function has the hero collect gold …" at bounding box center [637, 115] width 178 height 201
click at [664, 213] on button "Submit" at bounding box center [680, 212] width 98 height 18
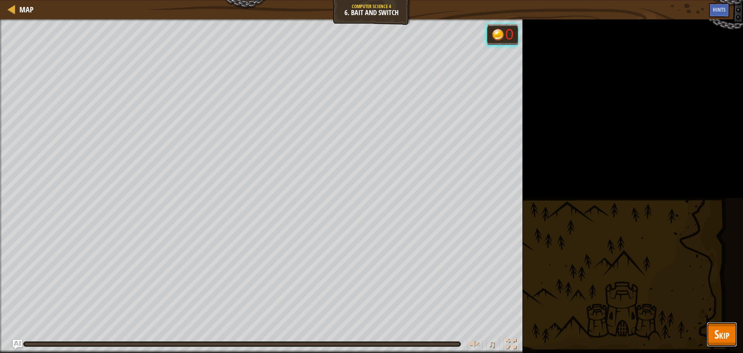
click at [714, 342] on button "Skip" at bounding box center [722, 334] width 31 height 25
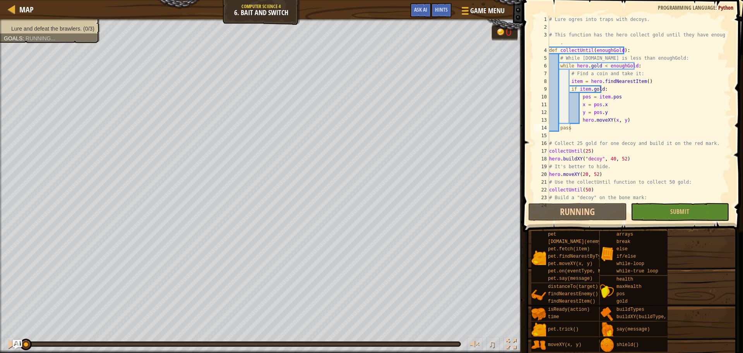
click at [614, 95] on div "# Lure ogres into traps with decoys. # This function has the hero collect gold …" at bounding box center [637, 115] width 178 height 201
drag, startPoint x: 612, startPoint y: 152, endPoint x: 610, endPoint y: 159, distance: 7.1
click at [610, 159] on div "# Lure ogres into traps with decoys. # This function has the hero collect gold …" at bounding box center [637, 115] width 178 height 201
click at [602, 122] on div "# Lure ogres into traps with decoys. # This function has the hero collect gold …" at bounding box center [637, 115] width 178 height 201
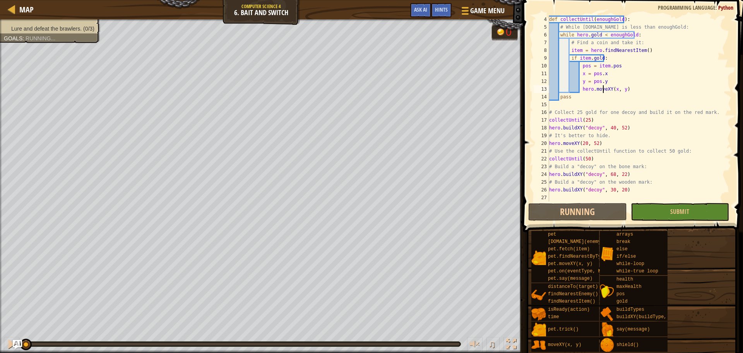
scroll to position [0, 0]
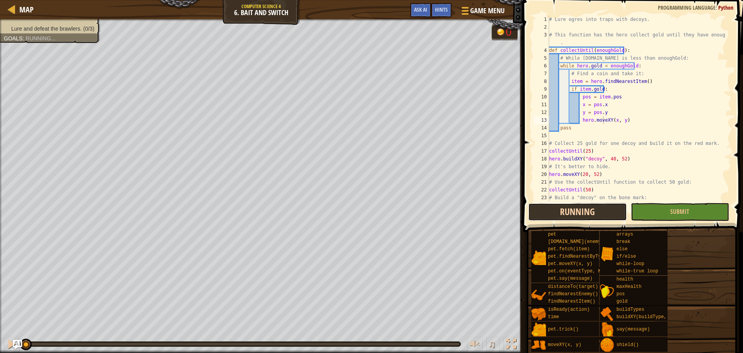
click at [597, 211] on button "Running" at bounding box center [577, 212] width 98 height 18
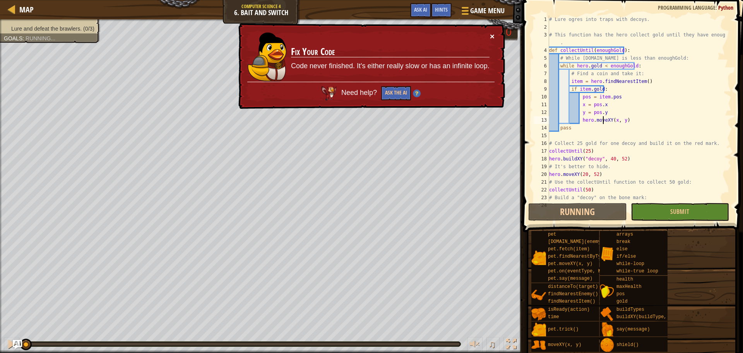
click at [492, 38] on button "×" at bounding box center [492, 36] width 5 height 8
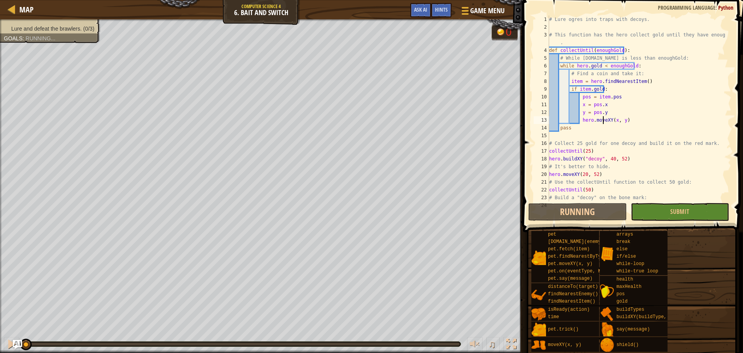
click at [619, 103] on div "# Lure ogres into traps with decoys. # This function has the hero collect gold …" at bounding box center [637, 115] width 178 height 201
drag, startPoint x: 612, startPoint y: 95, endPoint x: 600, endPoint y: 84, distance: 15.9
click at [610, 95] on div "# Lure ogres into traps with decoys. # This function has the hero collect gold …" at bounding box center [637, 115] width 178 height 201
click at [600, 87] on div "# Lure ogres into traps with decoys. # This function has the hero collect gold …" at bounding box center [637, 115] width 178 height 201
type textarea "if item:"
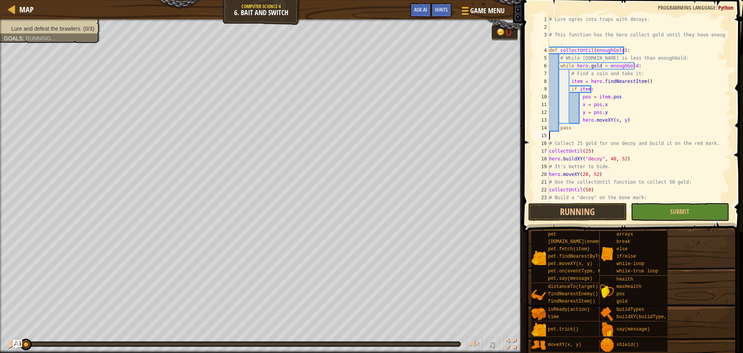
click at [602, 134] on div "# Lure ogres into traps with decoys. # This function has the hero collect gold …" at bounding box center [637, 115] width 178 height 201
click at [692, 211] on button "Submit" at bounding box center [680, 212] width 98 height 18
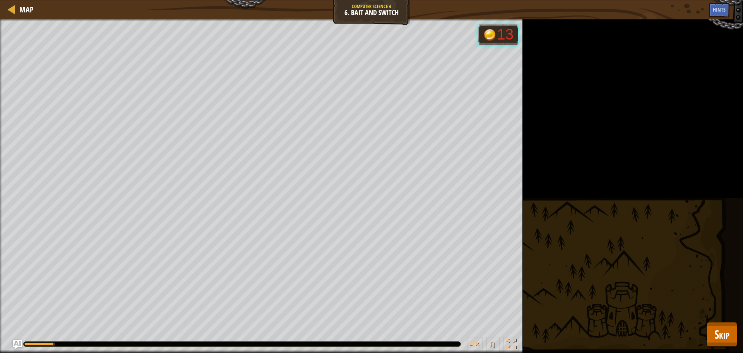
drag, startPoint x: 722, startPoint y: 348, endPoint x: 721, endPoint y: 337, distance: 11.7
click at [722, 348] on div "Lure and defeat the brawlers. (0/3) Goals : Running... 13 ♫ Anya 1440 x: 11 y: …" at bounding box center [371, 185] width 743 height 333
drag, startPoint x: 720, startPoint y: 337, endPoint x: 711, endPoint y: 351, distance: 17.1
click at [715, 343] on button "Skip" at bounding box center [722, 334] width 31 height 25
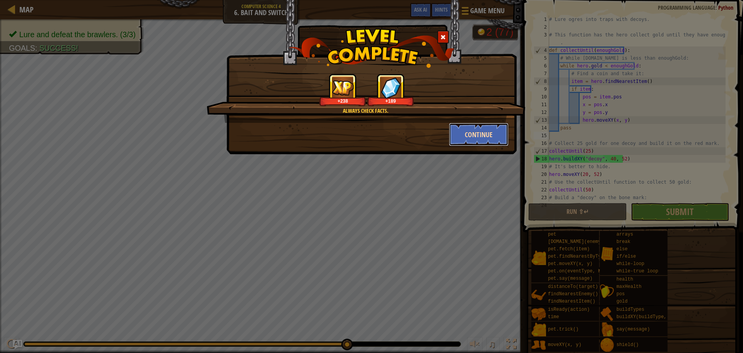
click at [490, 125] on button "Continue" at bounding box center [479, 134] width 60 height 23
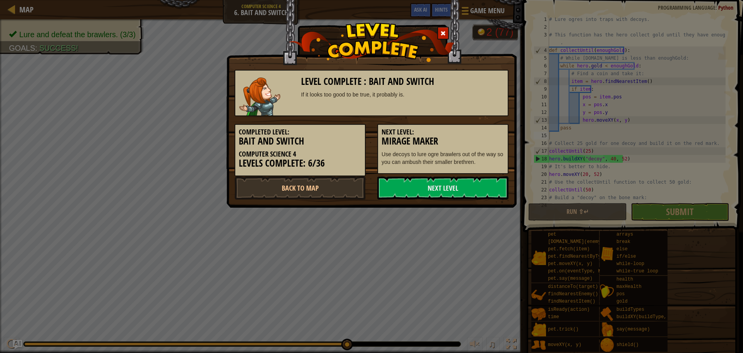
click at [483, 129] on div "Next Level: Mirage Maker Use decoys to lure ogre brawlers out of the way so you…" at bounding box center [442, 149] width 131 height 50
click at [492, 191] on link "Next Level" at bounding box center [442, 187] width 131 height 23
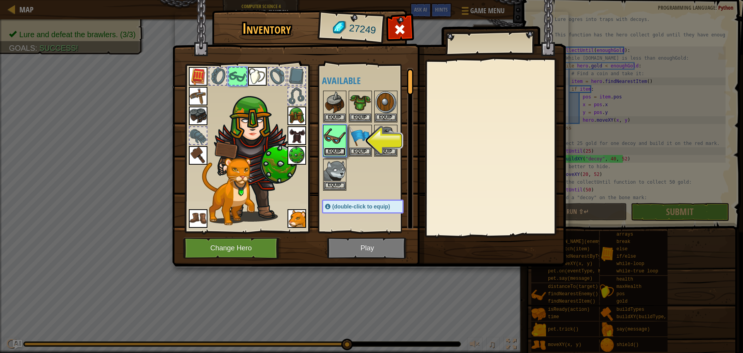
drag, startPoint x: 339, startPoint y: 149, endPoint x: 348, endPoint y: 174, distance: 26.0
click at [339, 150] on button "Equip" at bounding box center [335, 151] width 22 height 8
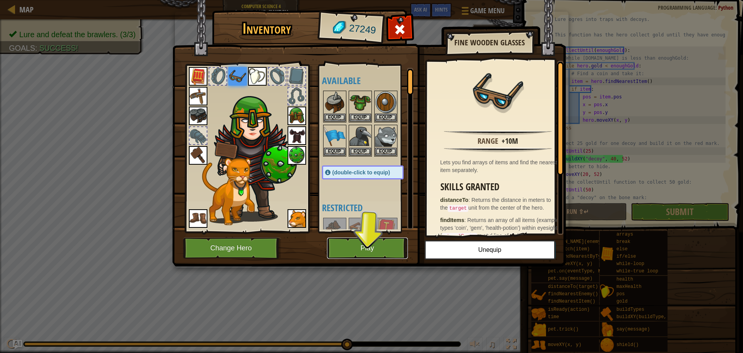
click at [383, 241] on button "Play" at bounding box center [367, 247] width 81 height 21
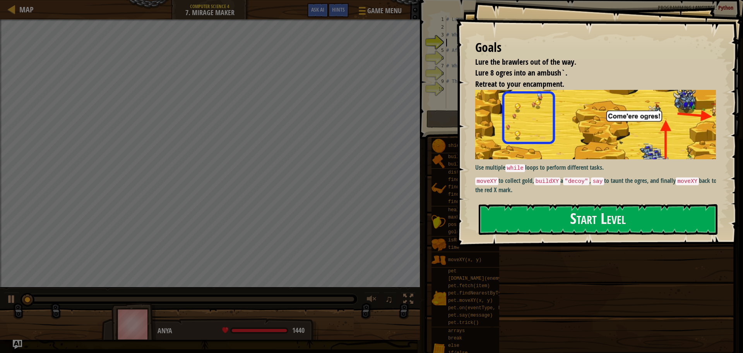
drag, startPoint x: 544, startPoint y: 206, endPoint x: 548, endPoint y: 149, distance: 57.4
click at [547, 149] on div "Goals Lure the brawlers out of the way. Lure 8 ogres into an ambush`. Retreat t…" at bounding box center [599, 123] width 287 height 247
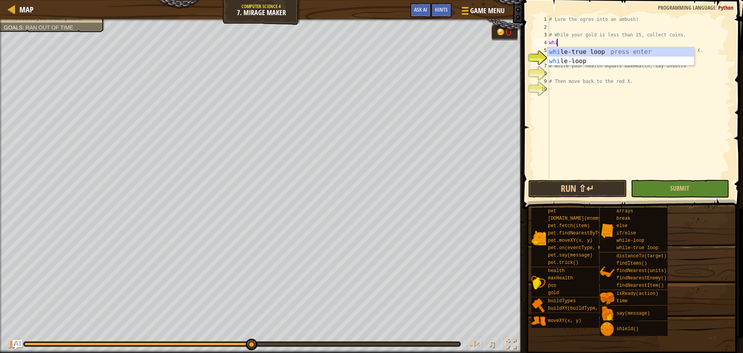
scroll to position [3, 0]
type textarea "w"
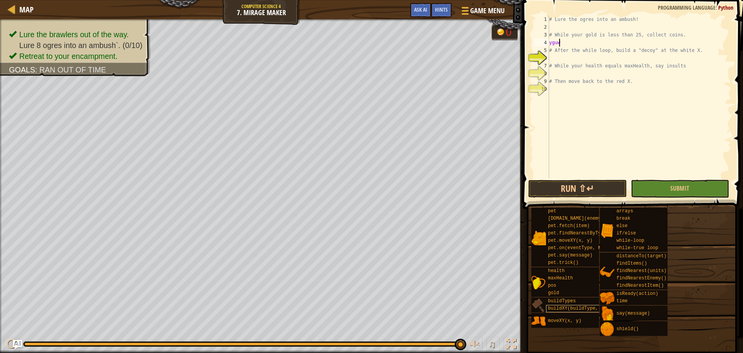
type textarea "y"
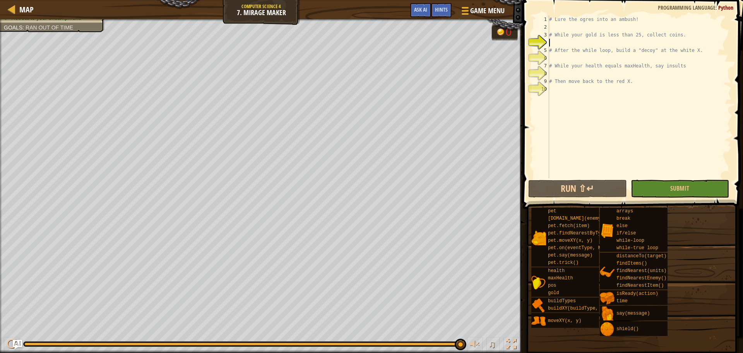
click at [611, 56] on div "# Lure the ogres into an ambush! # While your gold is less than 25, collect coi…" at bounding box center [640, 104] width 184 height 178
click at [582, 38] on div "# Lure the ogres into an ambush! # While your gold is less than 25, collect coi…" at bounding box center [640, 104] width 184 height 178
click at [558, 46] on div "# Lure the ogres into an ambush! # While your gold is less than 25, collect coi…" at bounding box center [640, 104] width 184 height 178
type textarea "# After the while loop, build a "decoy" at the white X."
click at [552, 41] on div "# Lure the ogres into an ambush! # While your gold is less than 25, collect coi…" at bounding box center [640, 104] width 184 height 178
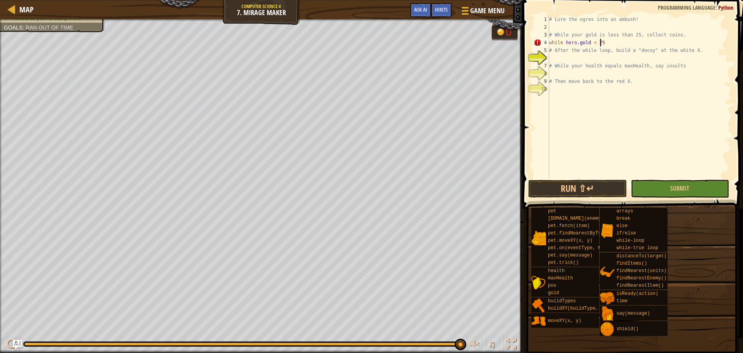
scroll to position [3, 4]
type textarea "while [DOMAIN_NAME] < 25:"
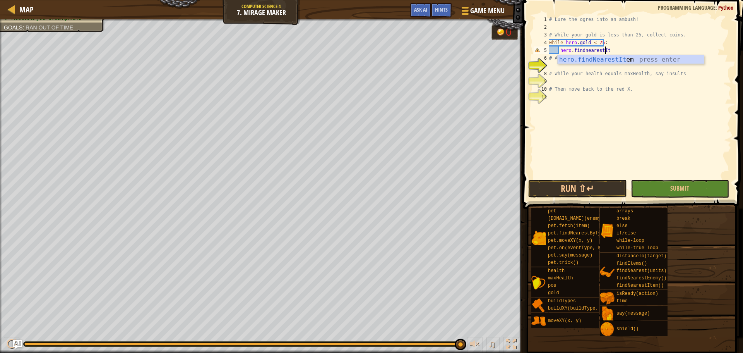
type textarea "hero.findnearestItem"
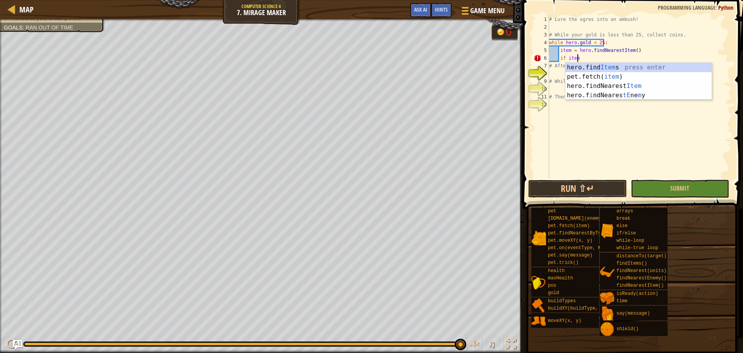
scroll to position [3, 2]
type textarea "if item:"
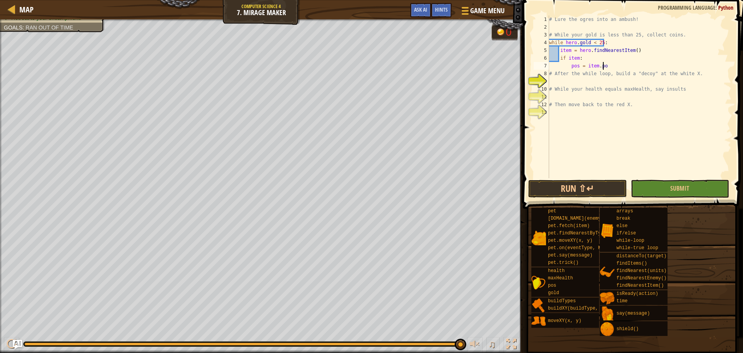
scroll to position [3, 4]
type textarea "pos = item.pos"
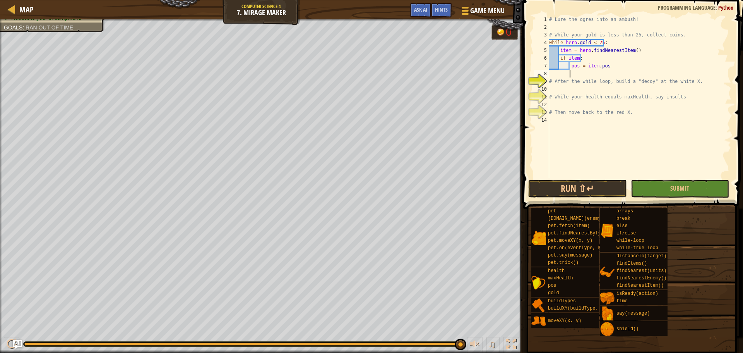
scroll to position [3, 1]
type textarea "x = pos.x"
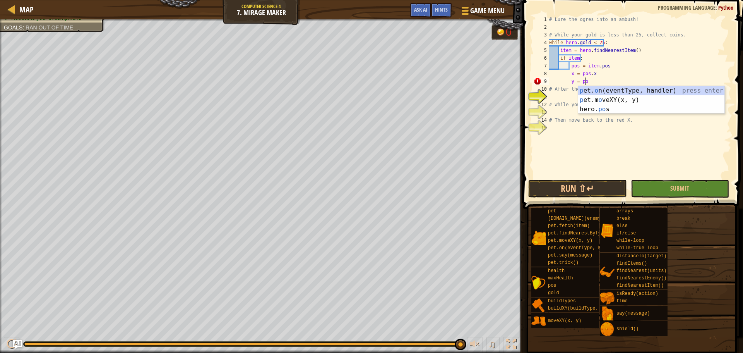
scroll to position [3, 3]
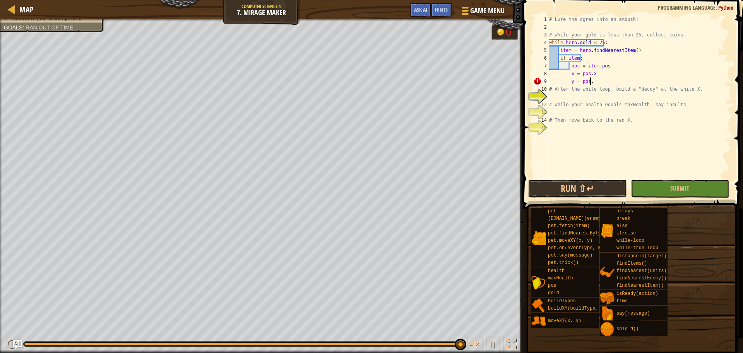
type textarea "y = pos.y"
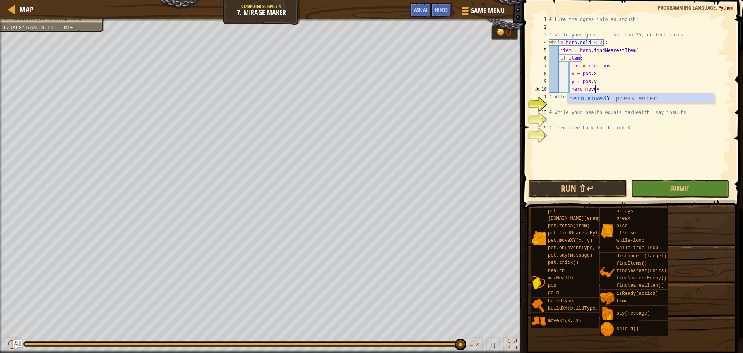
scroll to position [3, 3]
click at [586, 100] on div "# Lure the ogres into an ambush! # While your gold is less than 25, collect coi…" at bounding box center [640, 104] width 184 height 178
type textarea "# After the while loop, build a "decoy" at the white X."
click at [586, 101] on div "# Lure the ogres into an ambush! # While your gold is less than 25, collect coi…" at bounding box center [640, 104] width 184 height 178
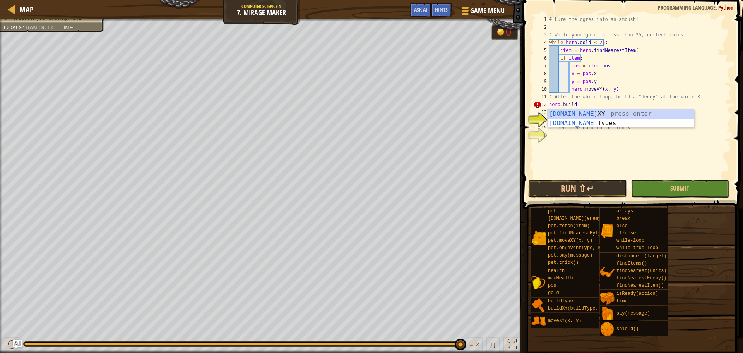
scroll to position [3, 2]
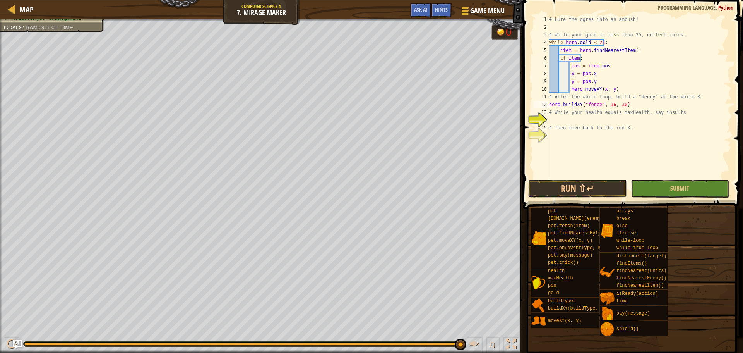
click at [650, 105] on div "# Lure the ogres into an ambush! # While your gold is less than 25, collect coi…" at bounding box center [640, 104] width 184 height 178
click at [651, 100] on div "# Lure the ogres into an ambush! # While your gold is less than 25, collect coi…" at bounding box center [640, 104] width 184 height 178
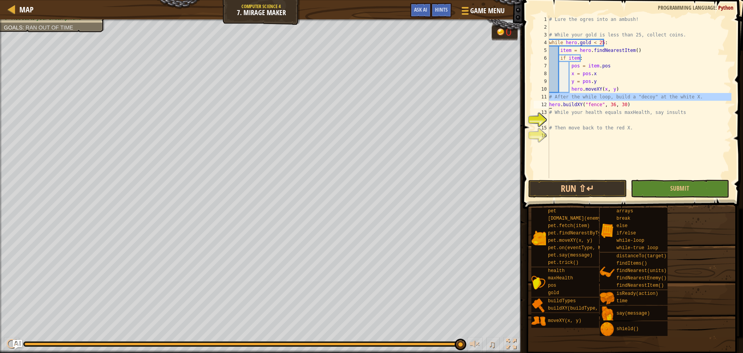
click at [651, 100] on div "# Lure the ogres into an ambush! # While your gold is less than 25, collect coi…" at bounding box center [640, 104] width 184 height 178
click at [654, 106] on div "# Lure the ogres into an ambush! # While your gold is less than 25, collect coi…" at bounding box center [640, 104] width 184 height 178
click at [605, 114] on div "# Lure the ogres into an ambush! # While your gold is less than 25, collect coi…" at bounding box center [640, 104] width 184 height 178
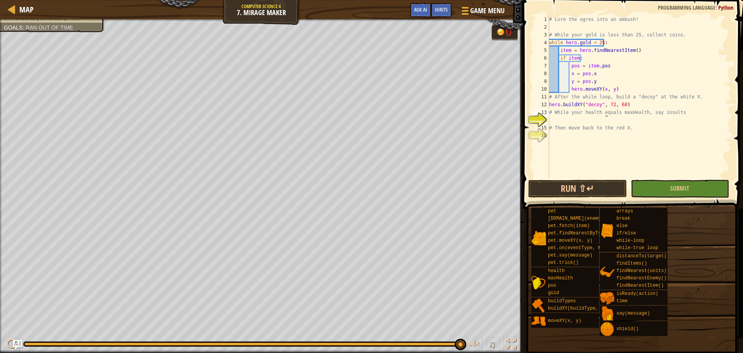
type textarea "# While your health equals maxHealth, say insults"
click at [567, 116] on div "# Lure the ogres into an ambush! # While your gold is less than 25, collect coi…" at bounding box center [640, 104] width 184 height 178
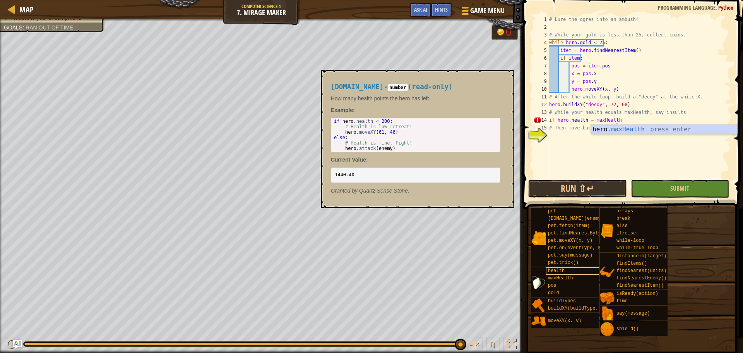
scroll to position [3, 5]
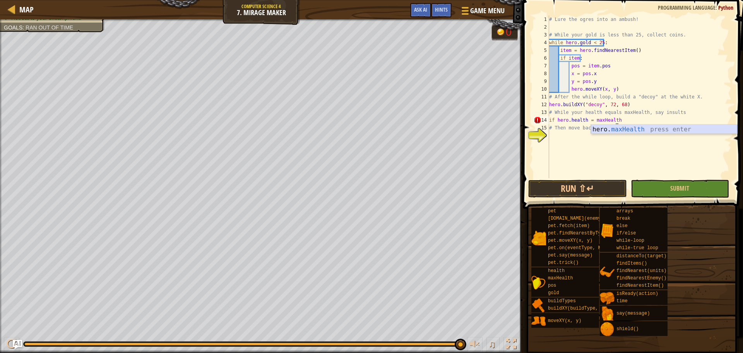
click at [593, 128] on div "hero. maxHealth press enter" at bounding box center [664, 139] width 146 height 28
click at [587, 121] on div "# Lure the ogres into an ambush! # While your gold is less than 25, collect coi…" at bounding box center [640, 104] width 184 height 178
click at [653, 123] on div "# Lure the ogres into an ambush! # While your gold is less than 25, collect coi…" at bounding box center [640, 104] width 184 height 178
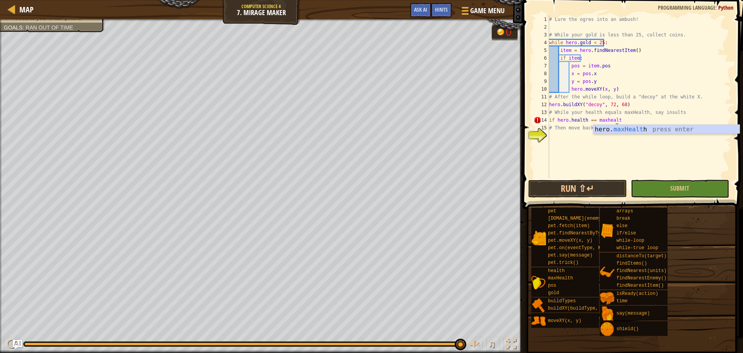
type textarea "if [DOMAIN_NAME] == maxhealth"
click at [646, 143] on div "# Lure the ogres into an ambush! # While your gold is less than 25, collect coi…" at bounding box center [640, 104] width 184 height 178
click at [628, 118] on div "# Lure the ogres into an ambush! # While your gold is less than 25, collect coi…" at bounding box center [640, 104] width 184 height 178
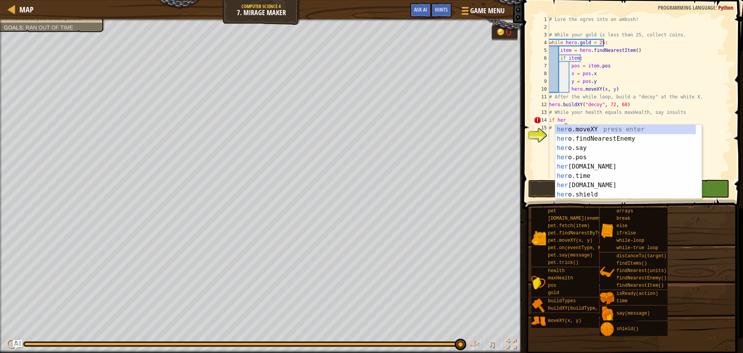
type textarea "i"
type textarea "# While your health equals maxHealth, say insult"
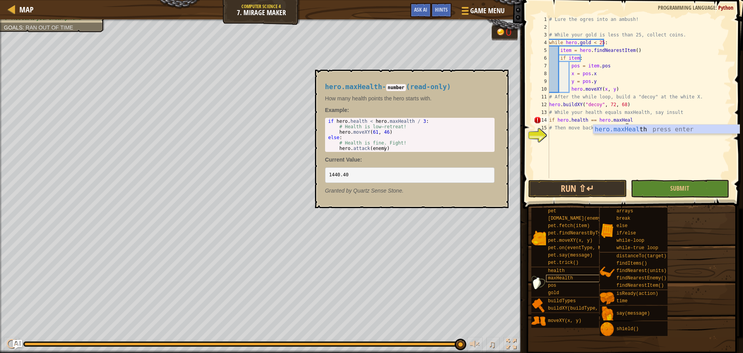
scroll to position [3, 6]
type textarea "if [DOMAIN_NAME] == hero.maxHealth:"
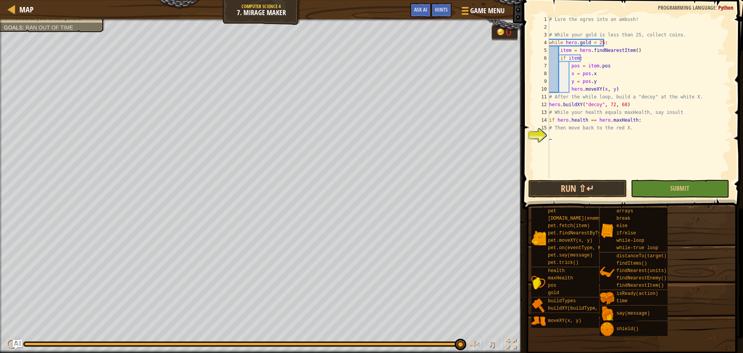
click at [607, 141] on div "# Lure the ogres into an ambush! # While your gold is less than 25, collect coi…" at bounding box center [640, 104] width 184 height 178
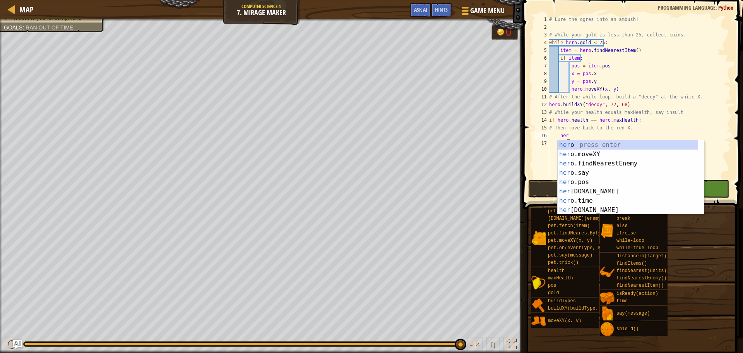
scroll to position [3, 1]
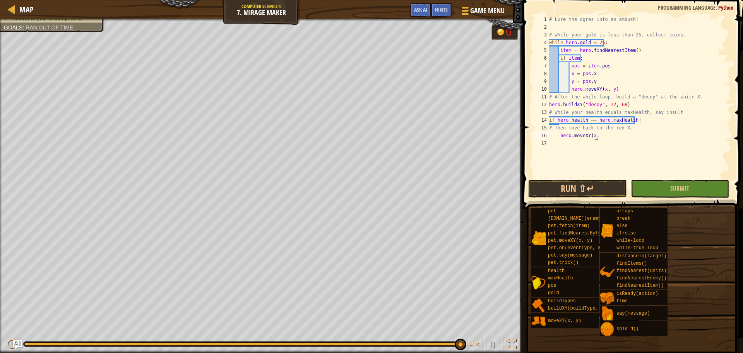
type textarea "hero.moveXY("
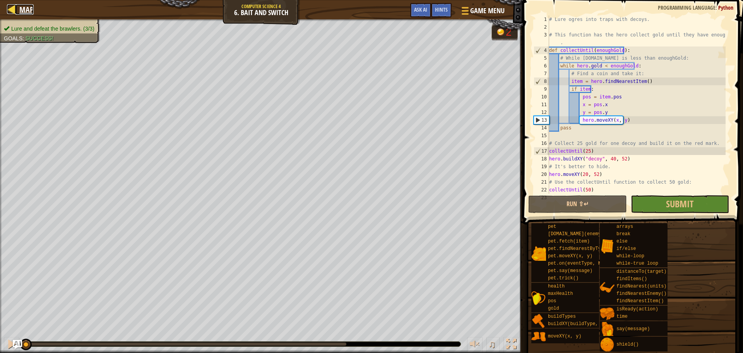
click at [28, 5] on span "Map" at bounding box center [26, 9] width 14 height 10
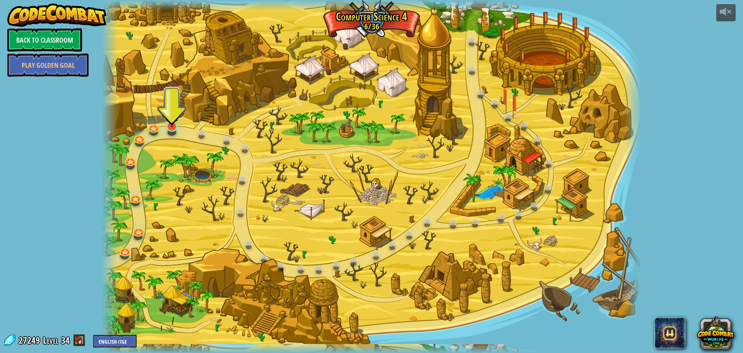
click at [176, 133] on div "37. Summation Summit (Locked By Teacher) Gather gems and gold atop a snowy peak…" at bounding box center [372, 176] width 540 height 353
click at [171, 129] on div at bounding box center [171, 129] width 0 height 0
click at [210, 0] on div "Close" at bounding box center [371, 0] width 743 height 0
drag, startPoint x: 245, startPoint y: 168, endPoint x: 234, endPoint y: 173, distance: 12.1
click at [245, 169] on div at bounding box center [372, 176] width 540 height 353
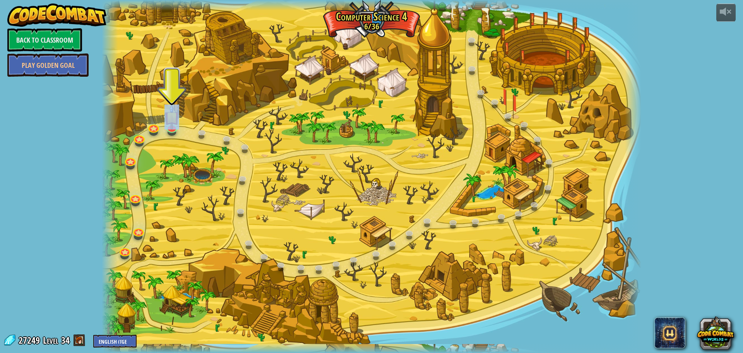
click at [210, 175] on div at bounding box center [372, 176] width 540 height 353
click at [200, 87] on div at bounding box center [372, 176] width 540 height 353
drag, startPoint x: 0, startPoint y: 168, endPoint x: 384, endPoint y: 295, distance: 403.8
click at [396, 291] on div at bounding box center [372, 176] width 540 height 353
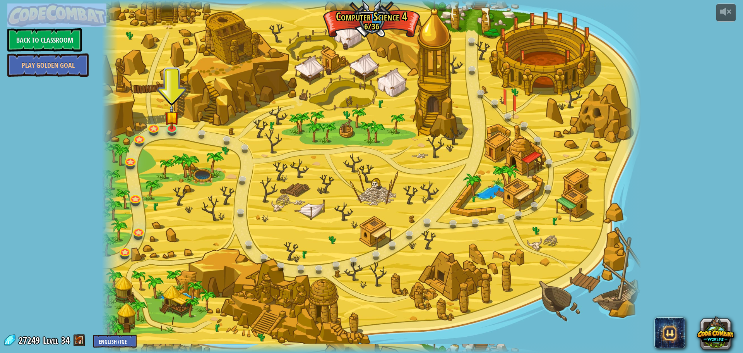
drag, startPoint x: 743, startPoint y: -47, endPoint x: 37, endPoint y: 84, distance: 717.8
click at [31, 0] on html "powered by Back to Classroom Play Golden Goal 37. Summation Summit (Locked By T…" at bounding box center [371, 0] width 743 height 0
click at [178, 129] on div "37. Summation Summit (Locked By Teacher) Gather gems and gold atop a snowy peak…" at bounding box center [372, 176] width 540 height 353
click at [169, 128] on link at bounding box center [171, 125] width 15 height 15
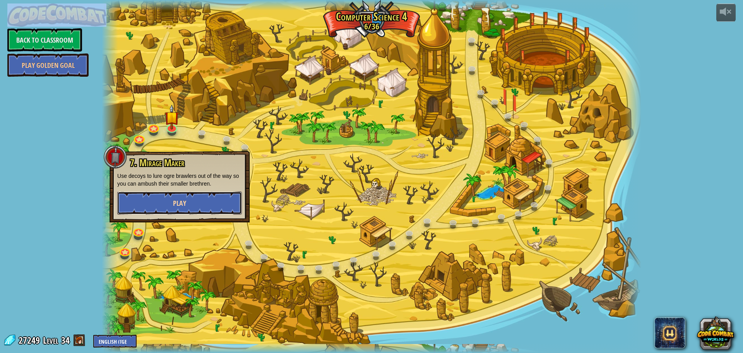
click at [195, 208] on button "Play" at bounding box center [179, 202] width 125 height 23
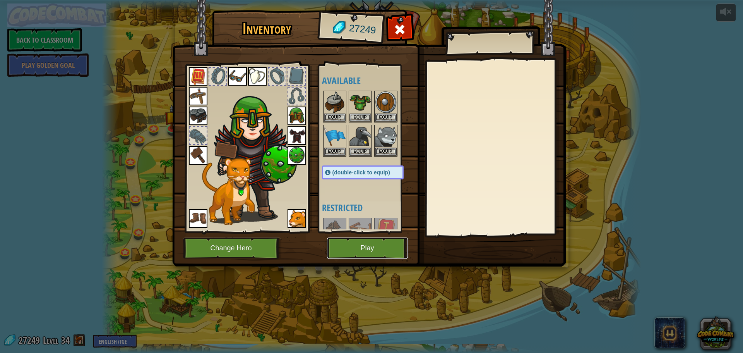
click at [389, 241] on button "Play" at bounding box center [367, 247] width 81 height 21
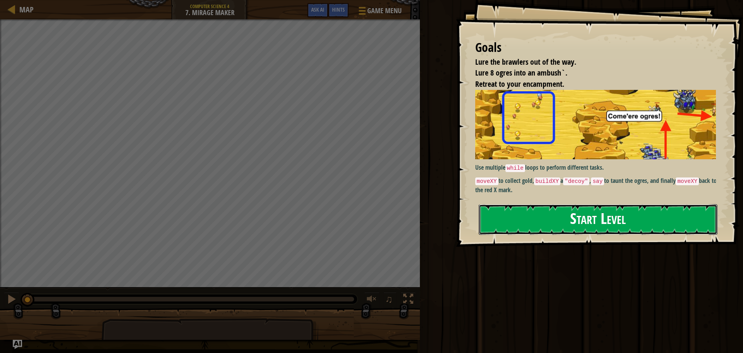
click at [625, 214] on button "Start Level" at bounding box center [598, 219] width 239 height 31
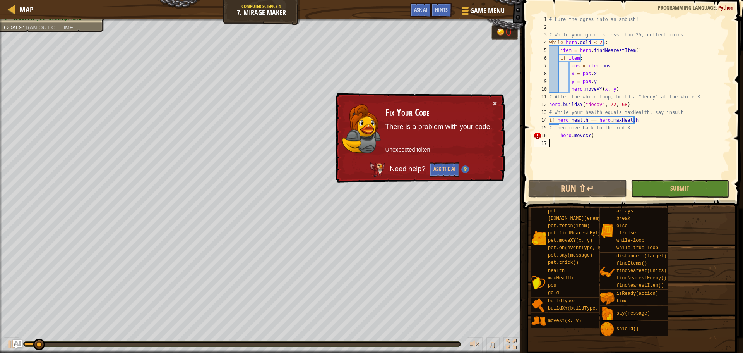
click at [600, 134] on div "# Lure the ogres into an ambush! # While your gold is less than 25, collect coi…" at bounding box center [640, 104] width 184 height 178
click at [497, 105] on button "×" at bounding box center [495, 103] width 5 height 8
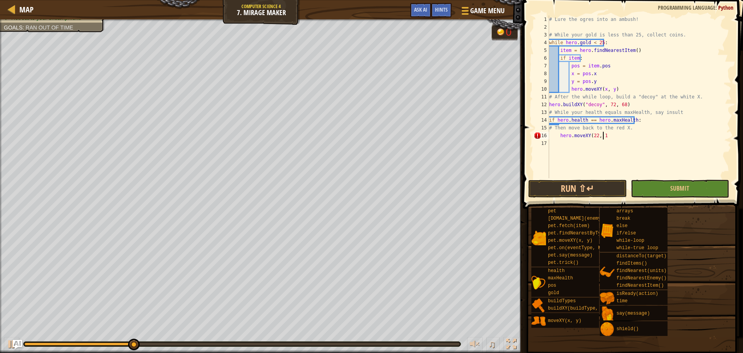
scroll to position [3, 4]
type textarea "hero.moveXY(22, 15)"
click at [593, 163] on div "# Lure the ogres into an ambush! # While your gold is less than 25, collect coi…" at bounding box center [640, 104] width 184 height 178
click at [699, 187] on button "Submit" at bounding box center [680, 189] width 98 height 18
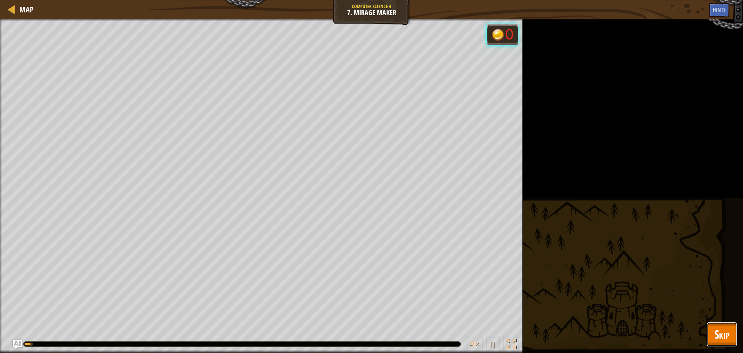
click at [735, 337] on button "Skip" at bounding box center [722, 334] width 31 height 25
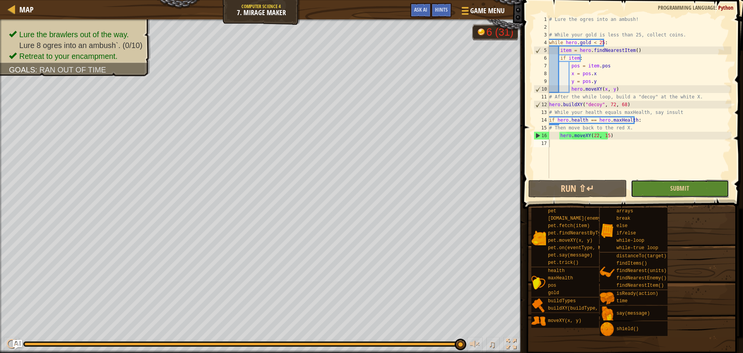
click at [695, 190] on button "Submit" at bounding box center [680, 189] width 98 height 18
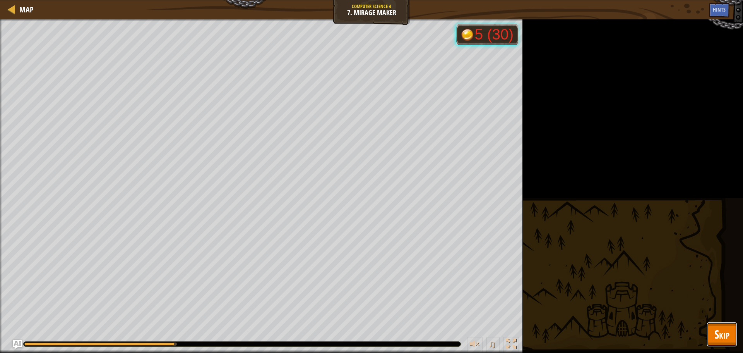
click at [722, 334] on span "Skip" at bounding box center [722, 334] width 15 height 16
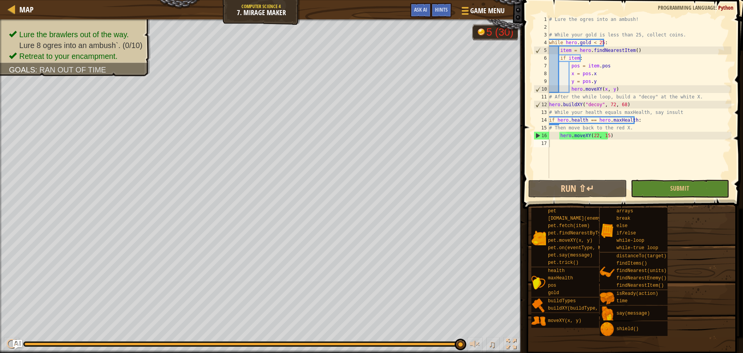
type textarea "if [DOMAIN_NAME] == hero.maxHealth:"
click at [647, 121] on div "# Lure the ogres into an ambush! # While your gold is less than 25, collect coi…" at bounding box center [640, 104] width 184 height 178
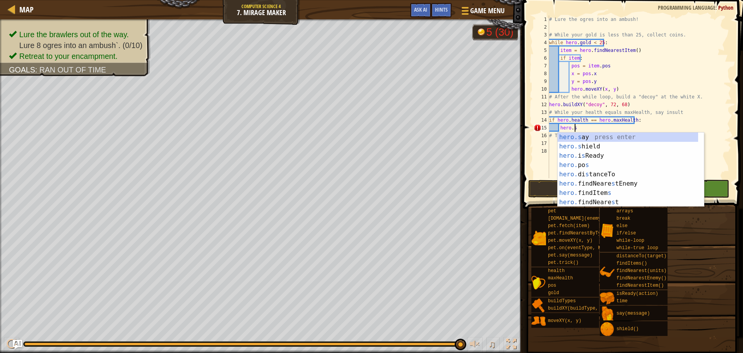
scroll to position [3, 2]
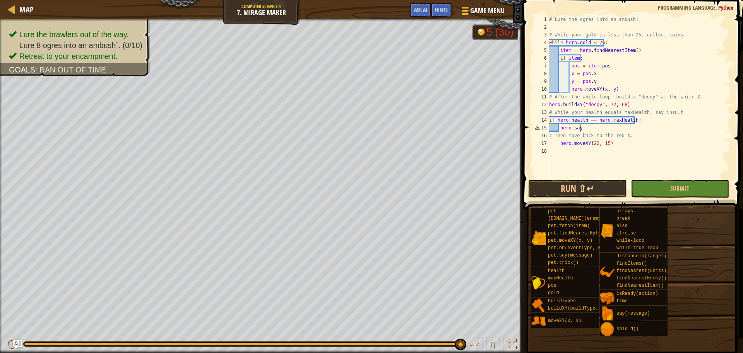
drag, startPoint x: 584, startPoint y: 127, endPoint x: 0, endPoint y: -47, distance: 609.1
click at [0, 0] on html "Map Computer Science 4 7. Mirage Maker Game Menu Done Hints Ask AI 1 הההההההההה…" at bounding box center [371, 0] width 743 height 0
type textarea "# Lure the ogres into an ambush!"
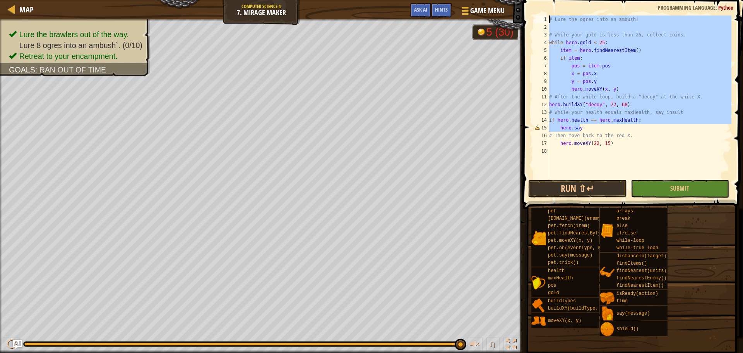
click at [663, 156] on div "# Lure the ogres into an ambush! # While your gold is less than 25, collect coi…" at bounding box center [640, 104] width 184 height 178
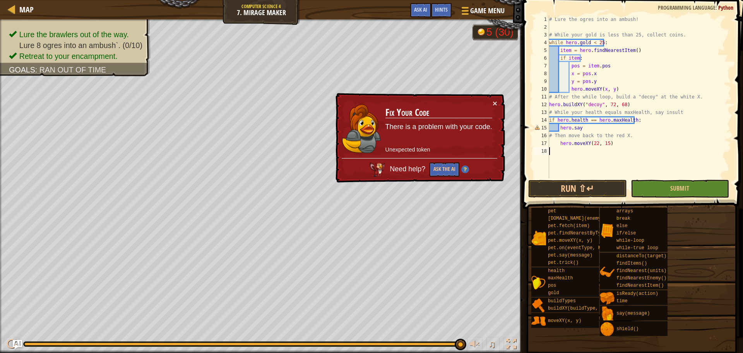
click at [564, 123] on div "# Lure the ogres into an ambush! # While your gold is less than 25, collect coi…" at bounding box center [640, 104] width 184 height 178
click at [558, 122] on div "# Lure the ogres into an ambush! # While your gold is less than 25, collect coi…" at bounding box center [640, 104] width 184 height 178
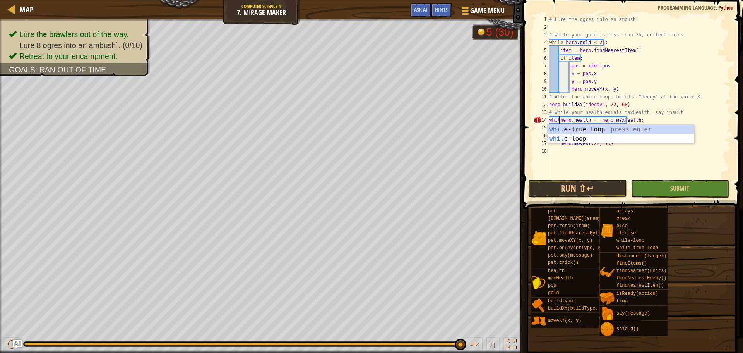
scroll to position [3, 1]
click at [590, 130] on div "# Lure the ogres into an ambush! # While your gold is less than 25, collect coi…" at bounding box center [640, 104] width 184 height 178
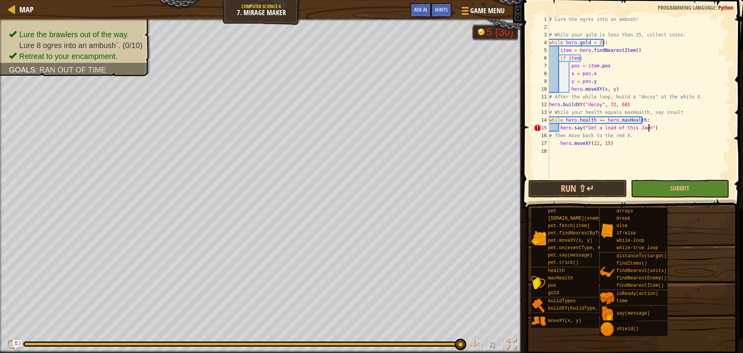
scroll to position [3, 8]
click at [653, 139] on div "# Lure the ogres into an ambush! # While your gold is less than 25, collect coi…" at bounding box center [640, 104] width 184 height 178
click at [629, 135] on div "# Lure the ogres into an ambush! # While your gold is less than 25, collect coi…" at bounding box center [640, 104] width 184 height 178
click at [559, 141] on div "# Lure the ogres into an ambush! # While your gold is less than 25, collect coi…" at bounding box center [640, 104] width 184 height 178
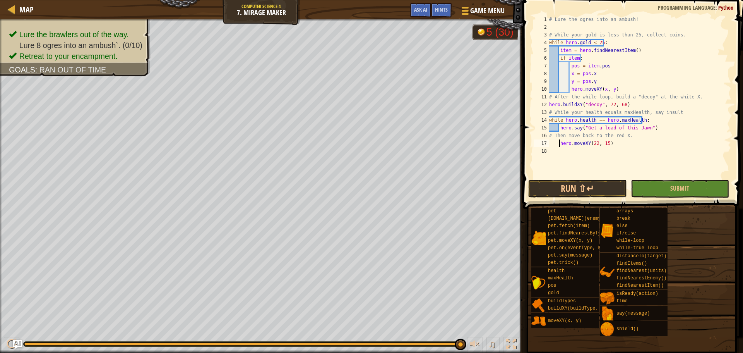
type textarea "hero.moveXY(22, 15)"
click at [573, 165] on div "# Lure the ogres into an ambush! # While your gold is less than 25, collect coi…" at bounding box center [640, 104] width 184 height 178
drag, startPoint x: 681, startPoint y: 190, endPoint x: 743, endPoint y: 285, distance: 113.3
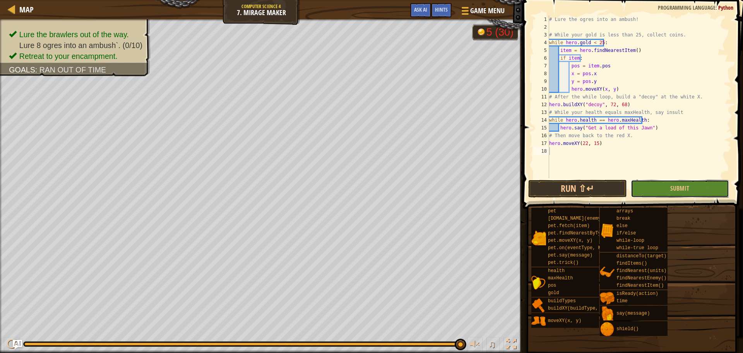
click at [681, 189] on span "Submit" at bounding box center [679, 188] width 19 height 9
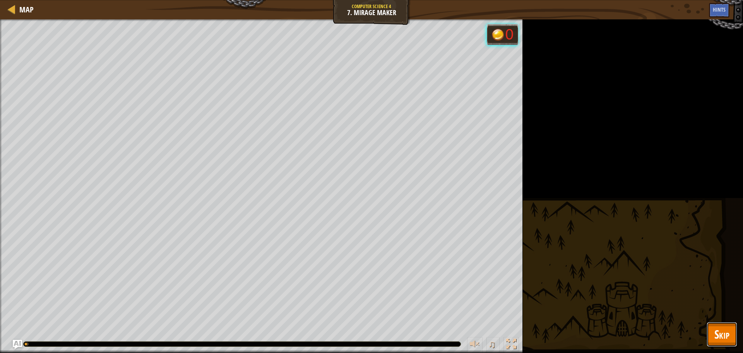
click at [718, 333] on span "Skip" at bounding box center [722, 334] width 15 height 16
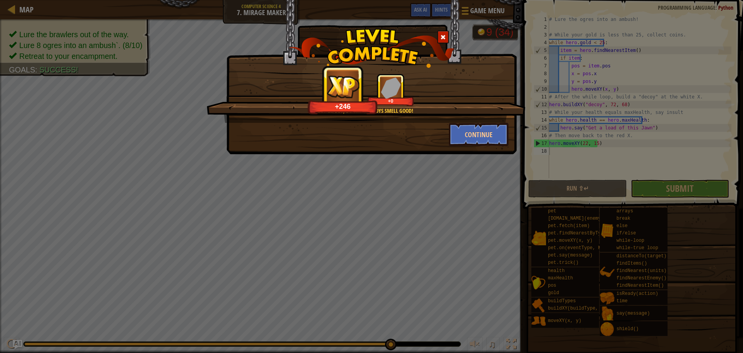
click at [474, 146] on div "Boy oh boy, do those decoys smell good! +246 +0 Continue" at bounding box center [371, 77] width 290 height 154
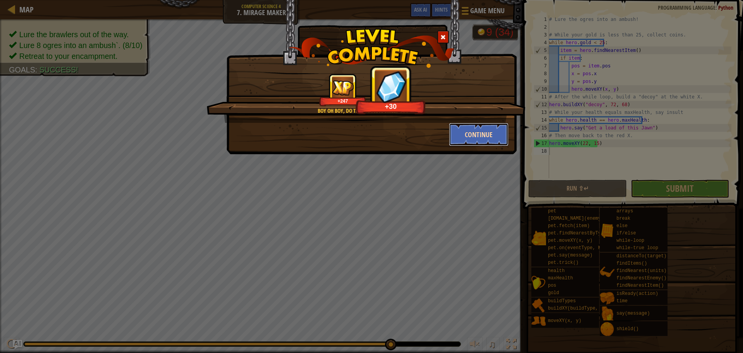
click at [485, 129] on button "Continue" at bounding box center [479, 134] width 60 height 23
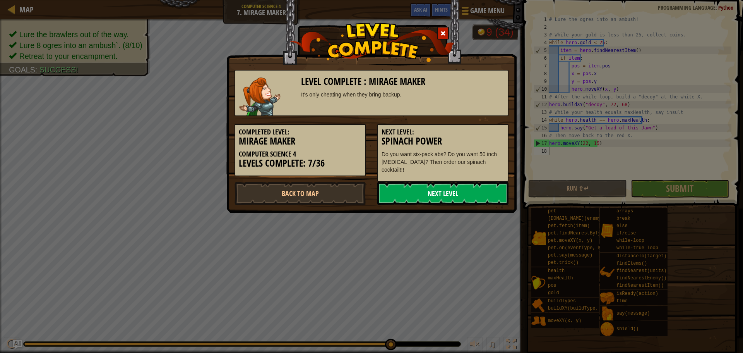
click at [474, 176] on div "Completed Level: Mirage Maker Computer Science 4 Levels Complete: 7/36 Next Lev…" at bounding box center [372, 148] width 286 height 65
click at [470, 187] on link "Next Level" at bounding box center [442, 193] width 131 height 23
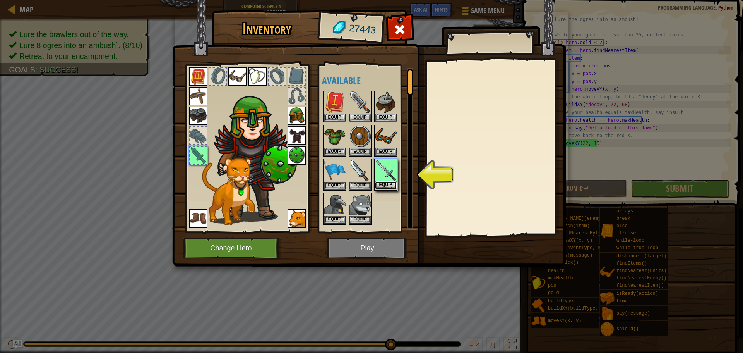
click at [394, 187] on button "Equip" at bounding box center [386, 185] width 22 height 8
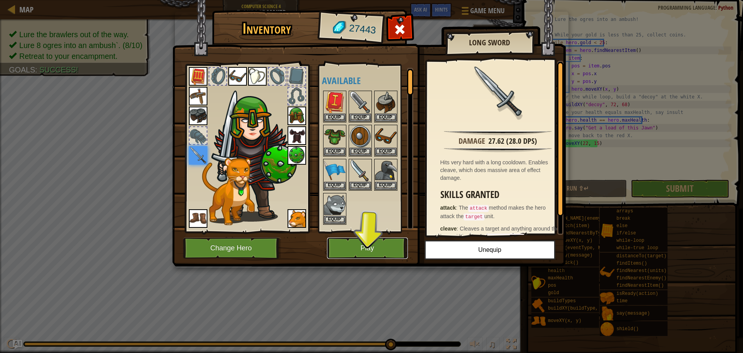
click at [384, 244] on button "Play" at bounding box center [367, 247] width 81 height 21
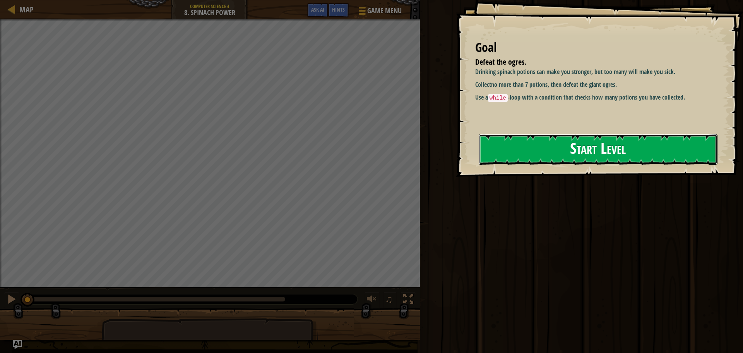
click at [649, 142] on button "Start Level" at bounding box center [598, 149] width 239 height 31
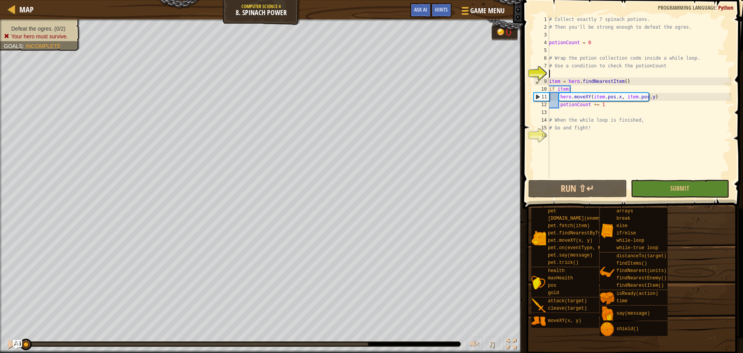
drag, startPoint x: 627, startPoint y: 68, endPoint x: 645, endPoint y: 69, distance: 17.5
click at [644, 69] on div "# Collect exactly 7 spinach potions. # Then you'll be strong enough to defeat t…" at bounding box center [640, 104] width 184 height 178
type textarea "# Use a condition to check the potionCount"
click at [646, 70] on div "# Collect exactly 7 spinach potions. # Then you'll be strong enough to defeat t…" at bounding box center [640, 104] width 184 height 178
click at [590, 75] on div "# Collect exactly 7 spinach potions. # Then you'll be strong enough to defeat t…" at bounding box center [640, 104] width 184 height 178
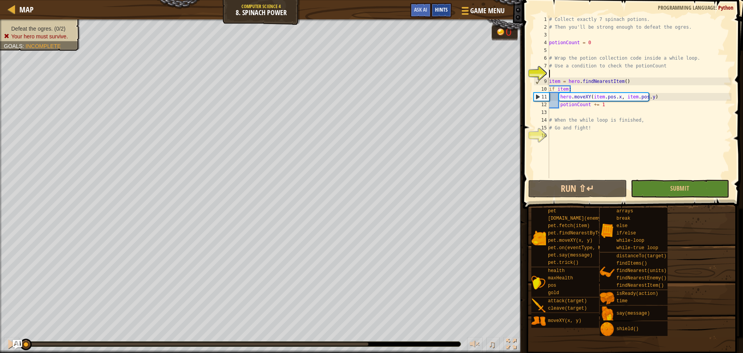
click at [443, 6] on div "Hints" at bounding box center [441, 10] width 21 height 14
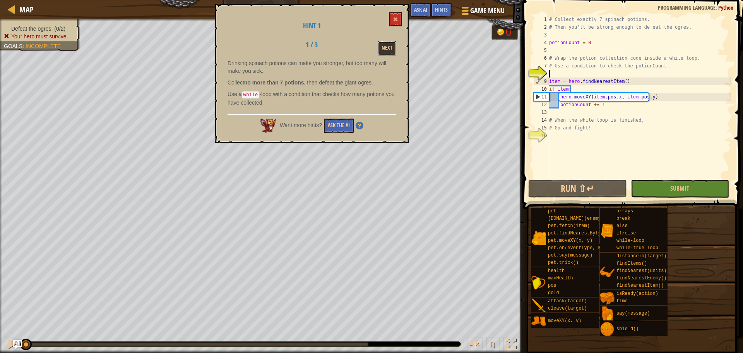
click at [382, 44] on button "Next" at bounding box center [387, 48] width 19 height 14
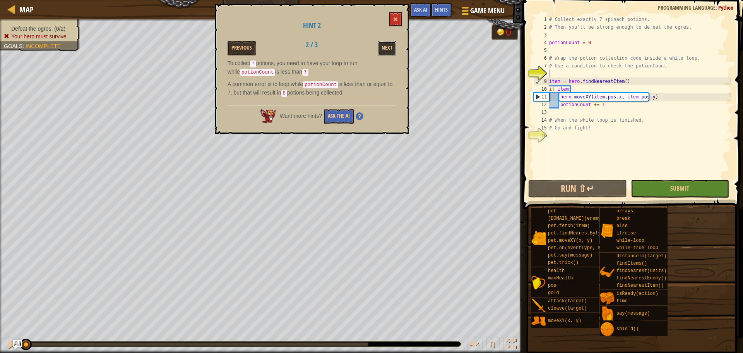
click at [392, 46] on button "Next" at bounding box center [387, 48] width 19 height 14
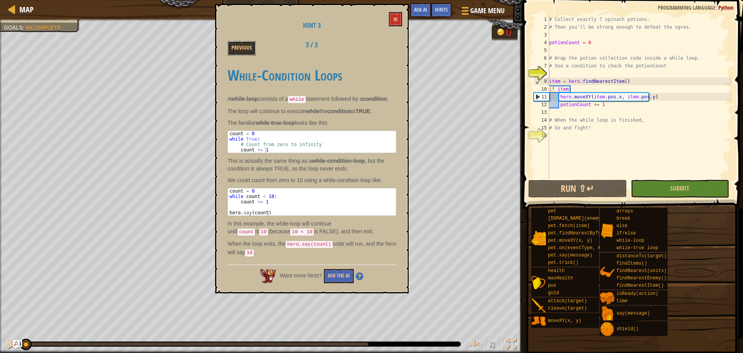
drag, startPoint x: 237, startPoint y: 47, endPoint x: 242, endPoint y: 62, distance: 16.0
click at [242, 62] on div "Hint 3 Previous 3 / 3 While-Condition Loops A while-loop consists of a while st…" at bounding box center [312, 148] width 194 height 289
click at [239, 48] on button "Previous" at bounding box center [242, 48] width 28 height 14
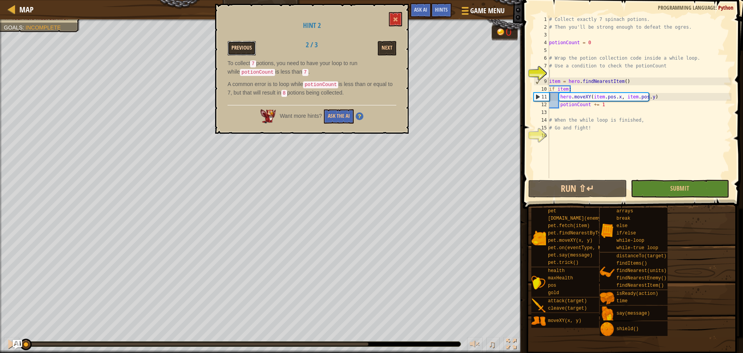
click at [243, 44] on button "Previous" at bounding box center [242, 48] width 28 height 14
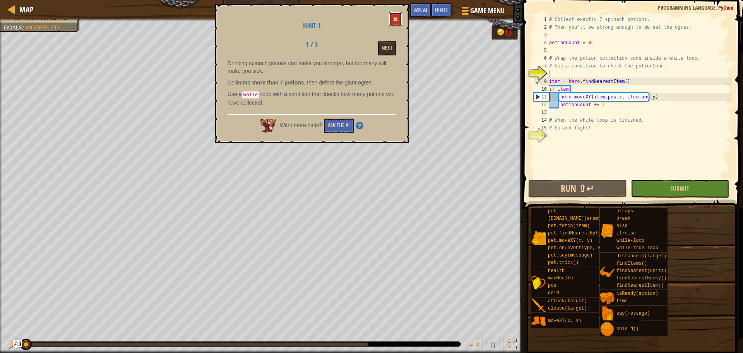
click at [393, 15] on button at bounding box center [395, 19] width 13 height 14
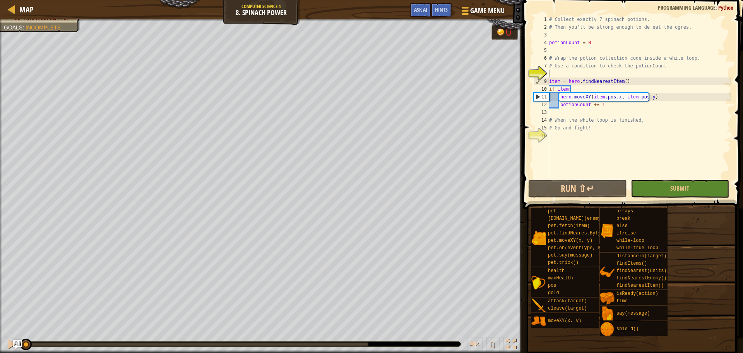
click at [566, 72] on div "# Collect exactly 7 spinach potions. # Then you'll be strong enough to defeat t…" at bounding box center [640, 104] width 184 height 178
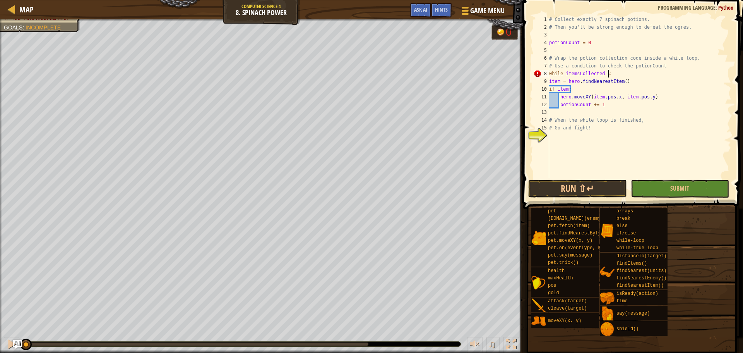
scroll to position [3, 5]
click at [550, 81] on div "# Collect exactly 7 spinach potions. # Then you'll be strong enough to defeat t…" at bounding box center [640, 104] width 184 height 178
click at [550, 91] on div "# Collect exactly 7 spinach potions. # Then you'll be strong enough to defeat t…" at bounding box center [640, 104] width 184 height 178
click at [559, 97] on div "# Collect exactly 7 spinach potions. # Then you'll be strong enough to defeat t…" at bounding box center [640, 104] width 184 height 178
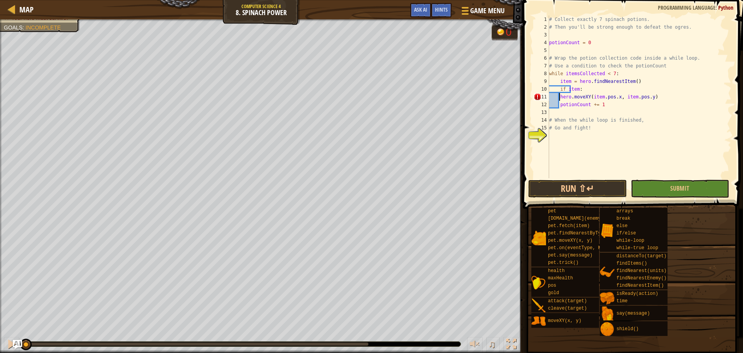
type textarea "hero.moveXY(item.pos.x, item.pos.y)"
click at [557, 108] on div "# Collect exactly 7 spinach potions. # Then you'll be strong enough to defeat t…" at bounding box center [640, 104] width 184 height 178
click at [560, 106] on div "# Collect exactly 7 spinach potions. # Then you'll be strong enough to defeat t…" at bounding box center [640, 104] width 184 height 178
type textarea "potionCount += 1"
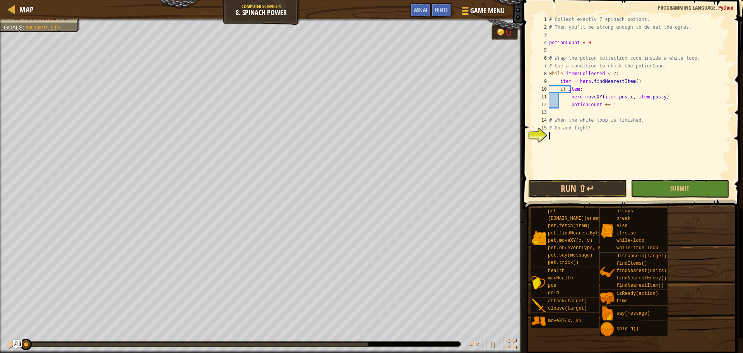
click at [632, 159] on div "# Collect exactly 7 spinach potions. # Then you'll be strong enough to defeat t…" at bounding box center [640, 104] width 184 height 178
click at [679, 189] on span "Submit" at bounding box center [679, 188] width 19 height 9
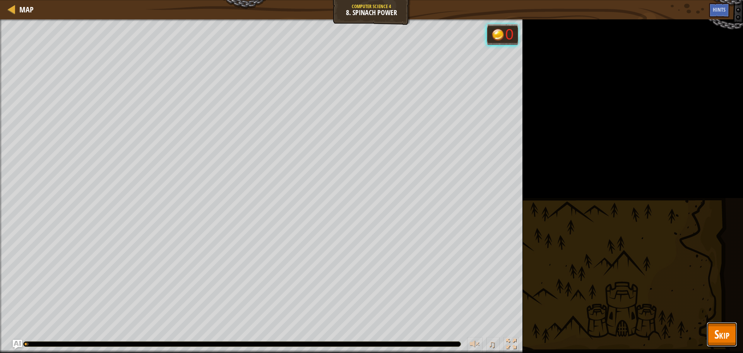
click at [735, 340] on button "Skip" at bounding box center [722, 334] width 31 height 25
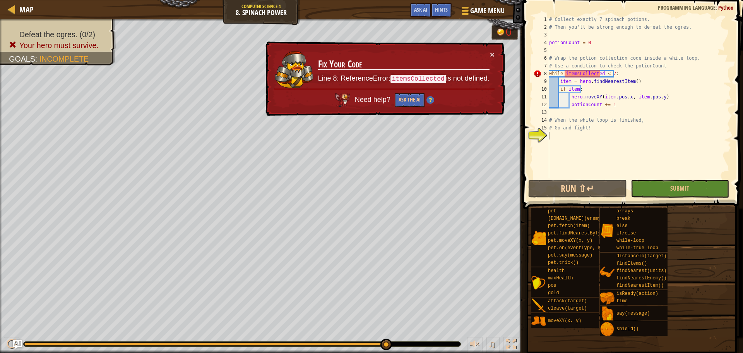
click at [578, 70] on div "# Collect exactly 7 spinach potions. # Then you'll be strong enough to defeat t…" at bounding box center [640, 104] width 184 height 178
drag, startPoint x: 600, startPoint y: 74, endPoint x: 566, endPoint y: 76, distance: 34.5
click at [566, 76] on div "# Collect exactly 7 spinach potions. # Then you'll be strong enough to defeat t…" at bounding box center [640, 104] width 184 height 178
click at [577, 71] on div "# Collect exactly 7 spinach potions. # Then you'll be strong enough to defeat t…" at bounding box center [640, 104] width 184 height 178
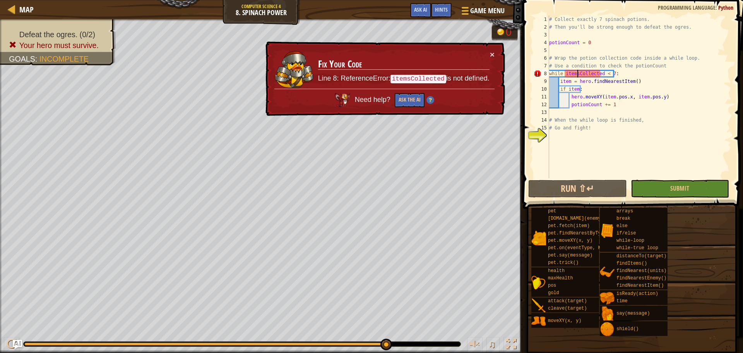
click at [599, 74] on div "# Collect exactly 7 spinach potions. # Then you'll be strong enough to defeat t…" at bounding box center [640, 104] width 184 height 178
click at [602, 75] on div "# Collect exactly 7 spinach potions. # Then you'll be strong enough to defeat t…" at bounding box center [640, 104] width 184 height 178
click at [598, 75] on div "# Collect exactly 7 spinach potions. # Then you'll be strong enough to defeat t…" at bounding box center [640, 104] width 184 height 178
click at [599, 74] on div "# Collect exactly 7 spinach potions. # Then you'll be strong enough to defeat t…" at bounding box center [640, 104] width 184 height 178
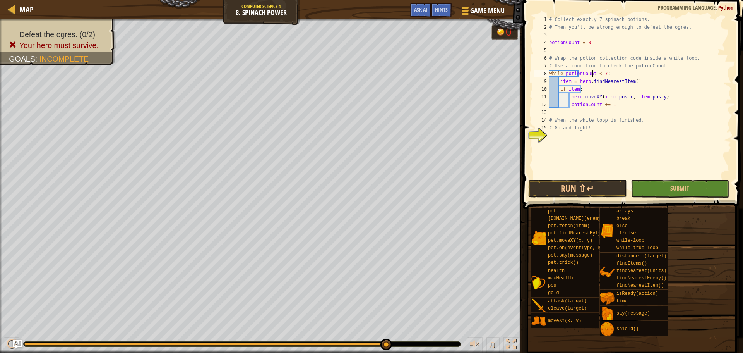
scroll to position [3, 3]
drag, startPoint x: 578, startPoint y: 106, endPoint x: 563, endPoint y: 99, distance: 16.8
click at [566, 99] on div "# Collect exactly 7 spinach potions. # Then you'll be strong enough to defeat t…" at bounding box center [640, 104] width 184 height 178
type textarea "hero.moveXY(item.pos.x, item.pos.y) potionCount += 1"
click at [585, 113] on div "# Collect exactly 7 spinach potions. # Then you'll be strong enough to defeat t…" at bounding box center [640, 104] width 184 height 178
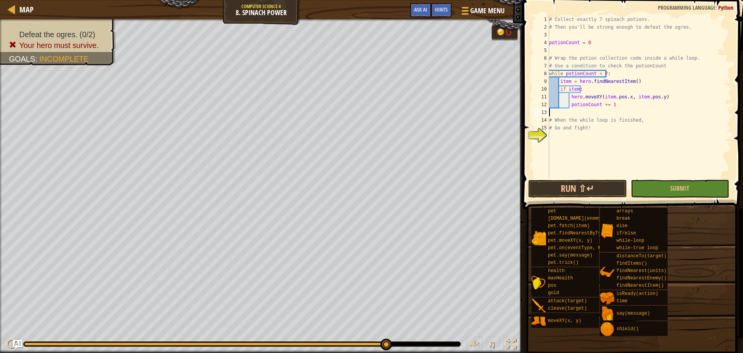
scroll to position [3, 0]
click at [680, 192] on button "Submit" at bounding box center [680, 189] width 98 height 18
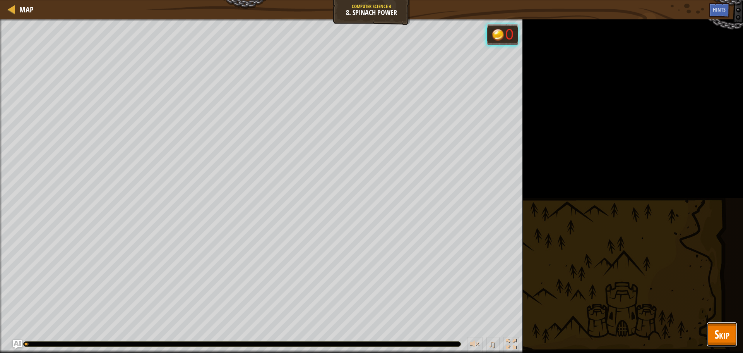
drag, startPoint x: 706, startPoint y: 329, endPoint x: 702, endPoint y: 331, distance: 4.5
click at [702, 330] on div "Map Computer Science 4 8. Spinach Power Game Menu Done Hints Ask AI 1 ההההההההה…" at bounding box center [371, 176] width 743 height 353
drag, startPoint x: 726, startPoint y: 331, endPoint x: 706, endPoint y: 333, distance: 20.6
click at [718, 331] on span "Skip" at bounding box center [722, 334] width 15 height 16
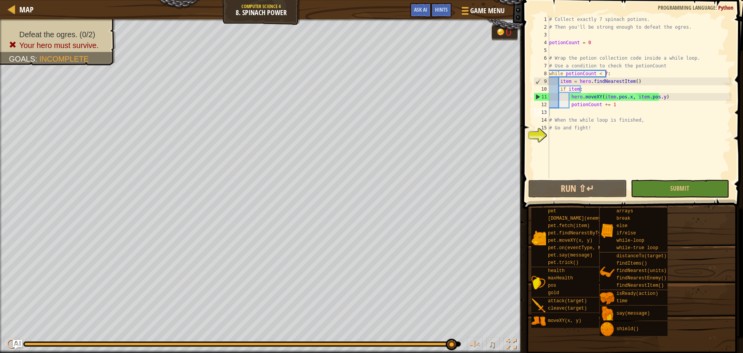
click at [583, 137] on div "# Collect exactly 7 spinach potions. # Then you'll be strong enough to defeat t…" at bounding box center [640, 104] width 184 height 178
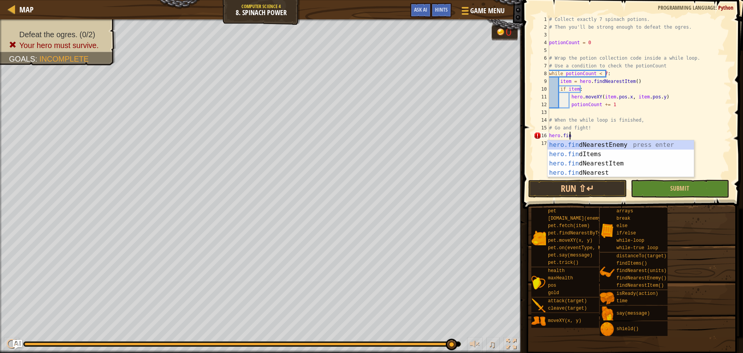
scroll to position [3, 1]
type textarea "hero.find"
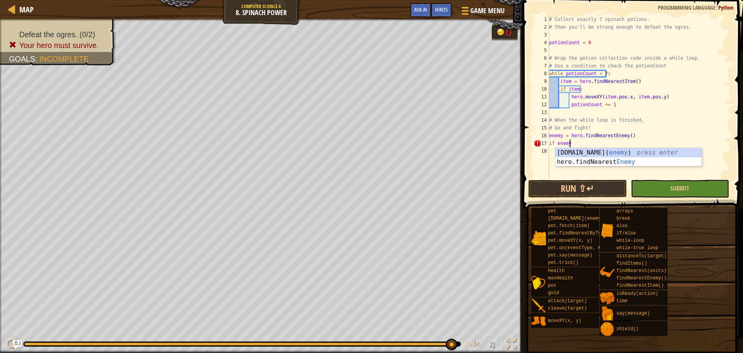
type textarea "if enemy:"
type textarea "hero.attack(enemy)"
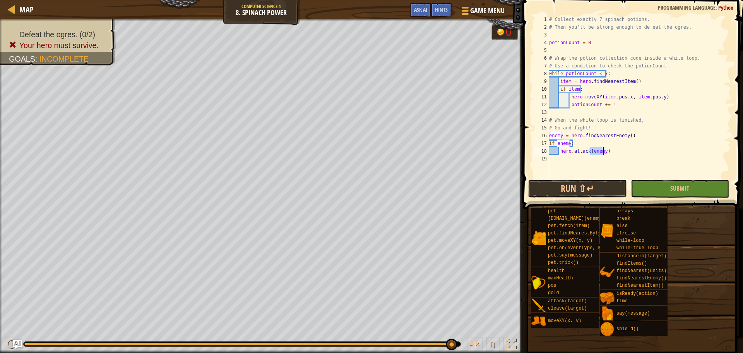
click at [560, 161] on div "# Collect exactly 7 spinach potions. # Then you'll be strong enough to defeat t…" at bounding box center [640, 104] width 184 height 178
click at [670, 190] on button "Submit" at bounding box center [680, 189] width 98 height 18
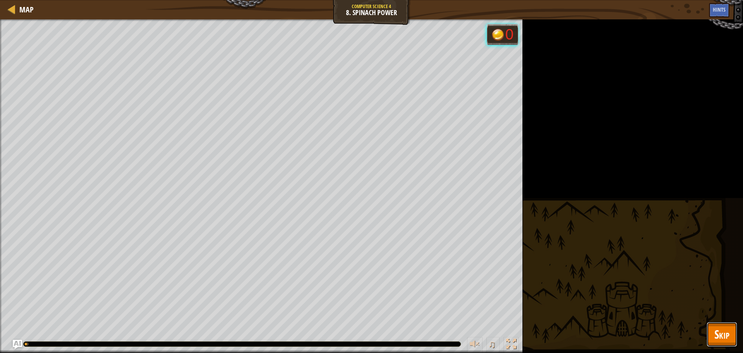
click at [726, 332] on span "Skip" at bounding box center [722, 334] width 15 height 16
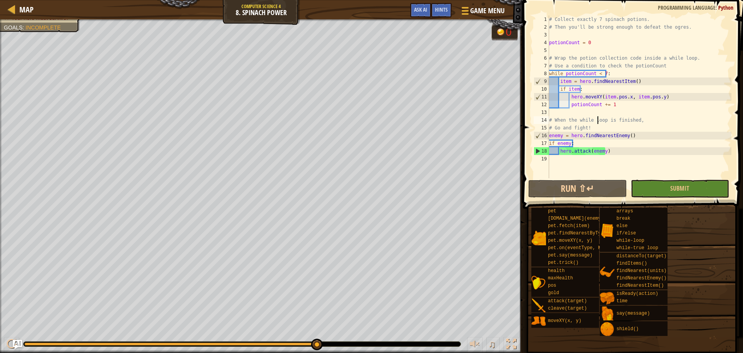
drag, startPoint x: 597, startPoint y: 123, endPoint x: 591, endPoint y: 127, distance: 7.1
click at [596, 127] on div "# Collect exactly 7 spinach potions. # Then you'll be strong enough to defeat t…" at bounding box center [640, 104] width 184 height 178
click at [549, 135] on div "16" at bounding box center [541, 136] width 15 height 8
drag, startPoint x: 578, startPoint y: 139, endPoint x: 579, endPoint y: 135, distance: 4.2
click at [578, 138] on div "# Collect exactly 7 spinach potions. # Then you'll be strong enough to defeat t…" at bounding box center [640, 104] width 184 height 178
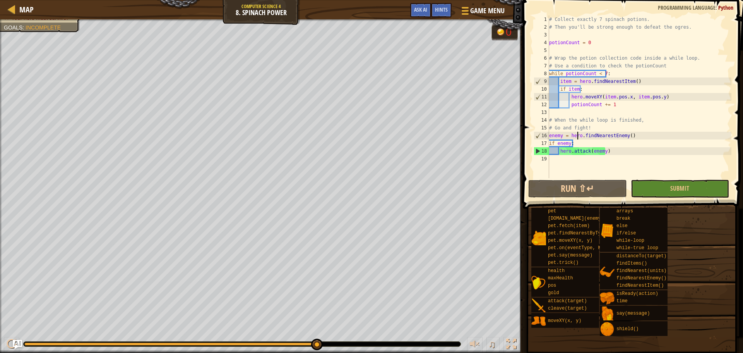
click at [594, 131] on div "# Collect exactly 7 spinach potions. # Then you'll be strong enough to defeat t…" at bounding box center [640, 104] width 184 height 178
type textarea "# Go and fight!"
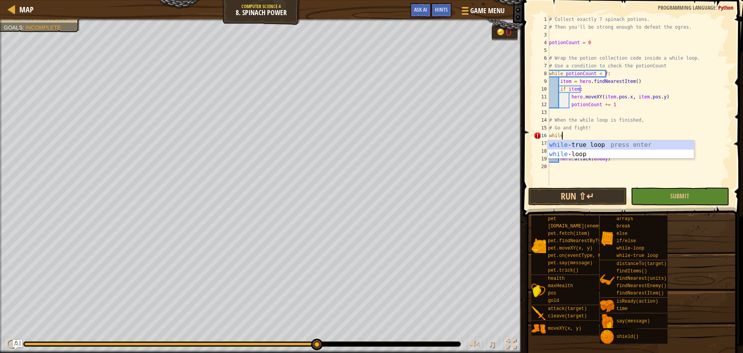
scroll to position [3, 1]
type textarea "while"
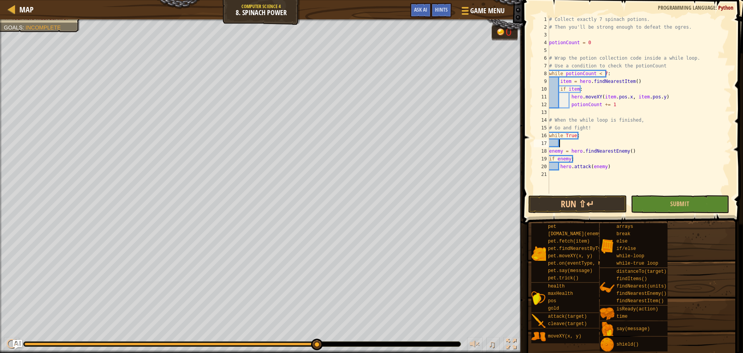
scroll to position [3, 0]
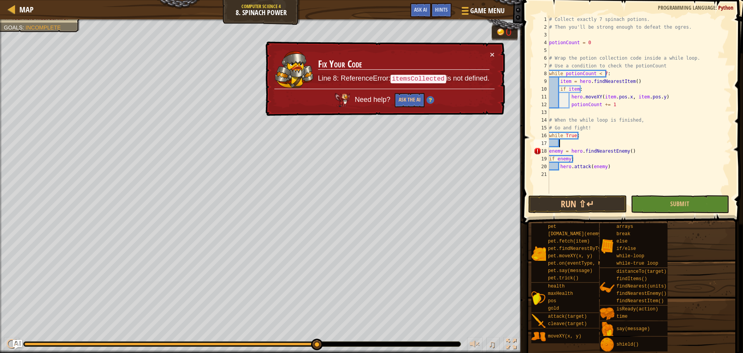
click at [543, 151] on div "1 2 3 4 5 6 7 8 9 10 11 12 13 14 15 16 17 18 19 20 21 # Collect exactly 7 spina…" at bounding box center [631, 104] width 199 height 178
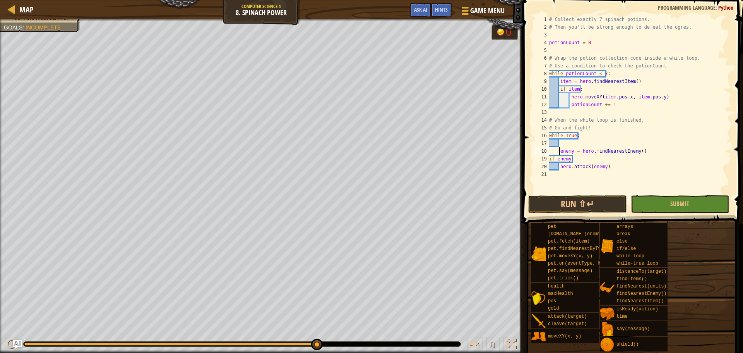
click at [550, 162] on div "# Collect exactly 7 spinach potions. # Then you'll be strong enough to defeat t…" at bounding box center [640, 112] width 184 height 194
click at [558, 165] on div "# Collect exactly 7 spinach potions. # Then you'll be strong enough to defeat t…" at bounding box center [640, 112] width 184 height 194
click at [561, 167] on div "# Collect exactly 7 spinach potions. # Then you'll be strong enough to defeat t…" at bounding box center [640, 112] width 184 height 194
click at [566, 138] on div "# Collect exactly 7 spinach potions. # Then you'll be strong enough to defeat t…" at bounding box center [640, 112] width 184 height 194
type textarea "while True:"
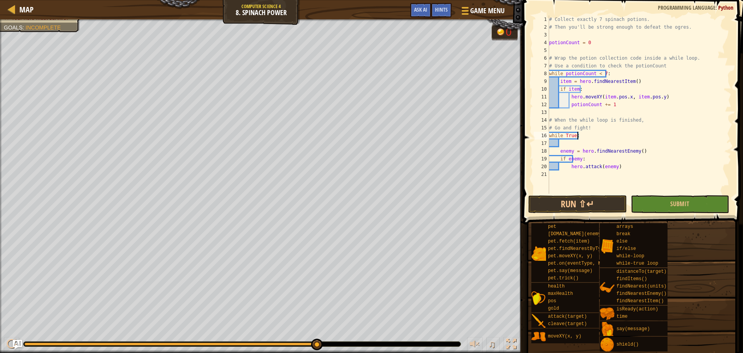
click at [631, 138] on div "# Collect exactly 7 spinach potions. # Then you'll be strong enough to defeat t…" at bounding box center [640, 112] width 184 height 194
click at [560, 141] on div "# Collect exactly 7 spinach potions. # Then you'll be strong enough to defeat t…" at bounding box center [640, 112] width 184 height 194
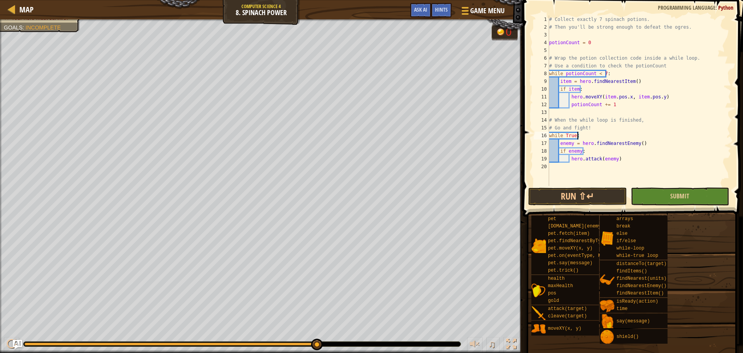
type textarea "while True:"
drag, startPoint x: 690, startPoint y: 189, endPoint x: 684, endPoint y: 206, distance: 17.5
click at [690, 189] on button "Submit" at bounding box center [680, 196] width 98 height 18
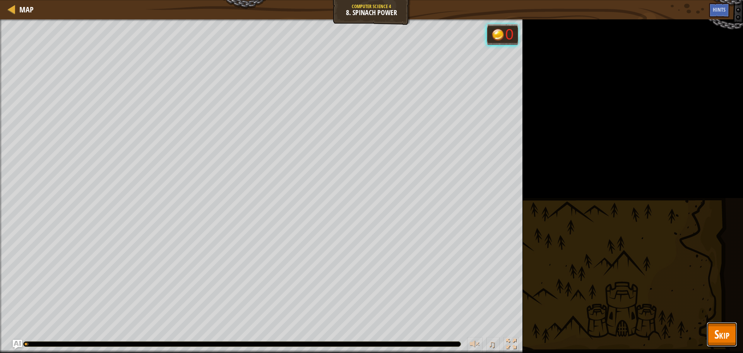
drag, startPoint x: 713, startPoint y: 333, endPoint x: 720, endPoint y: 337, distance: 7.3
click at [715, 333] on button "Skip" at bounding box center [722, 334] width 31 height 25
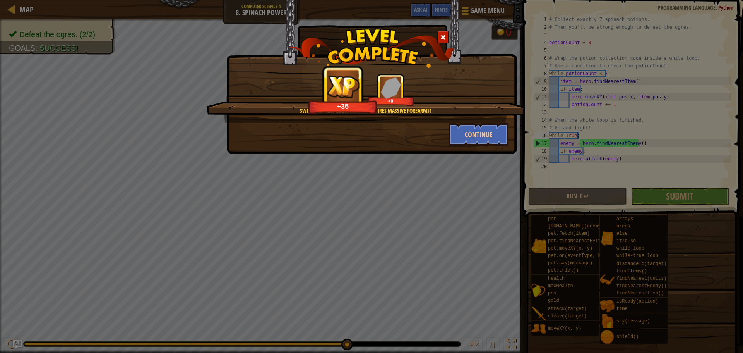
click at [485, 118] on div "Swinging that giant sword requires massive forearms! +35 +0" at bounding box center [366, 98] width 319 height 49
click at [493, 127] on button "Continue" at bounding box center [479, 134] width 60 height 23
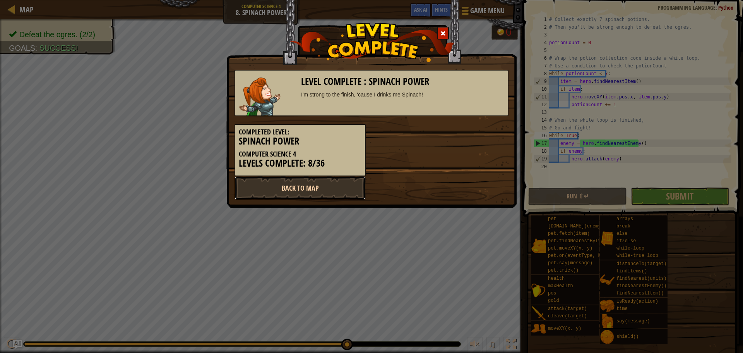
click at [298, 190] on link "Back to Map" at bounding box center [300, 187] width 131 height 23
